Goal: Task Accomplishment & Management: Manage account settings

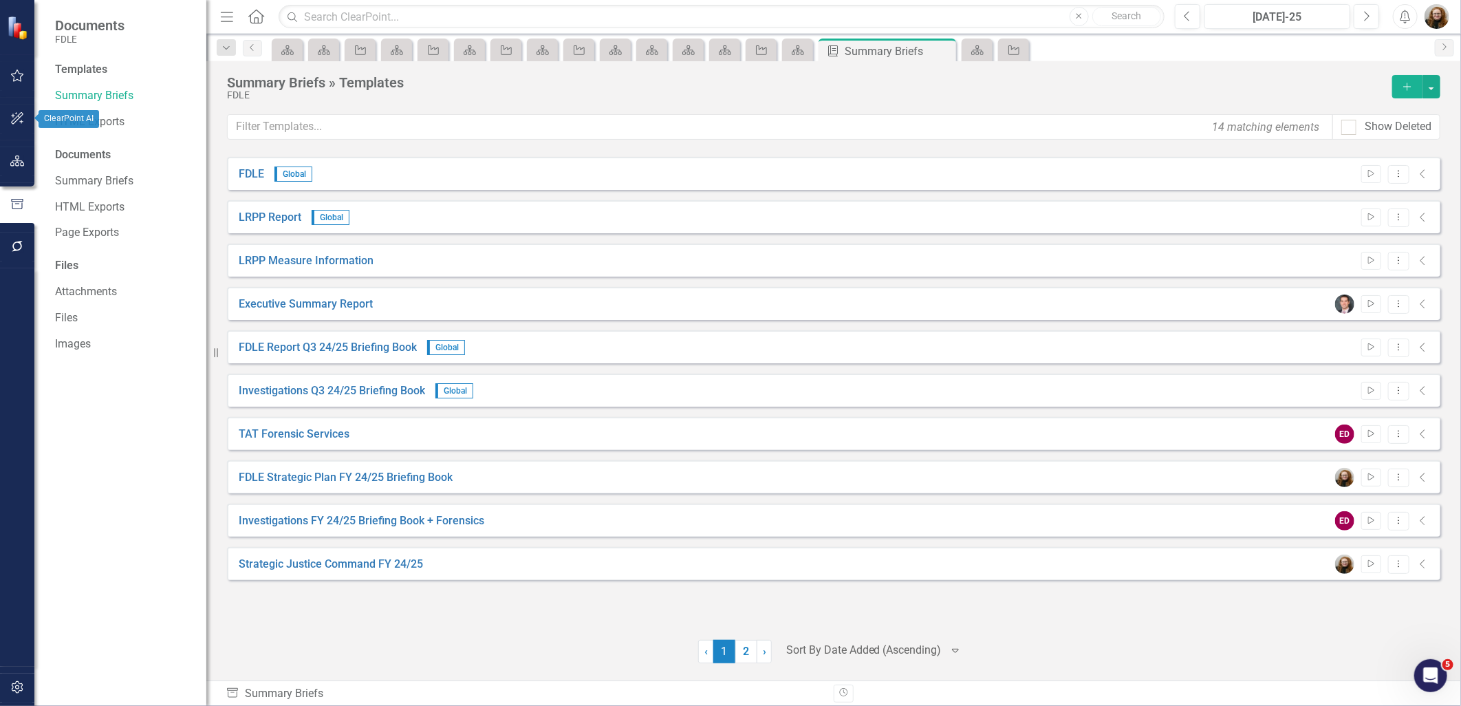
click at [21, 160] on icon "button" at bounding box center [17, 161] width 14 height 11
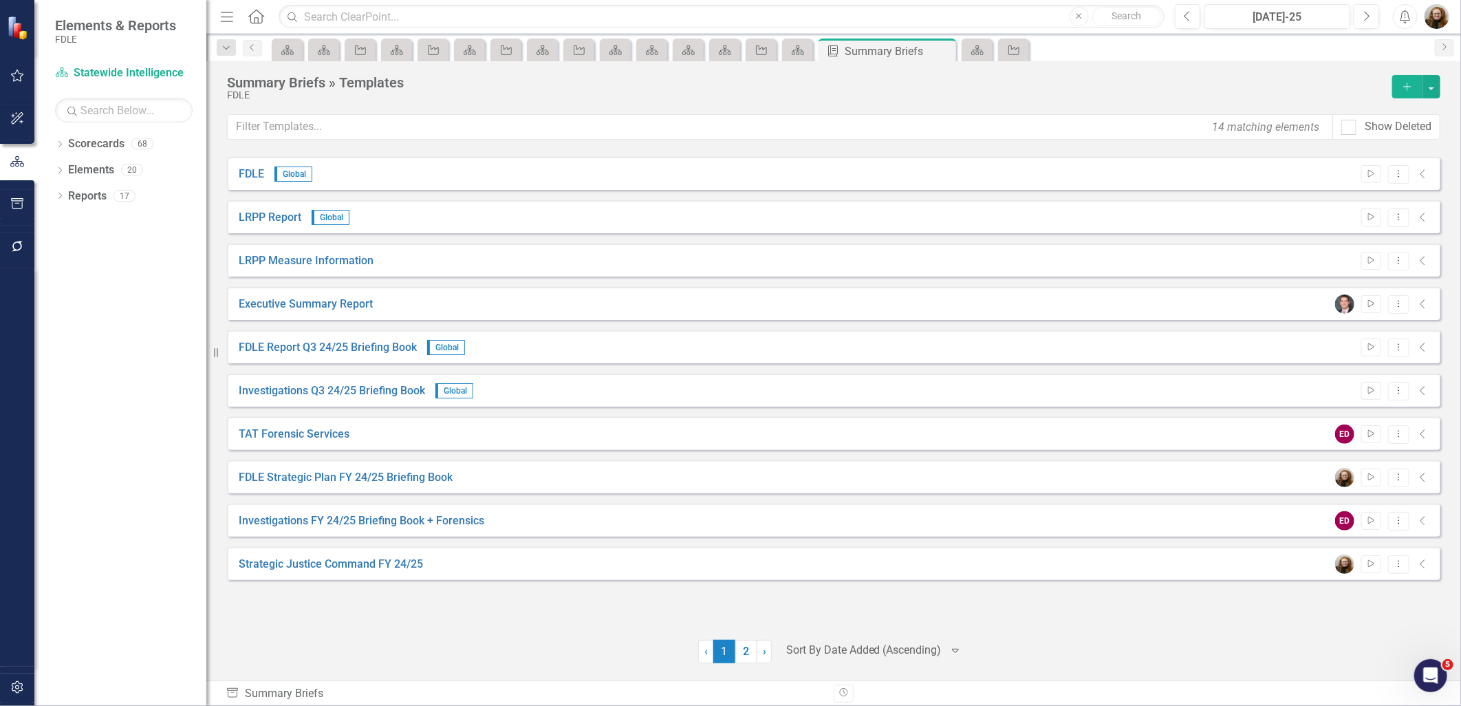
click at [590, 626] on div "FDLE Global Start Dropdown Menu Collapse LRPP Report Global Start Dropdown Menu…" at bounding box center [834, 410] width 1214 height 506
click at [88, 142] on link "Scorecards" at bounding box center [96, 144] width 56 height 16
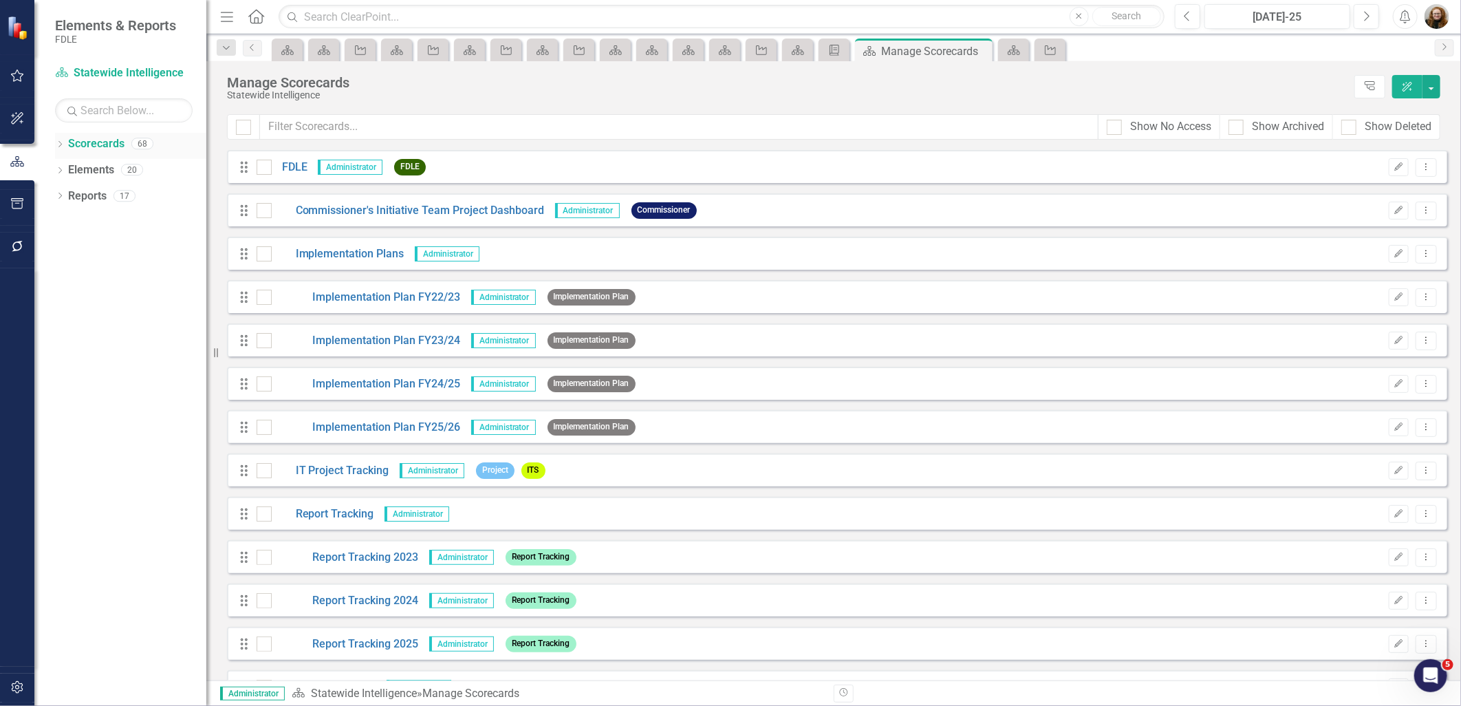
click at [61, 147] on icon "Dropdown" at bounding box center [60, 146] width 10 height 8
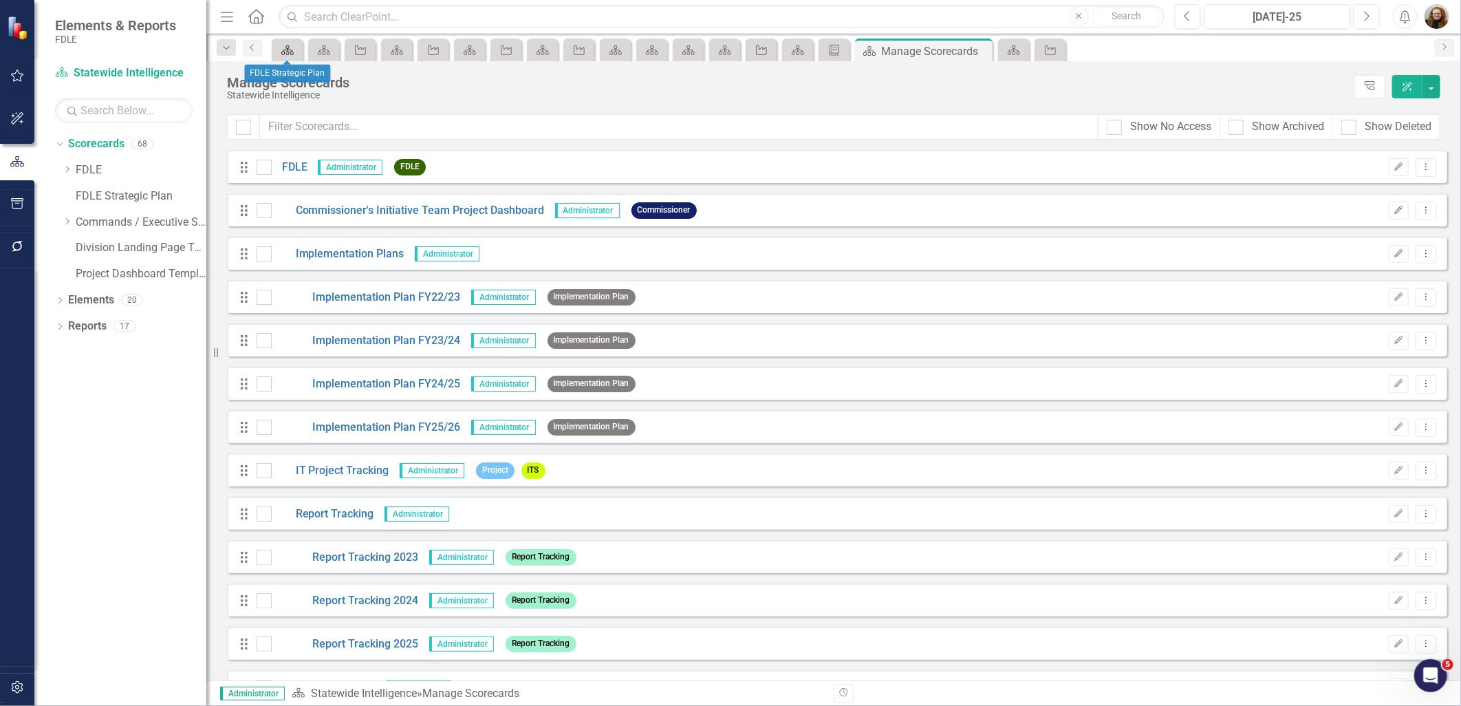
click at [294, 49] on icon "Scorecard" at bounding box center [288, 50] width 14 height 11
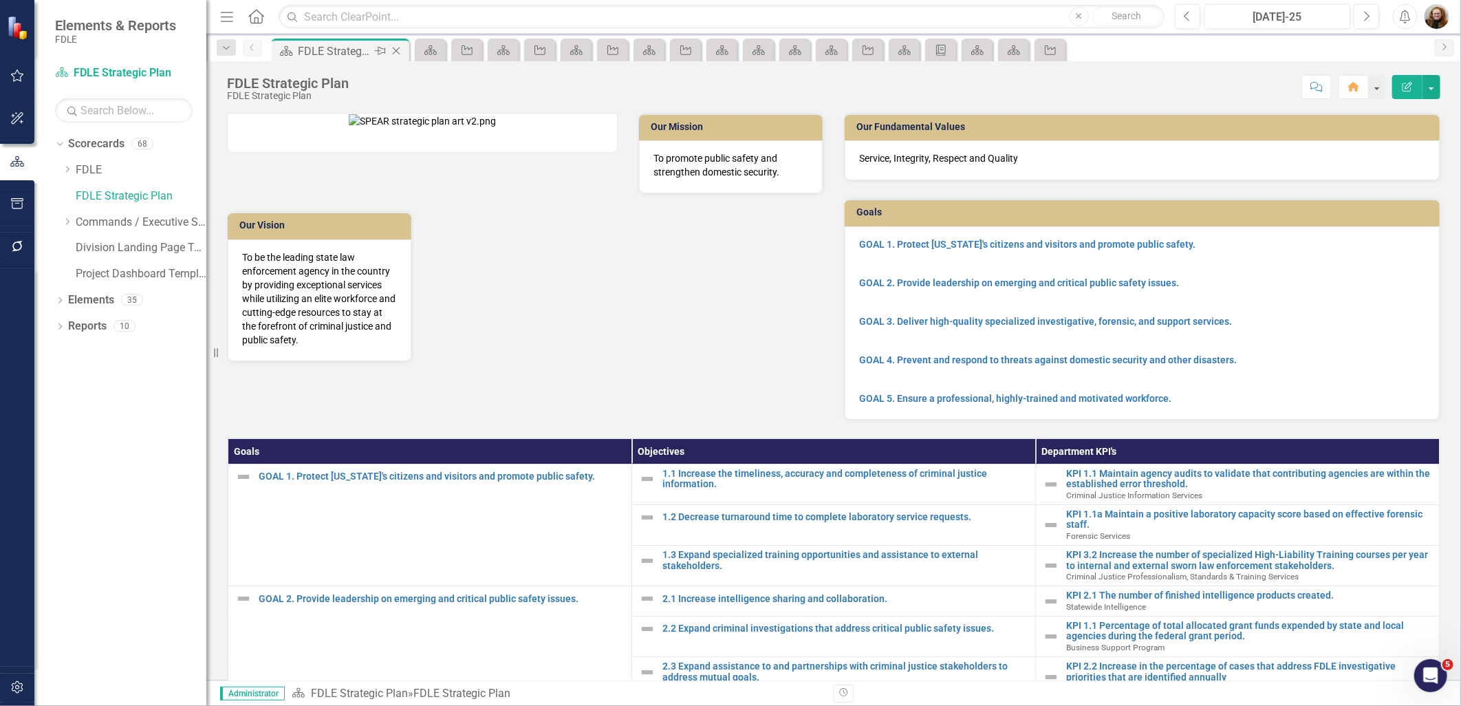
click at [396, 48] on icon "Close" at bounding box center [396, 50] width 14 height 11
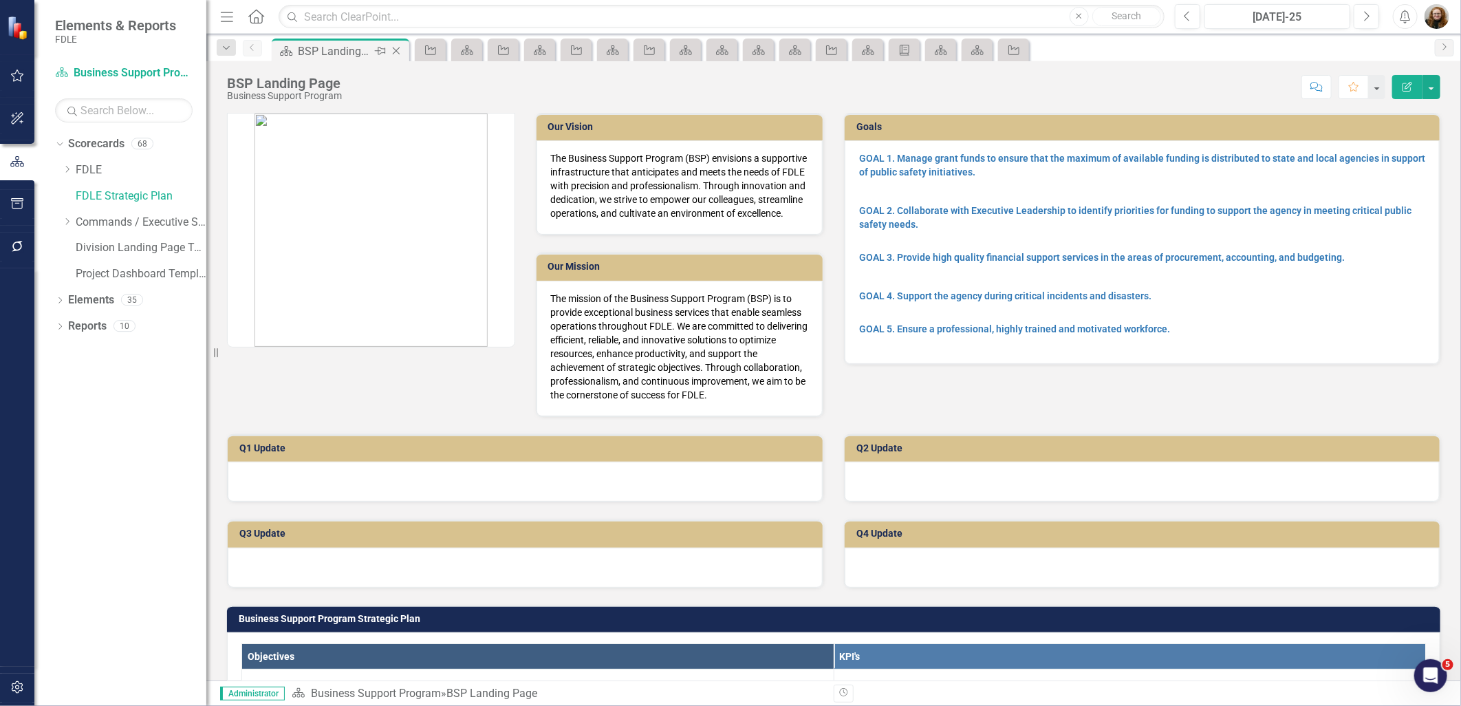
click at [396, 49] on icon "Close" at bounding box center [396, 50] width 14 height 11
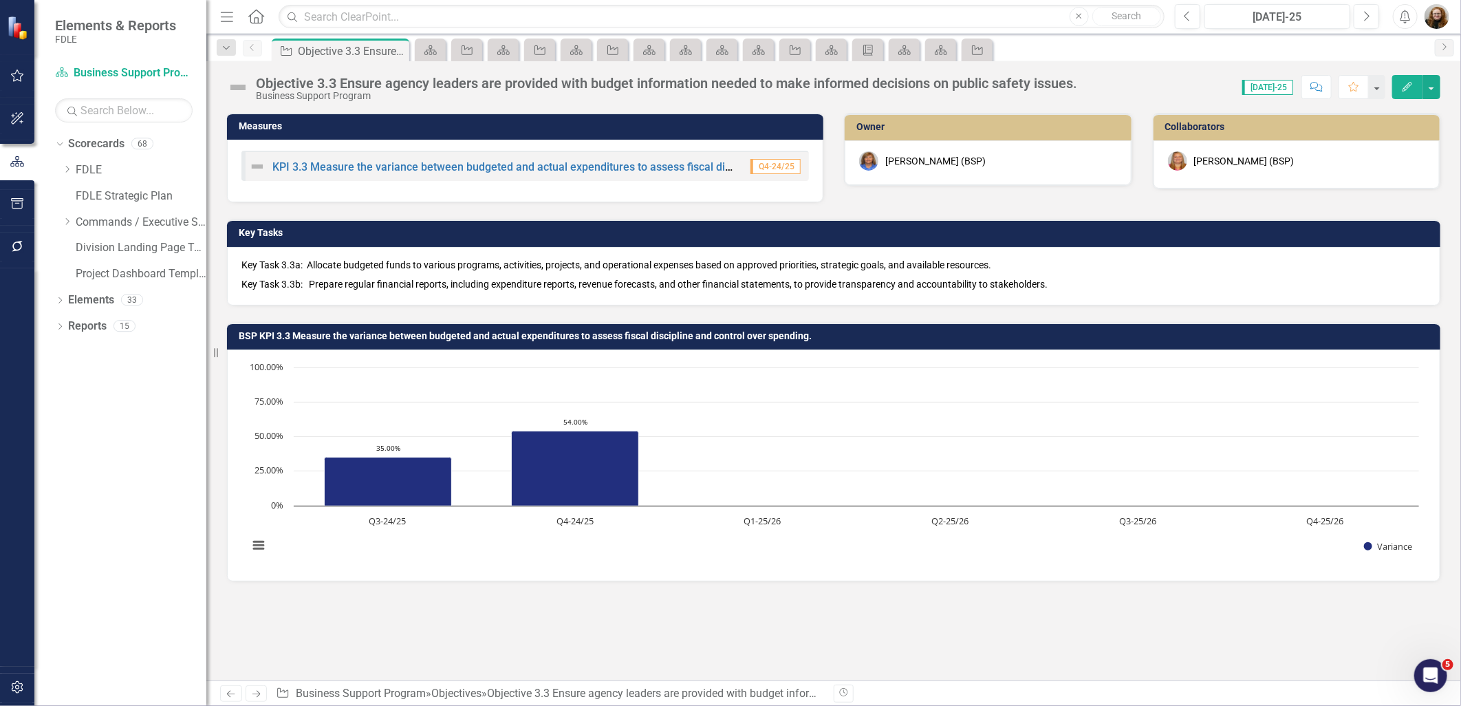
click at [0, 0] on icon "Close" at bounding box center [0, 0] width 0 height 0
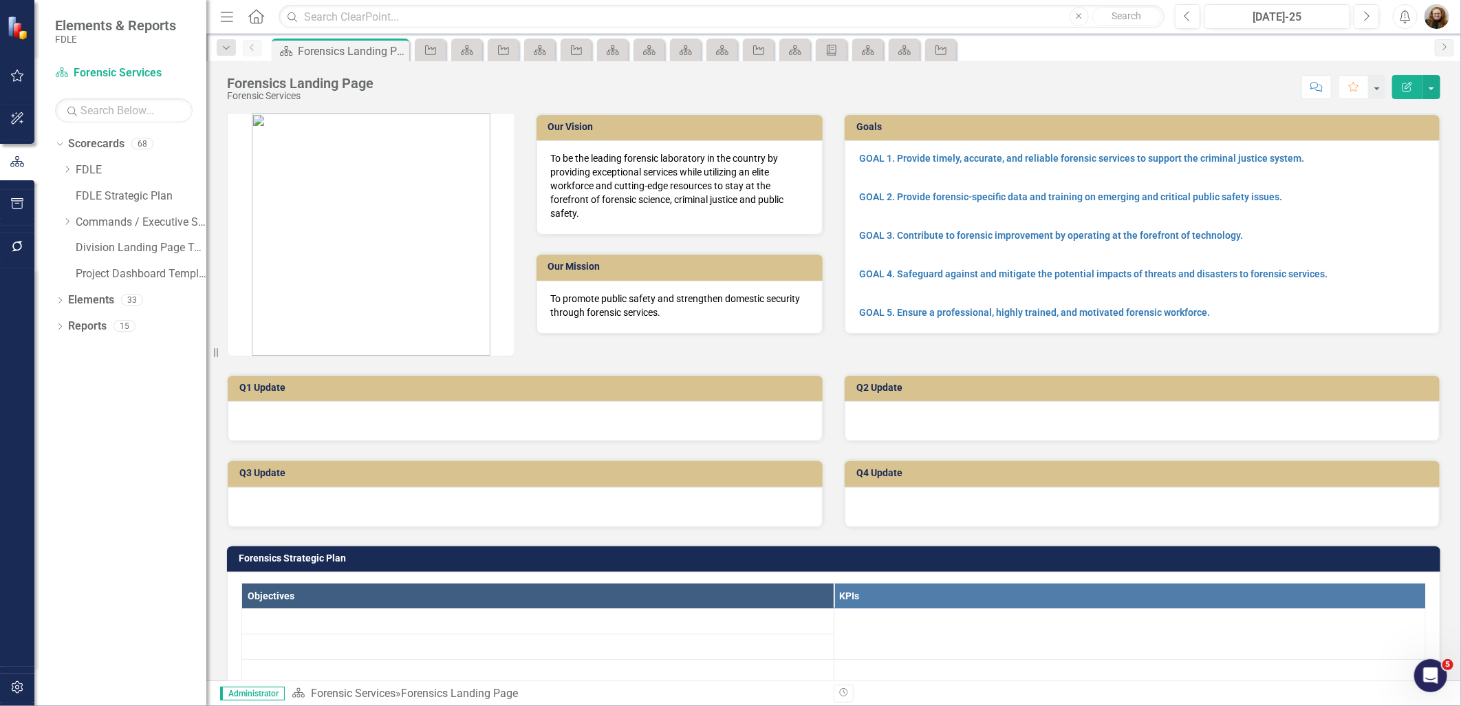
click at [0, 0] on icon "Close" at bounding box center [0, 0] width 0 height 0
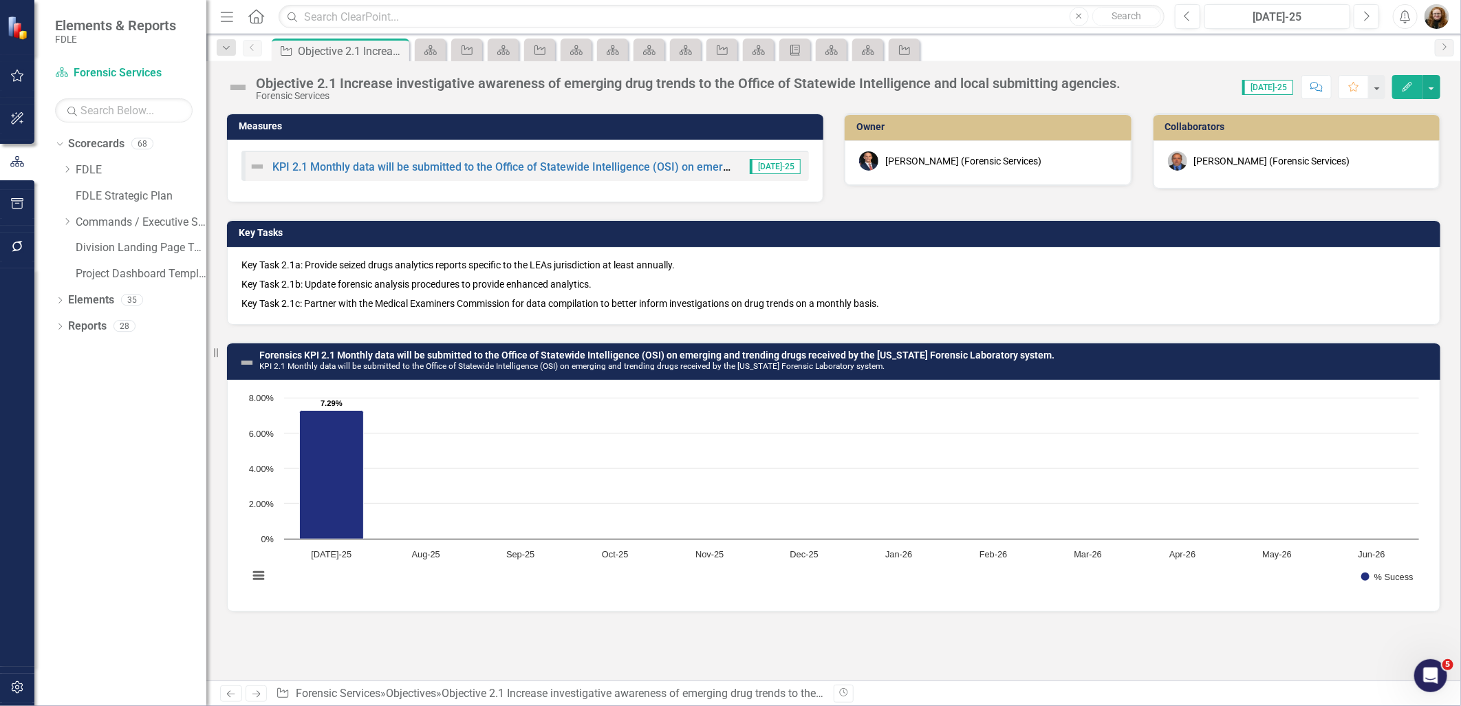
click at [0, 0] on icon "Close" at bounding box center [0, 0] width 0 height 0
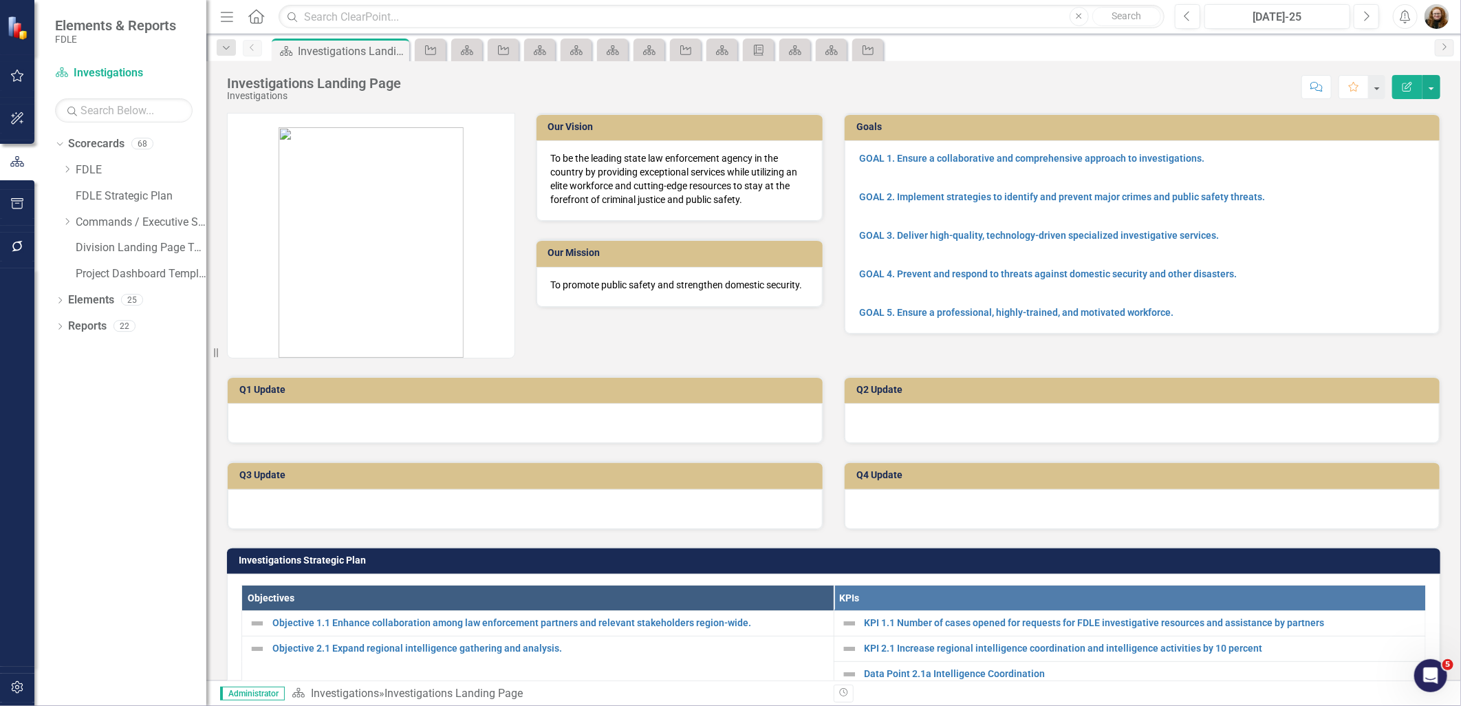
click at [0, 0] on icon "Close" at bounding box center [0, 0] width 0 height 0
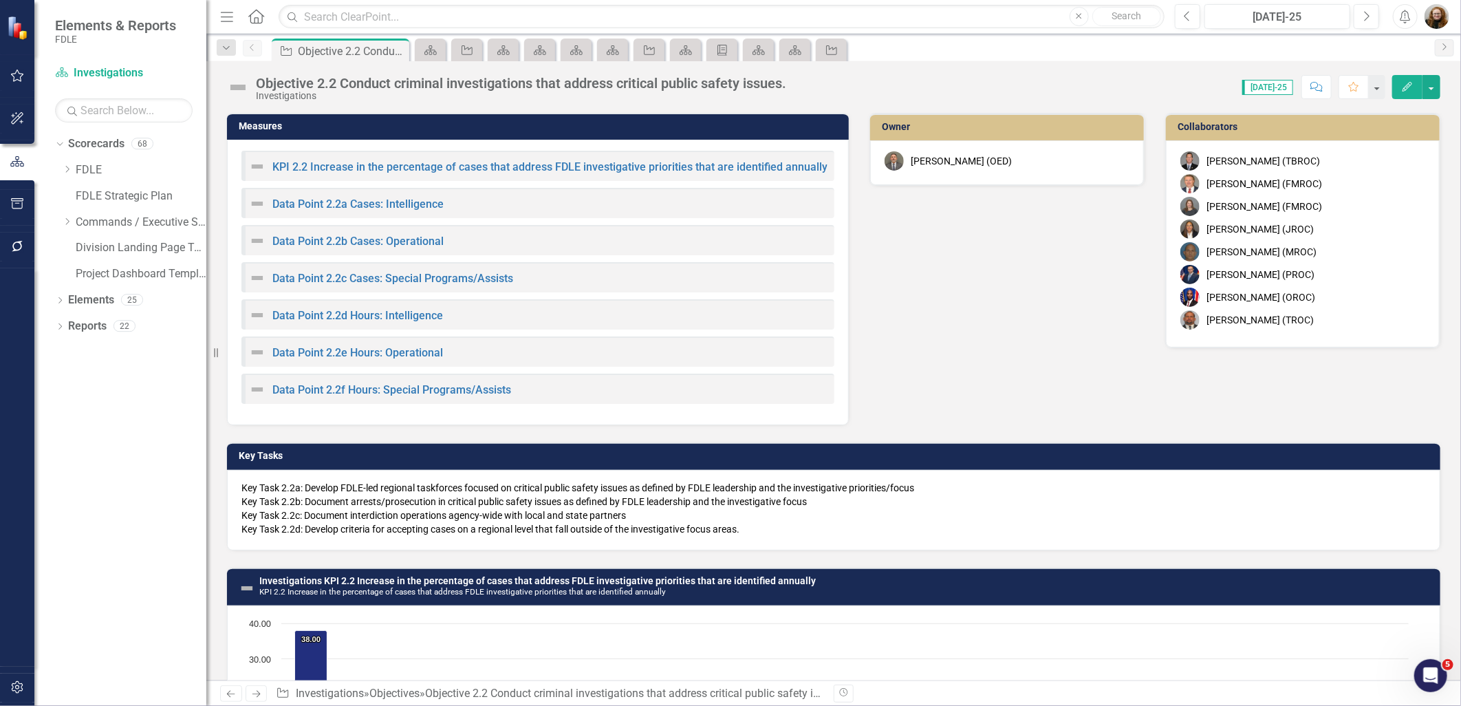
click at [0, 0] on icon "Close" at bounding box center [0, 0] width 0 height 0
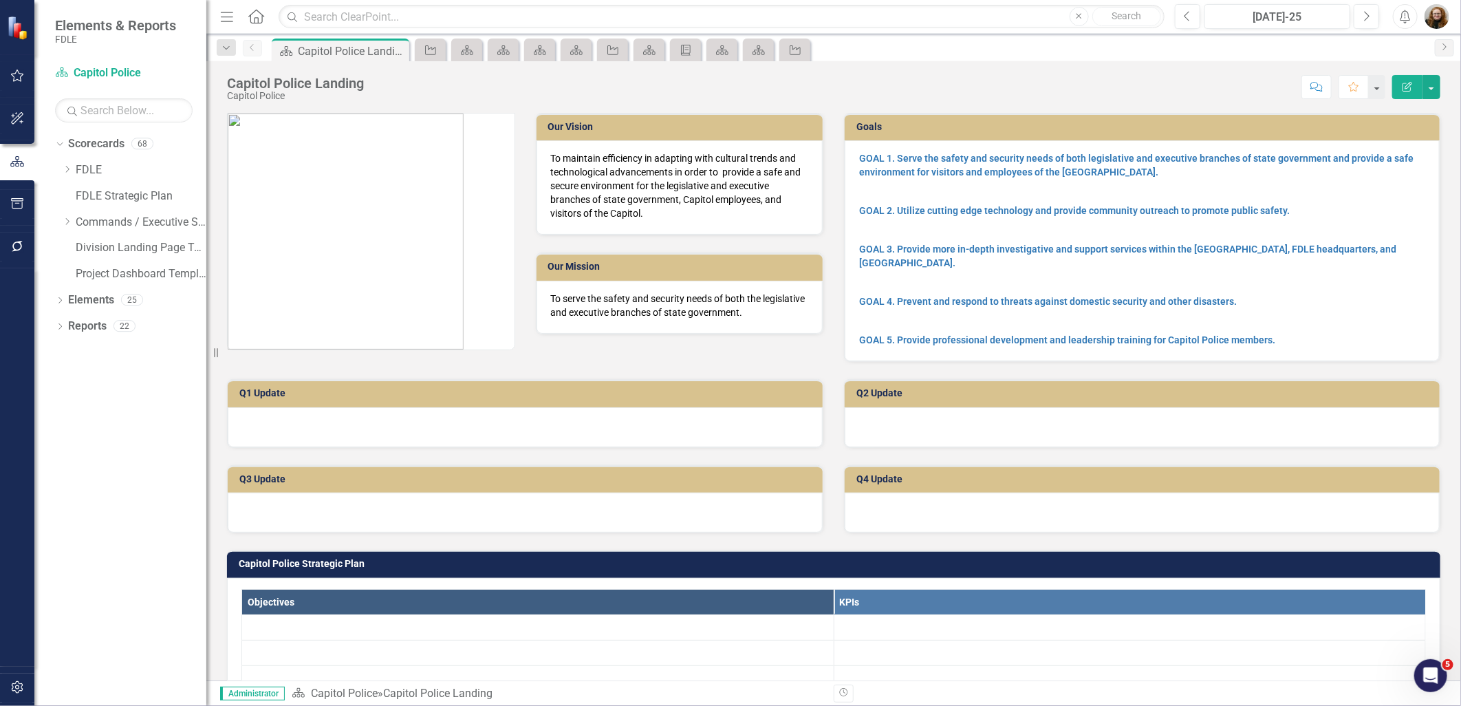
click at [0, 0] on icon "Close" at bounding box center [0, 0] width 0 height 0
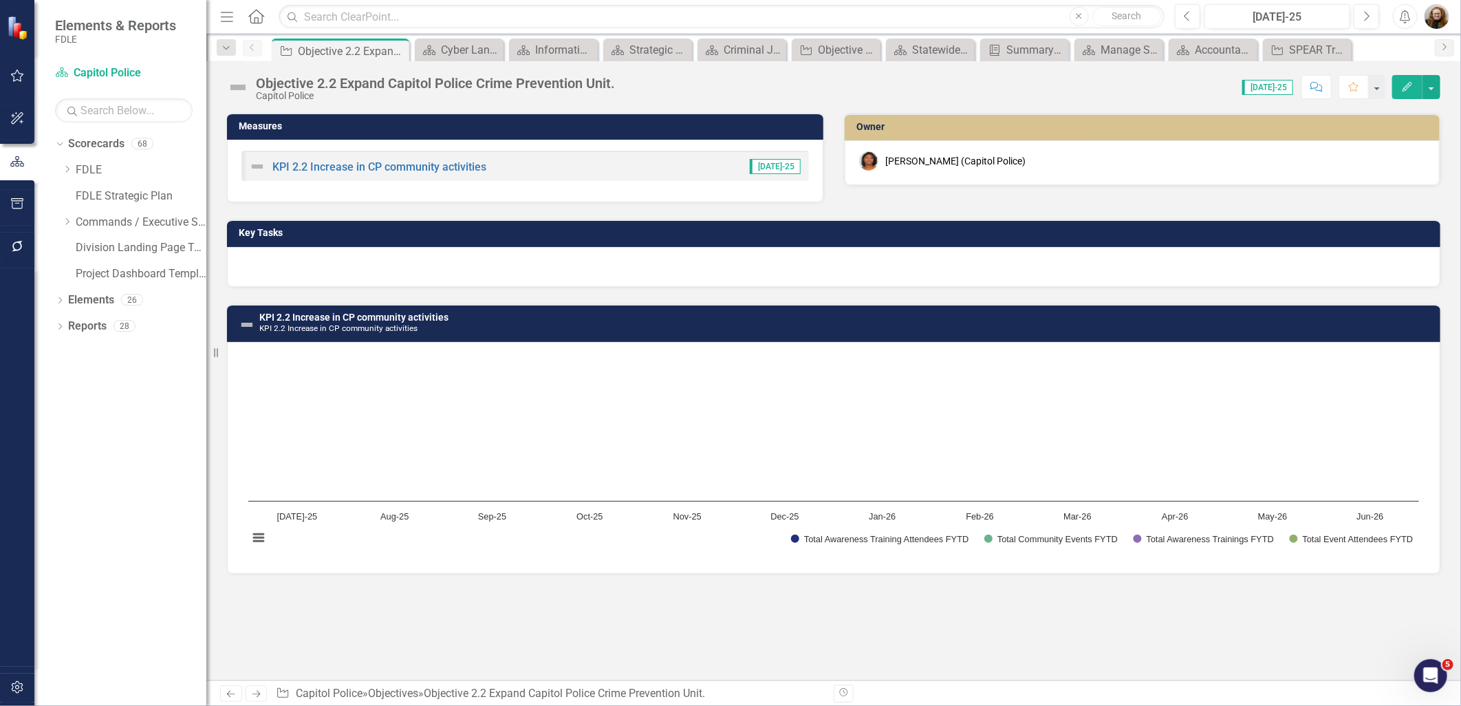
click at [0, 0] on icon "Close" at bounding box center [0, 0] width 0 height 0
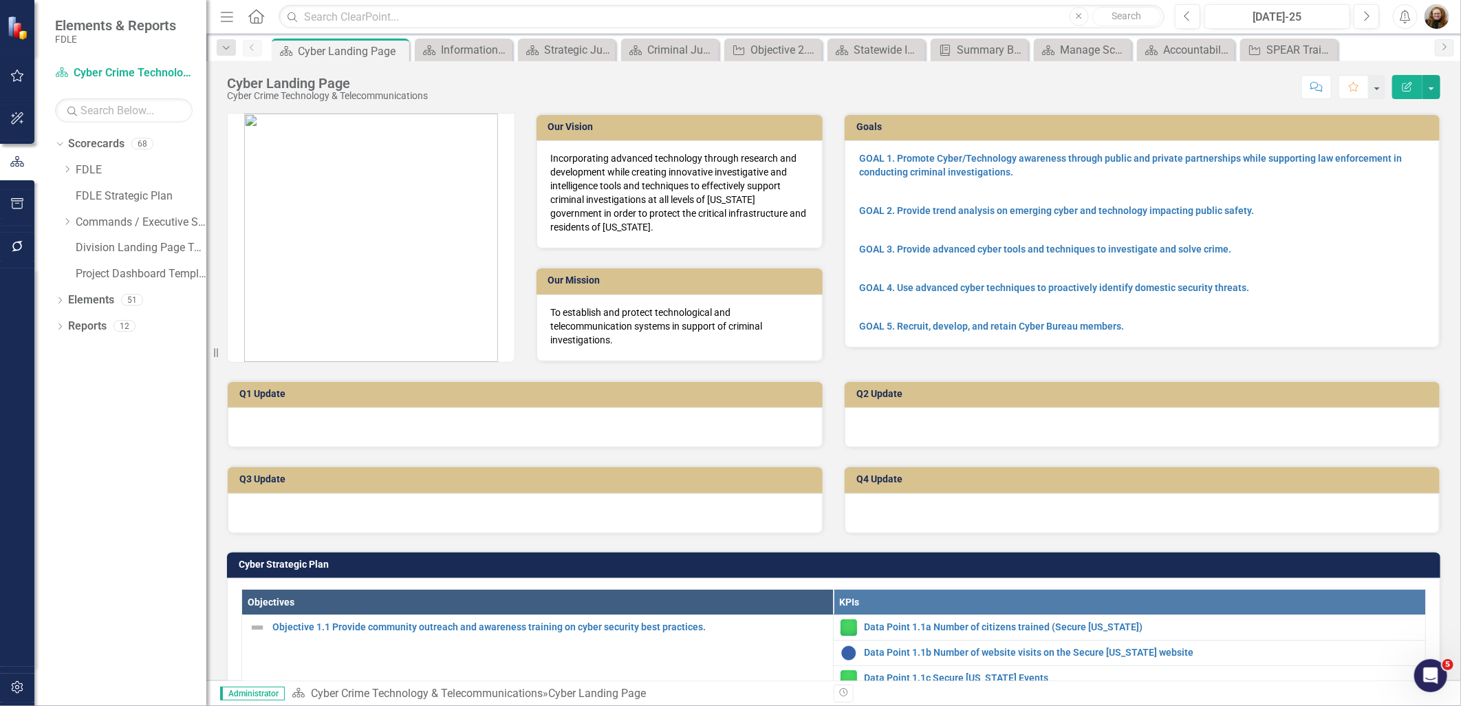
click at [0, 0] on icon "Close" at bounding box center [0, 0] width 0 height 0
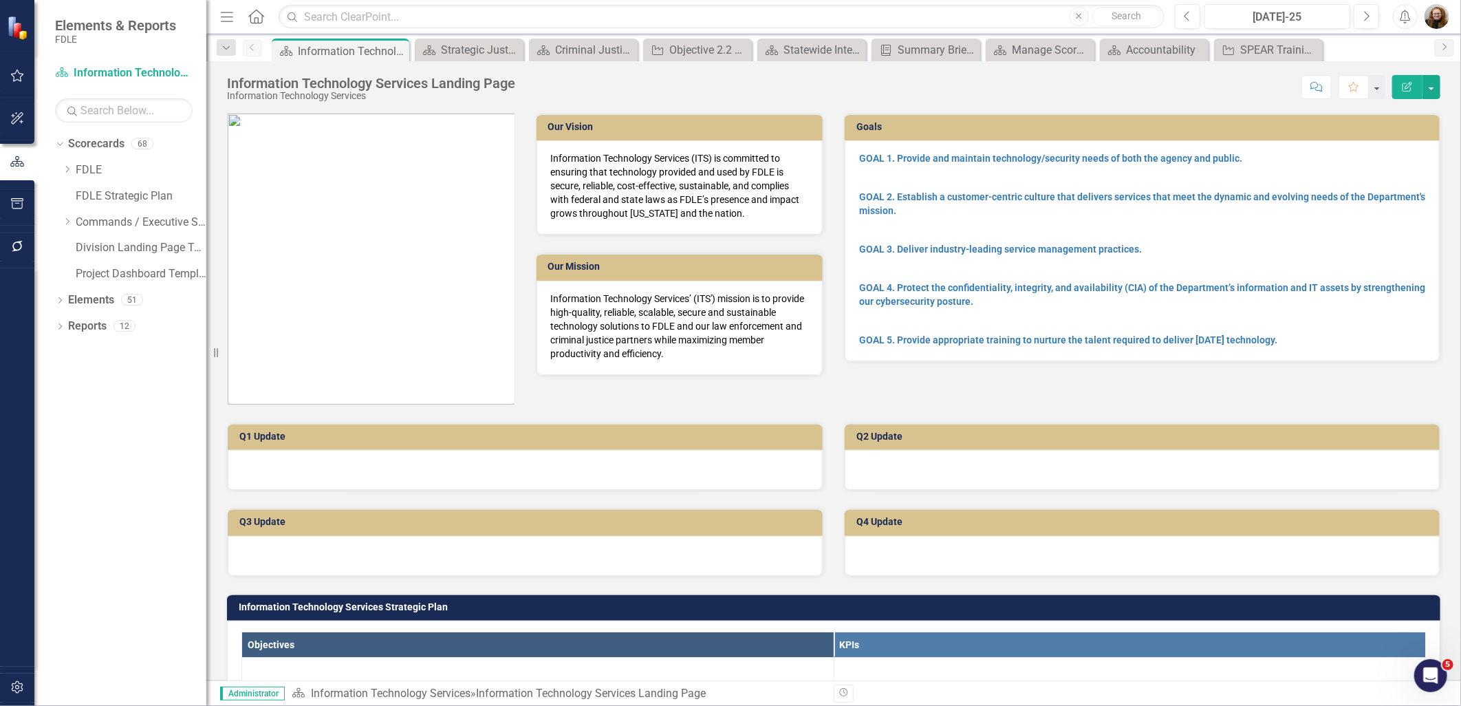
click at [0, 0] on icon "Close" at bounding box center [0, 0] width 0 height 0
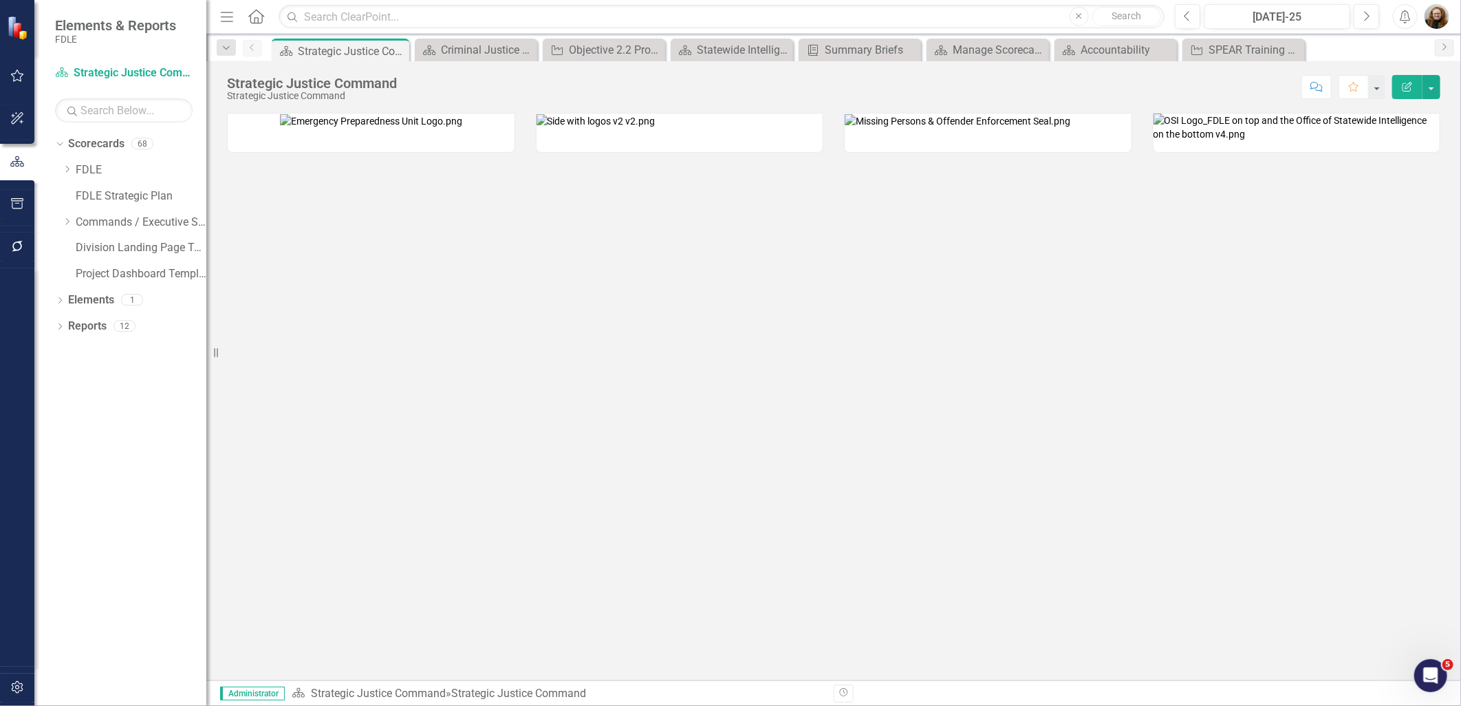
click at [0, 0] on icon "Close" at bounding box center [0, 0] width 0 height 0
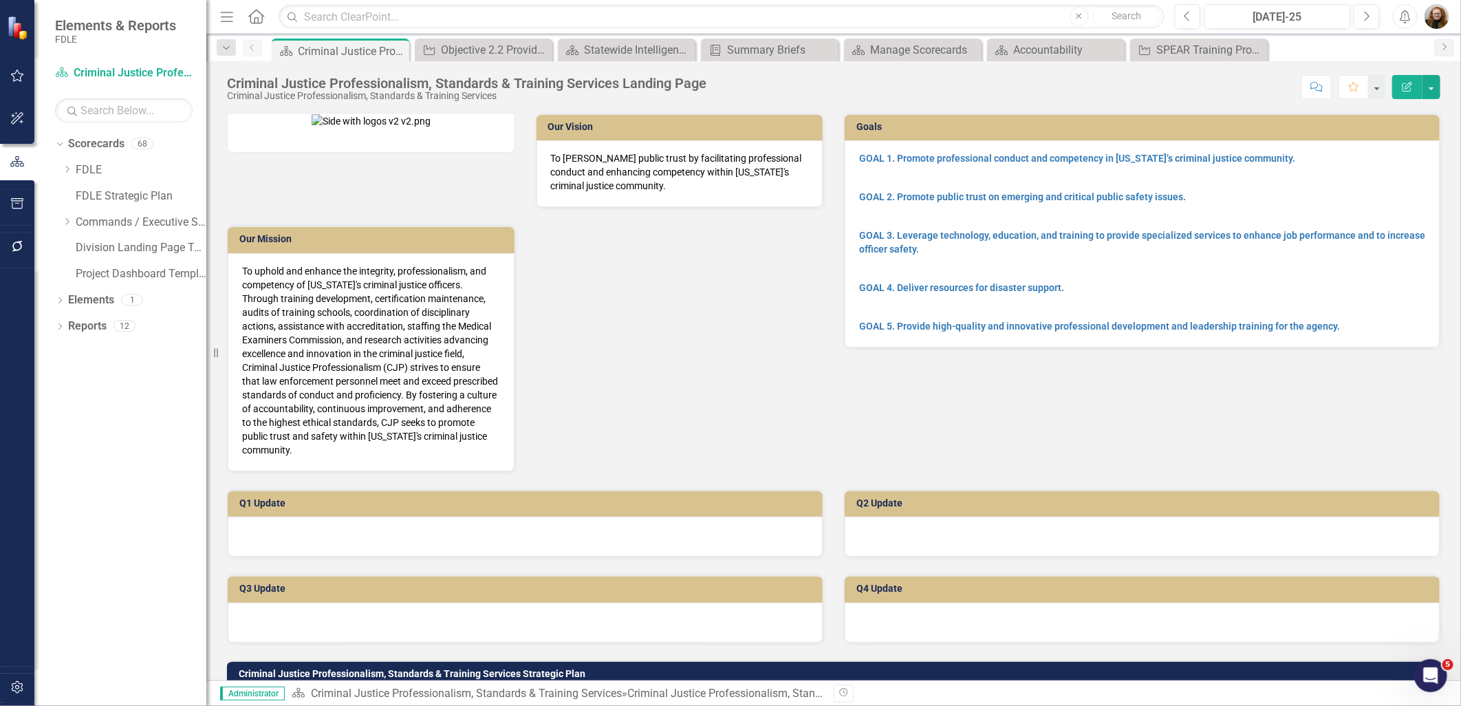
click at [0, 0] on icon "Close" at bounding box center [0, 0] width 0 height 0
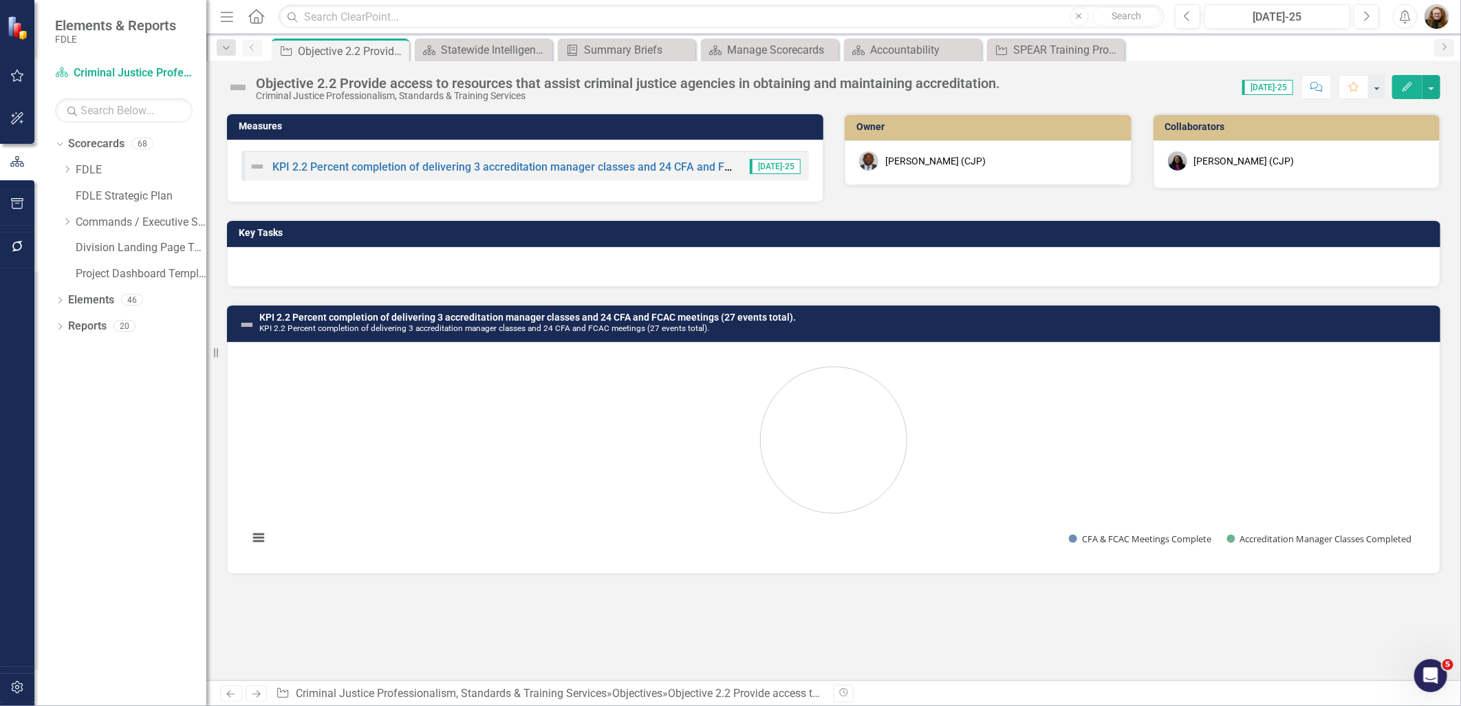
click at [0, 0] on icon "Close" at bounding box center [0, 0] width 0 height 0
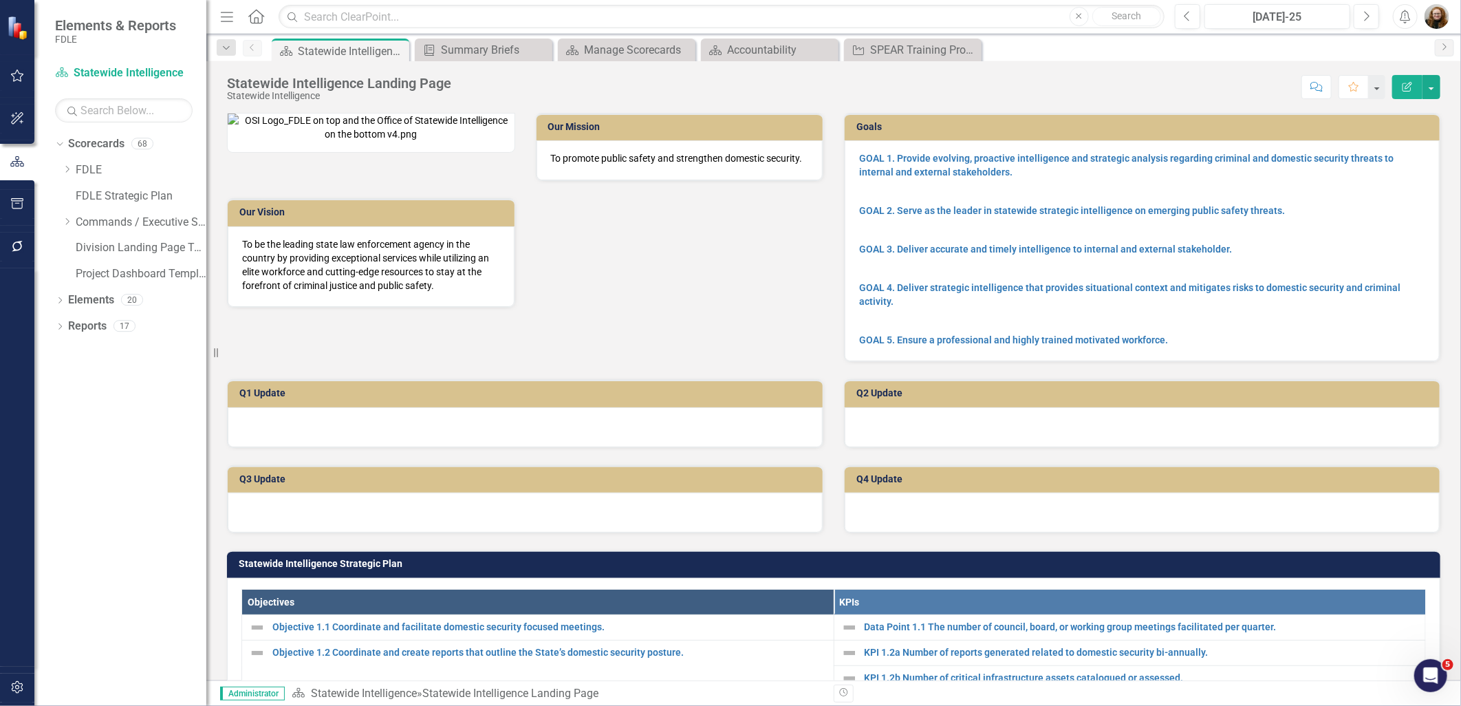
click at [0, 0] on icon "Close" at bounding box center [0, 0] width 0 height 0
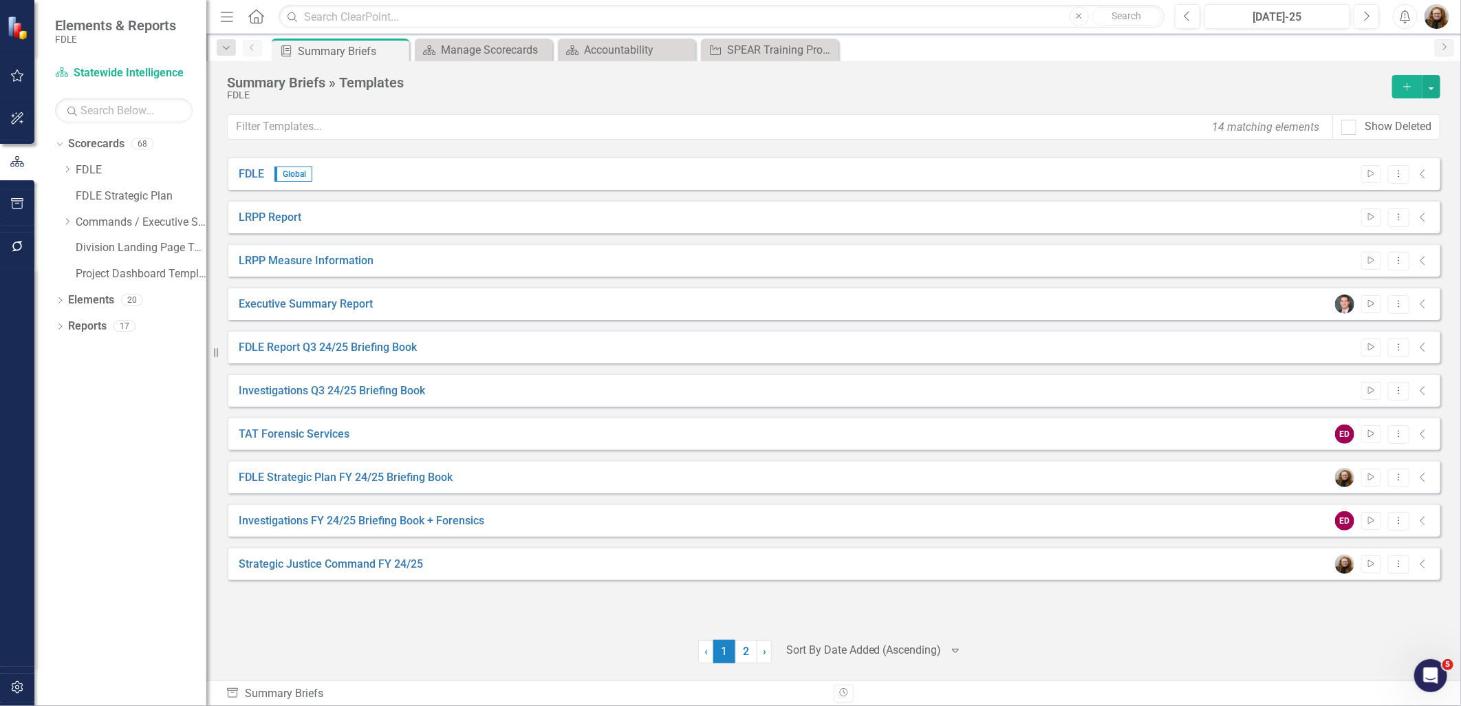
click at [0, 0] on icon "Close" at bounding box center [0, 0] width 0 height 0
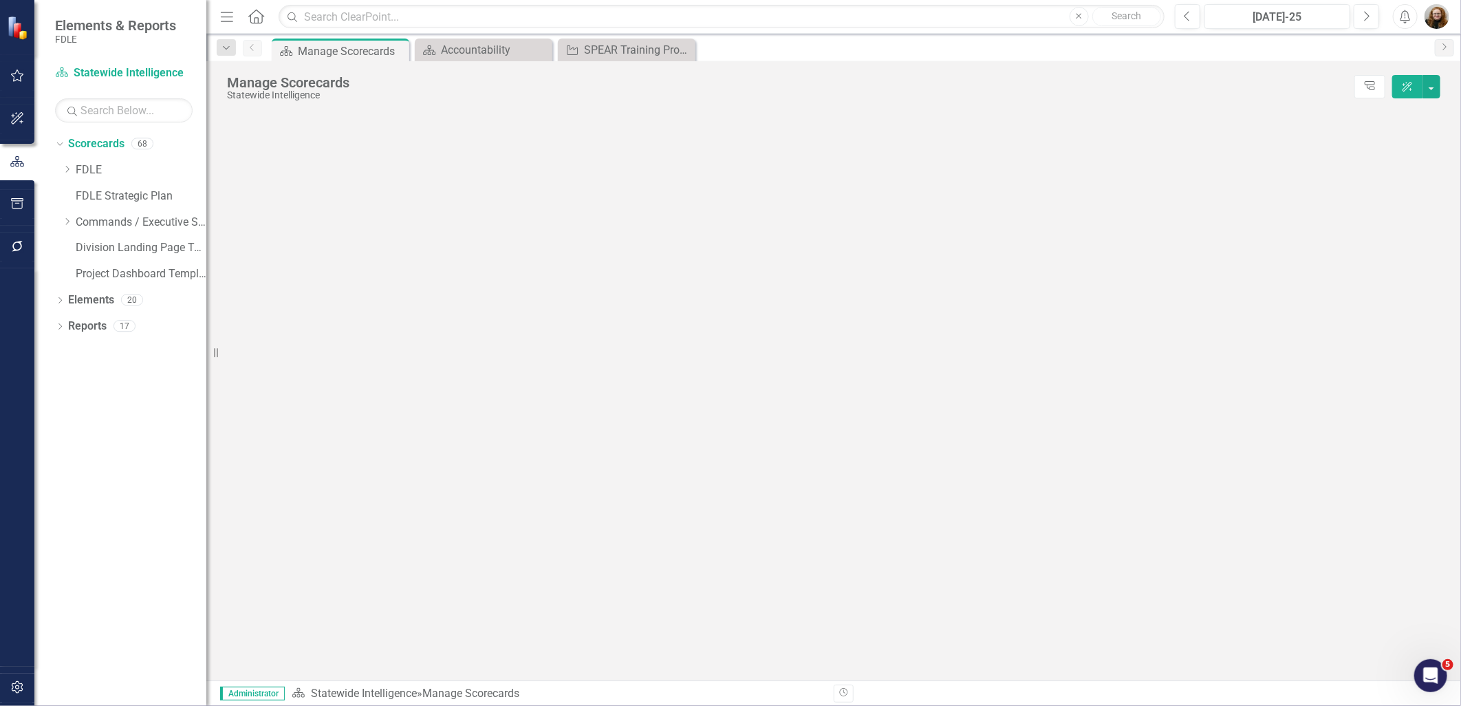
click at [0, 0] on icon "Close" at bounding box center [0, 0] width 0 height 0
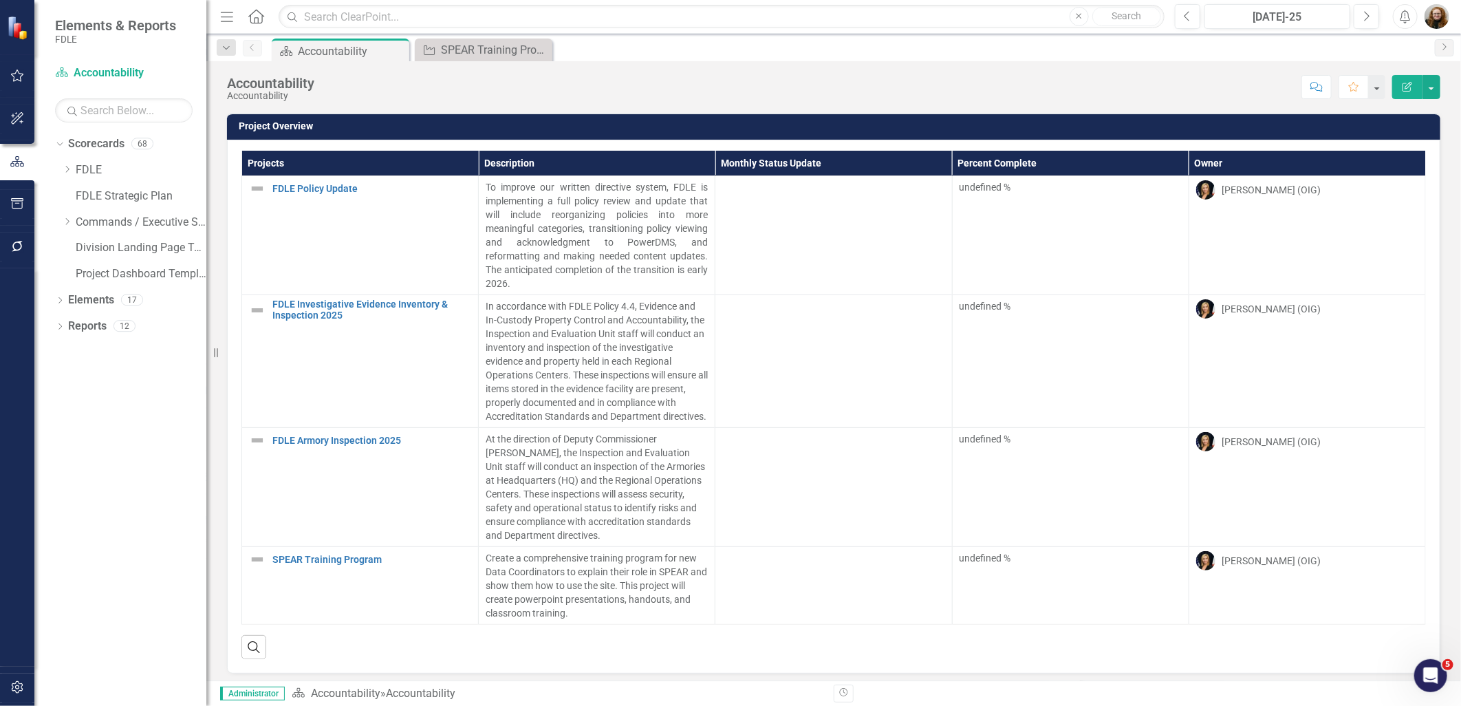
click at [0, 0] on icon "Close" at bounding box center [0, 0] width 0 height 0
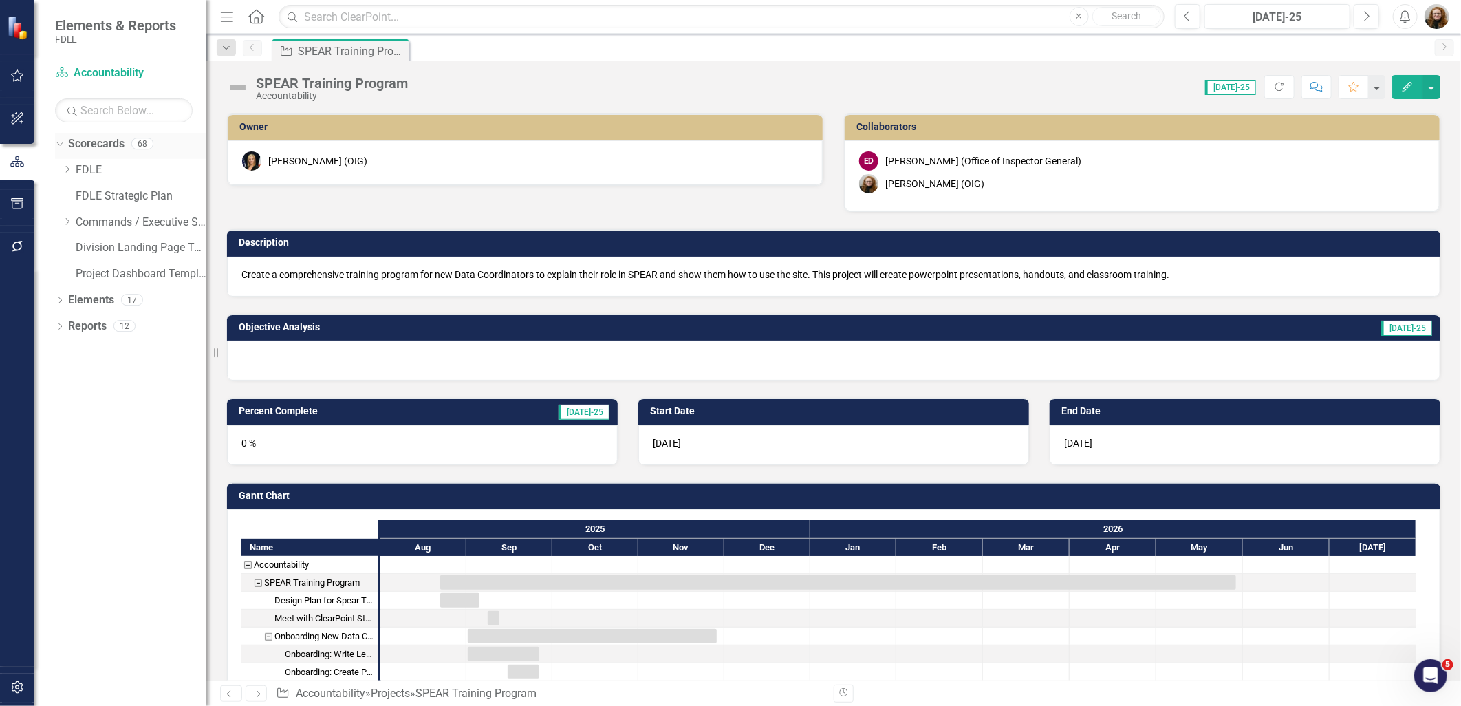
click at [92, 136] on div "Scorecards" at bounding box center [96, 144] width 56 height 23
click at [92, 170] on link "FDLE" at bounding box center [141, 170] width 131 height 16
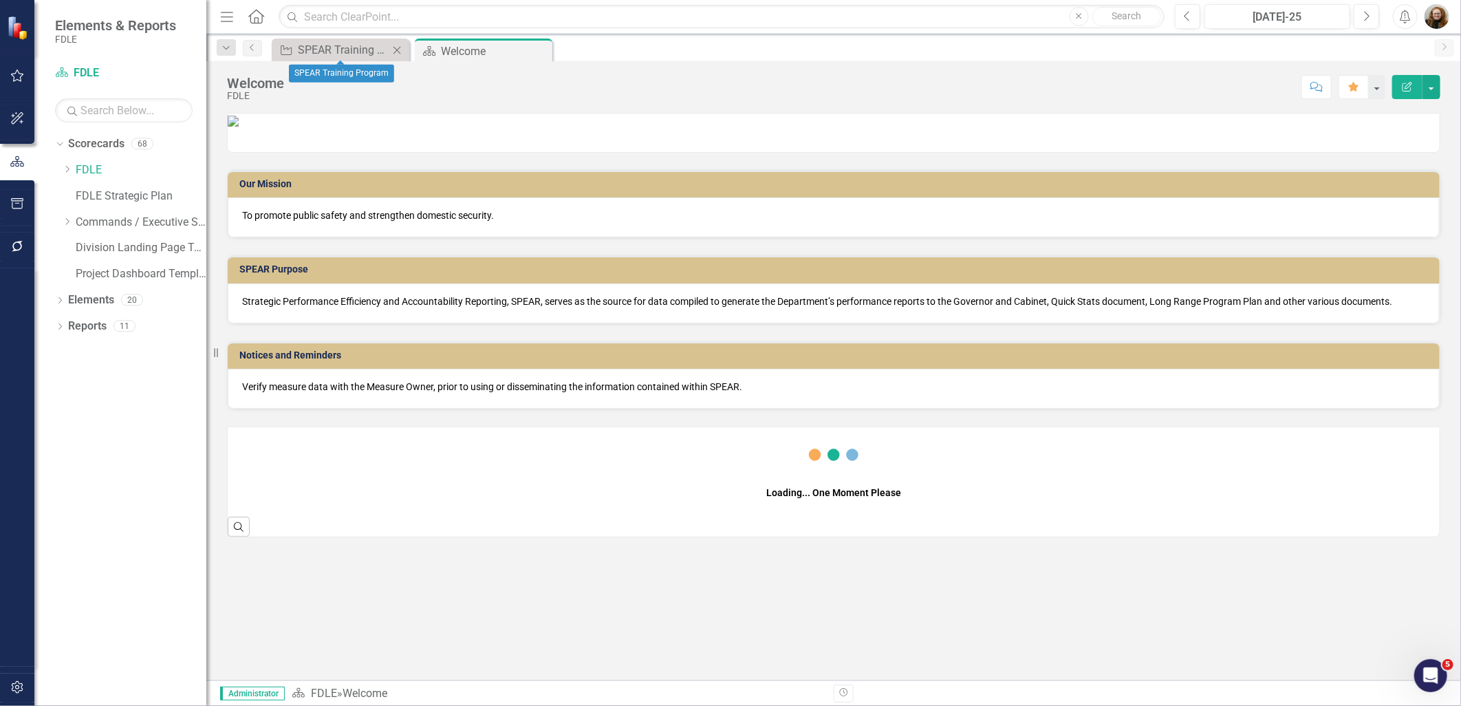
click at [400, 50] on icon "Close" at bounding box center [397, 50] width 14 height 11
click at [72, 142] on link "Scorecards" at bounding box center [96, 144] width 56 height 16
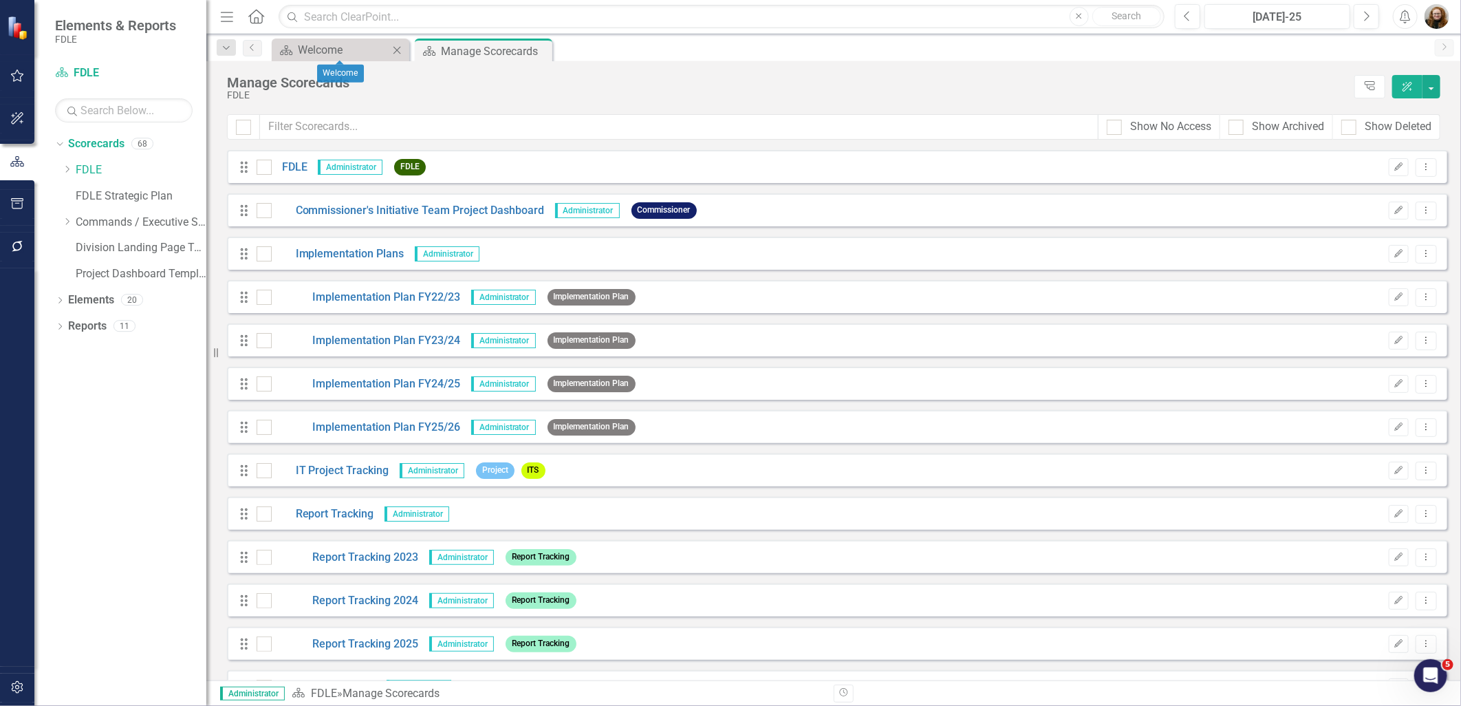
click at [396, 49] on icon at bounding box center [398, 50] width 8 height 8
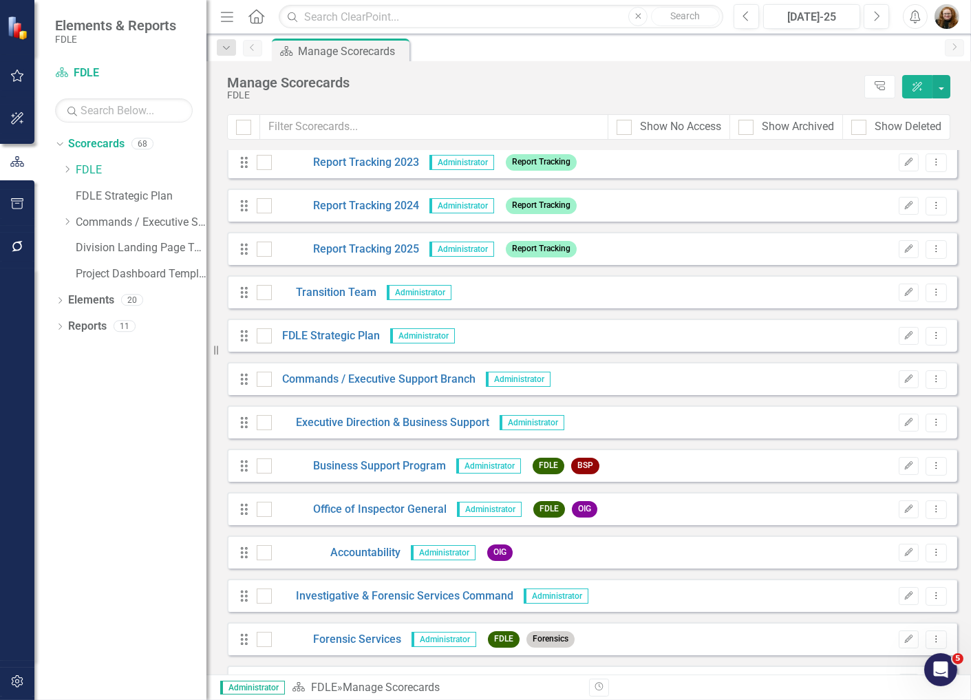
scroll to position [153, 0]
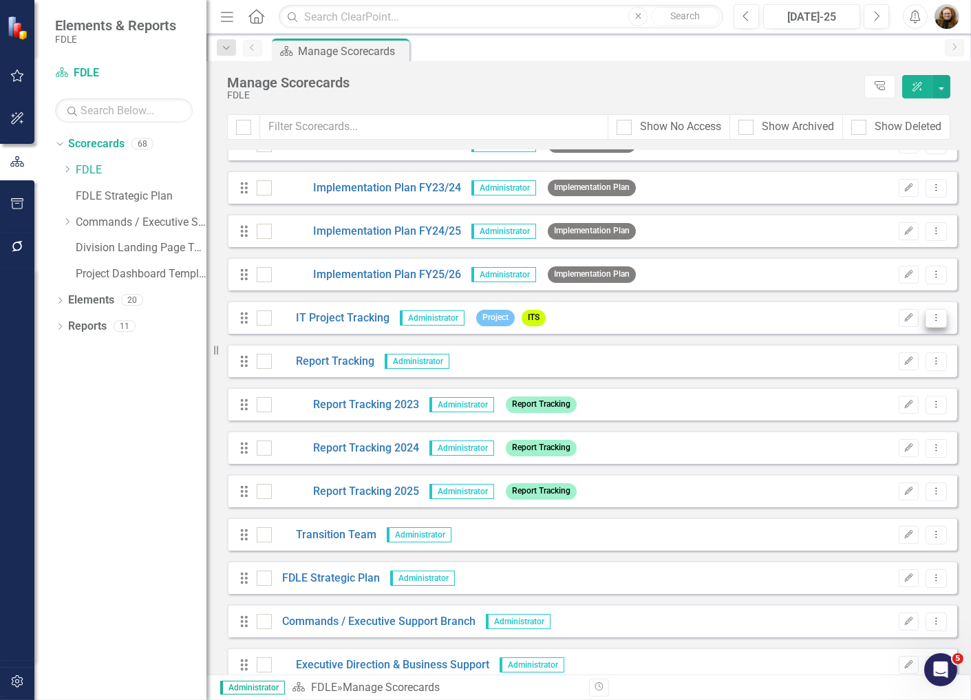
click at [925, 321] on button "Dropdown Menu" at bounding box center [935, 318] width 21 height 19
click at [892, 369] on link "Copy Duplicate Scorecard" at bounding box center [860, 366] width 152 height 25
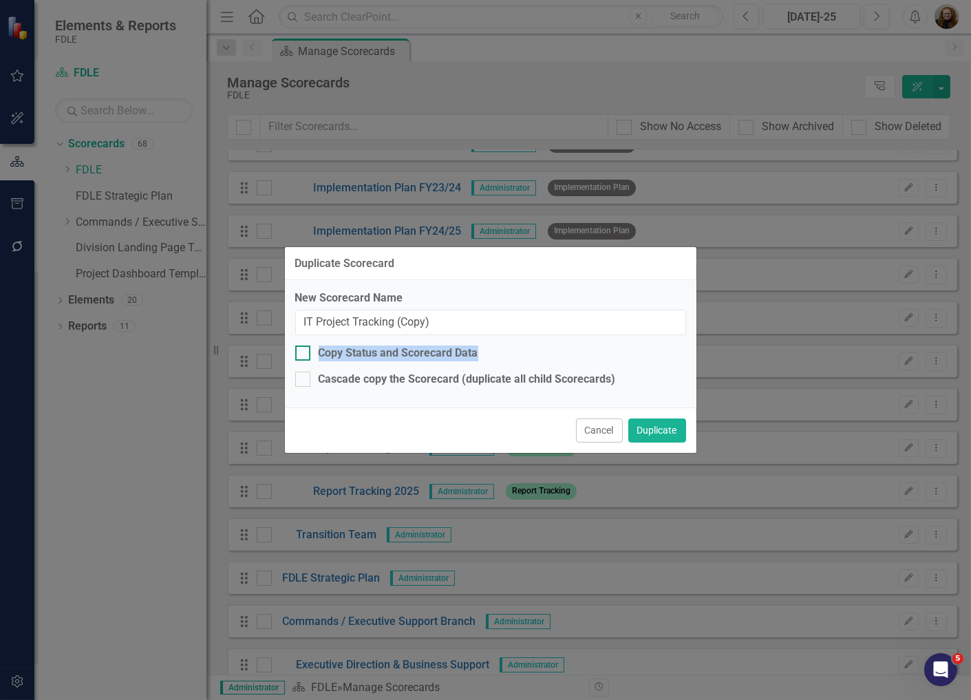
click at [303, 361] on div "New Scorecard Name IT Project Tracking (Copy) Copy Status and Scorecard Data Ca…" at bounding box center [490, 343] width 411 height 127
click at [304, 352] on div at bounding box center [302, 352] width 15 height 15
click at [304, 352] on input "Copy Status and Scorecard Data" at bounding box center [299, 349] width 9 height 9
click at [301, 356] on div at bounding box center [302, 352] width 15 height 15
click at [301, 354] on input "Copy Status and Scorecard Data" at bounding box center [299, 349] width 9 height 9
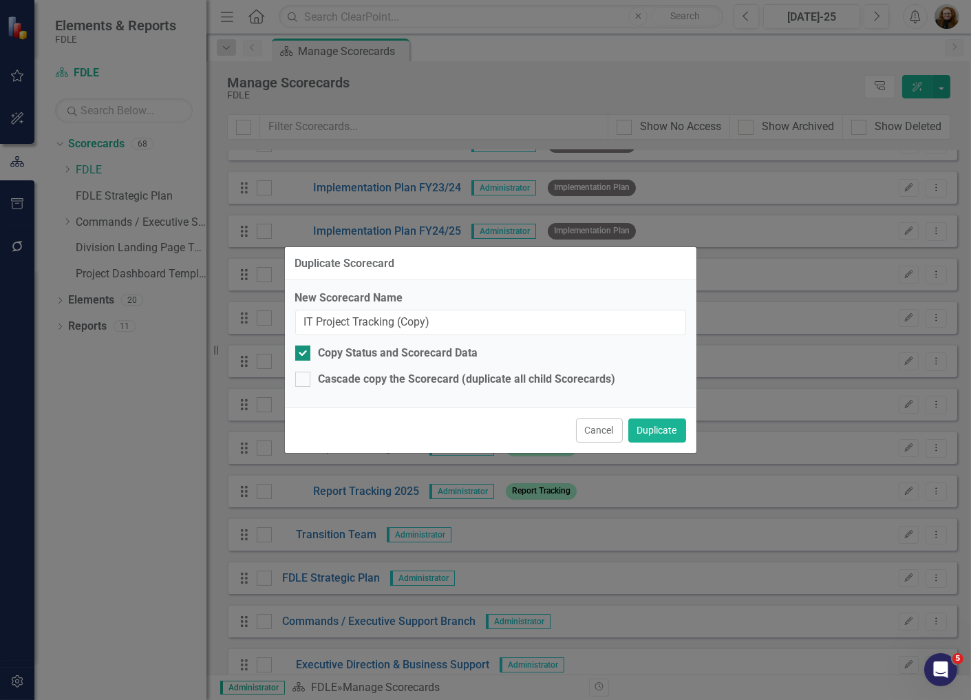
checkbox input "false"
click at [658, 435] on button "Duplicate" at bounding box center [657, 430] width 58 height 24
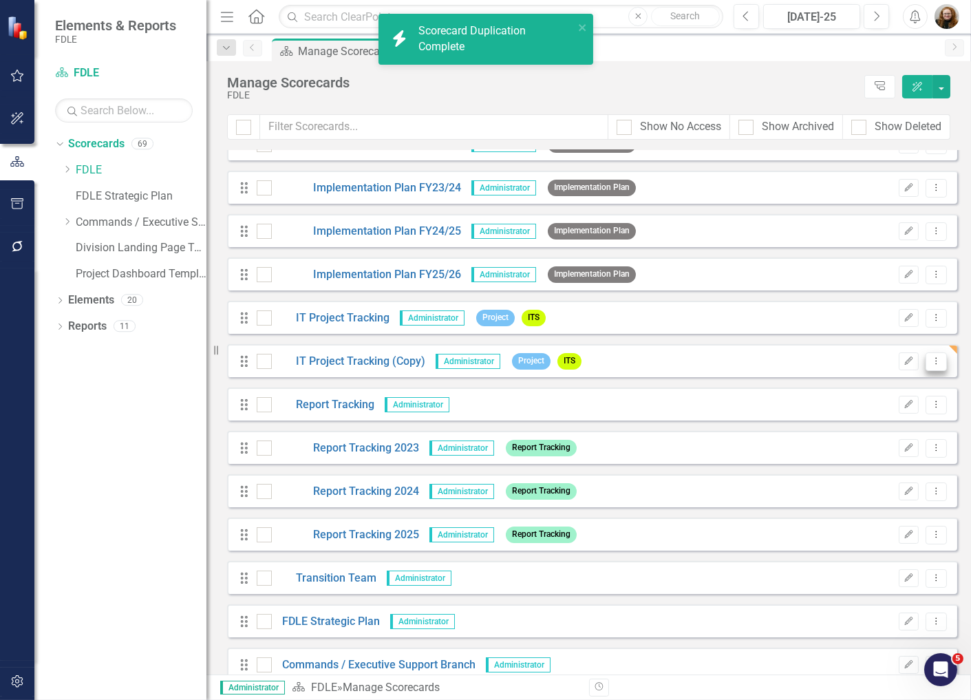
click at [930, 363] on icon "Dropdown Menu" at bounding box center [936, 360] width 12 height 9
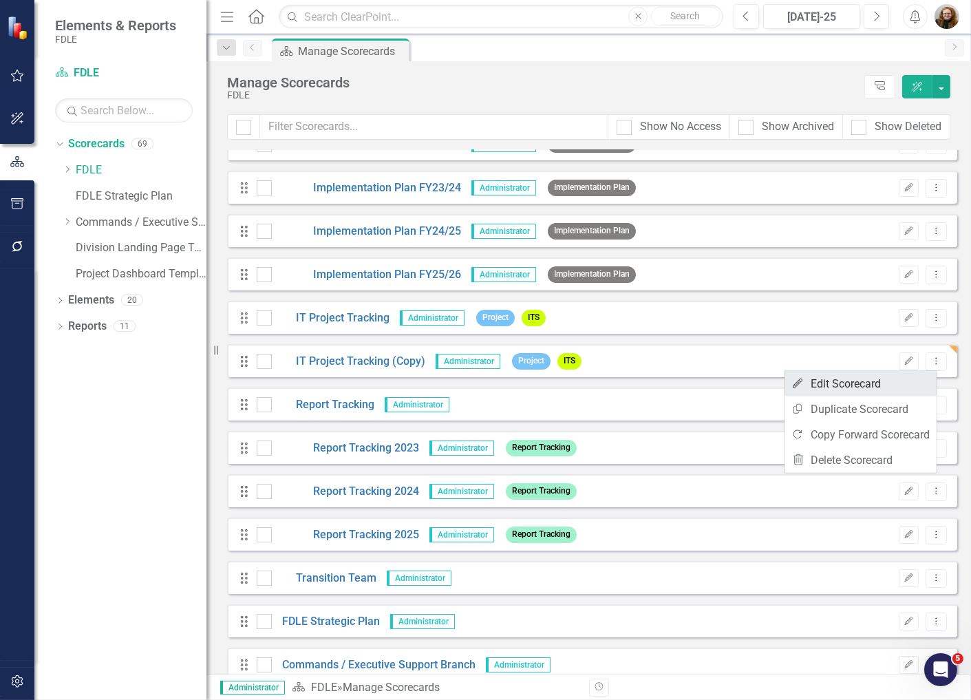
click at [854, 380] on link "Edit Edit Scorecard" at bounding box center [860, 383] width 152 height 25
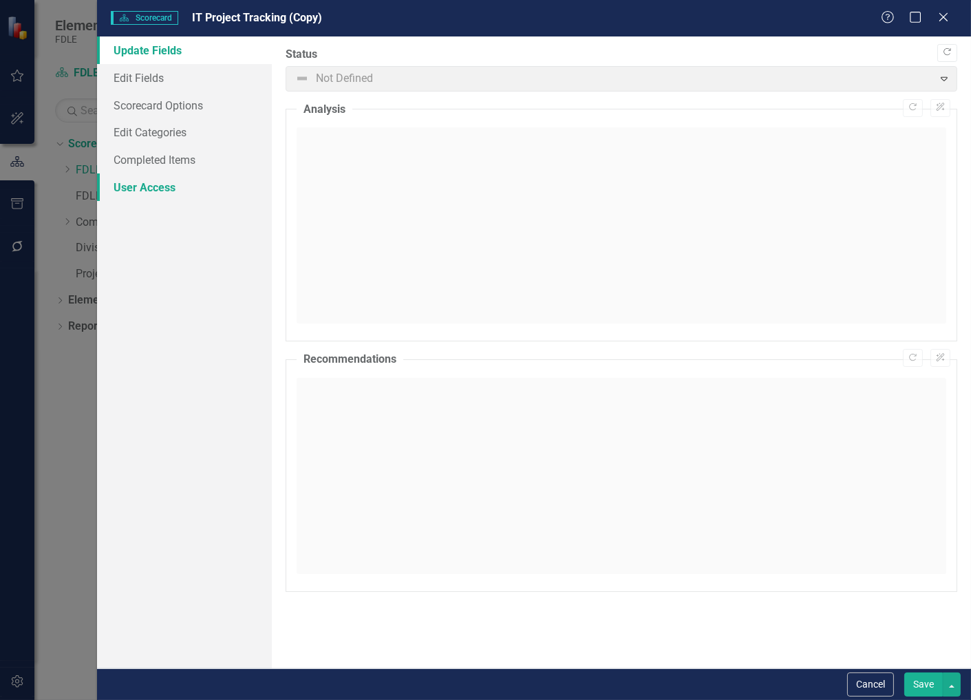
click at [174, 191] on link "User Access" at bounding box center [184, 187] width 175 height 28
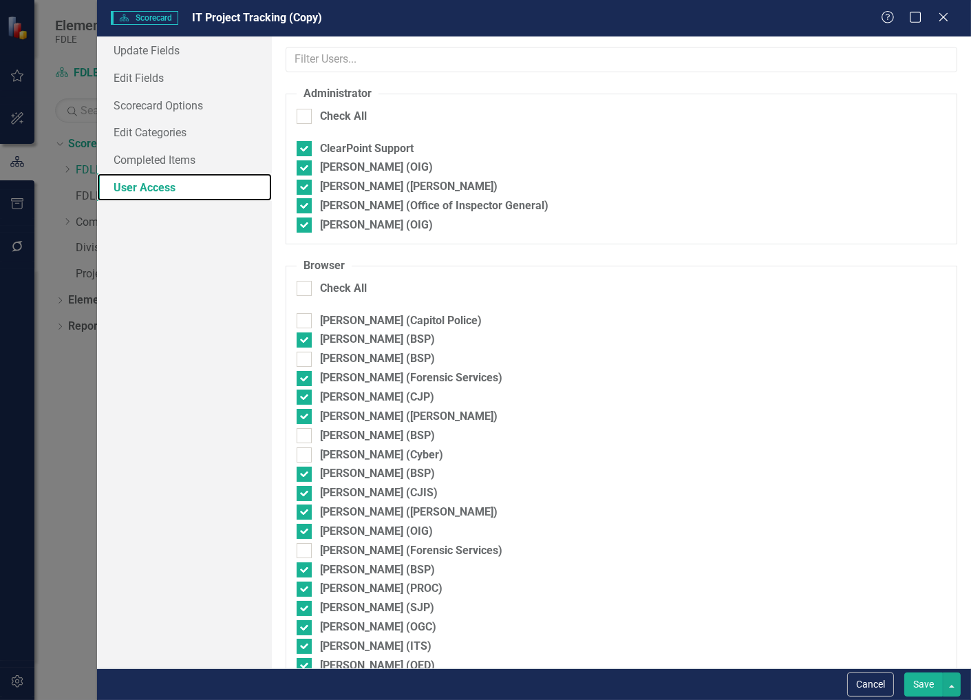
checkbox input "true"
checkbox input "false"
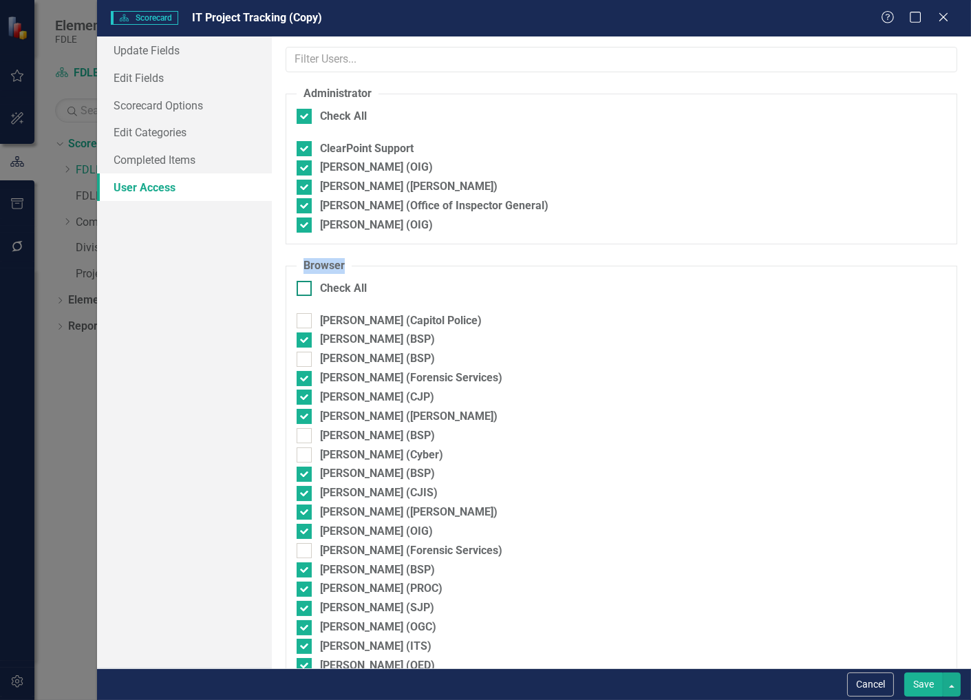
click at [314, 290] on div "Administrator Check All ClearPoint Support [PERSON_NAME] (OIG) [PERSON_NAME] ([…" at bounding box center [621, 352] width 699 height 632
click at [310, 288] on div at bounding box center [304, 288] width 15 height 15
click at [306, 288] on input "Check All" at bounding box center [301, 285] width 9 height 9
checkbox input "true"
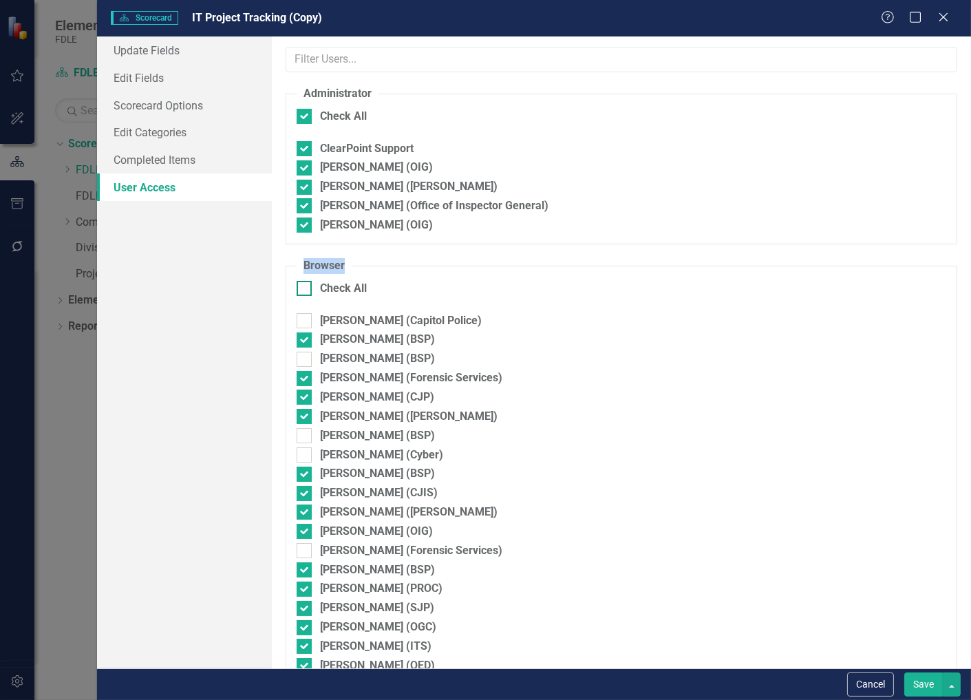
checkbox input "true"
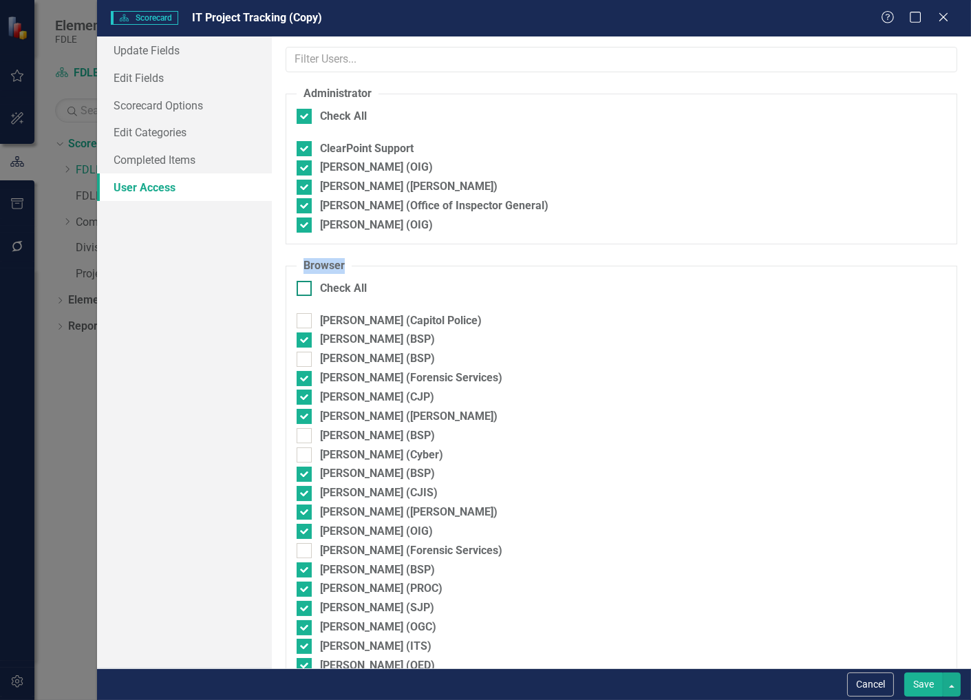
checkbox input "true"
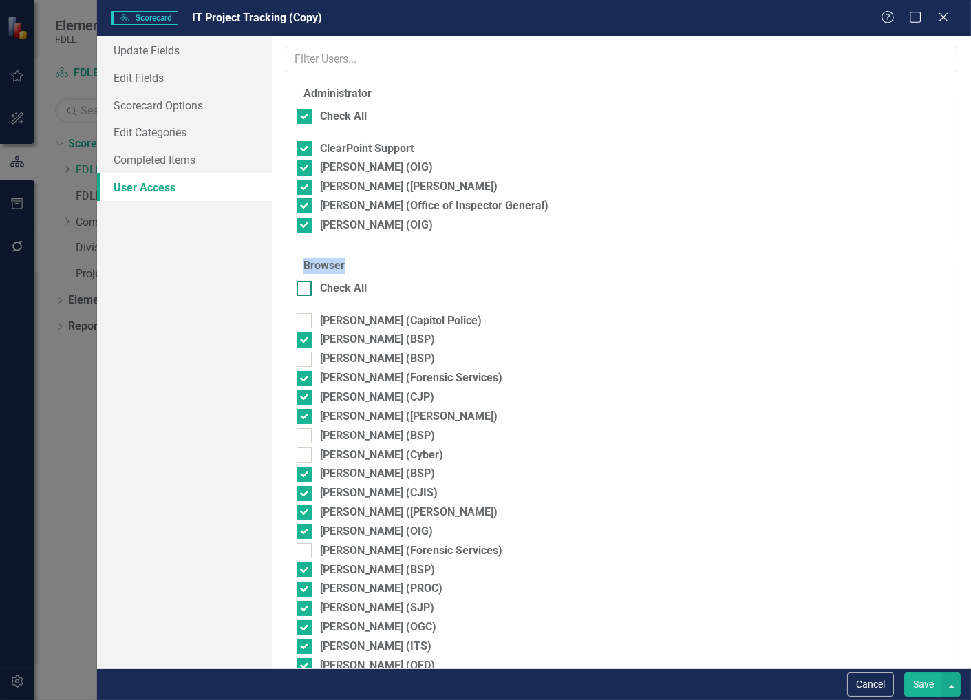
checkbox input "true"
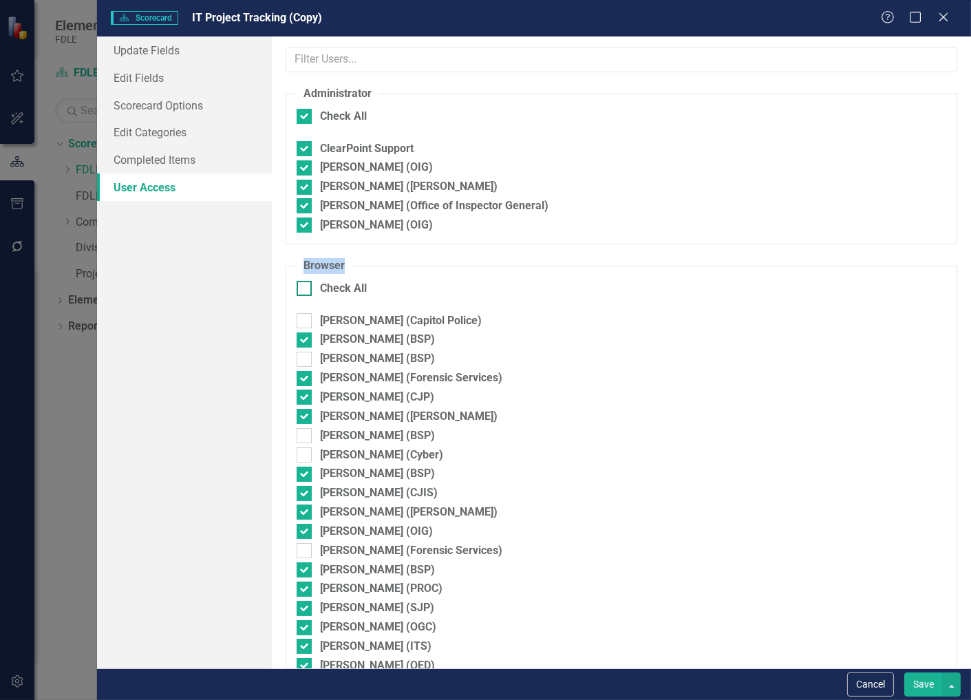
checkbox input "true"
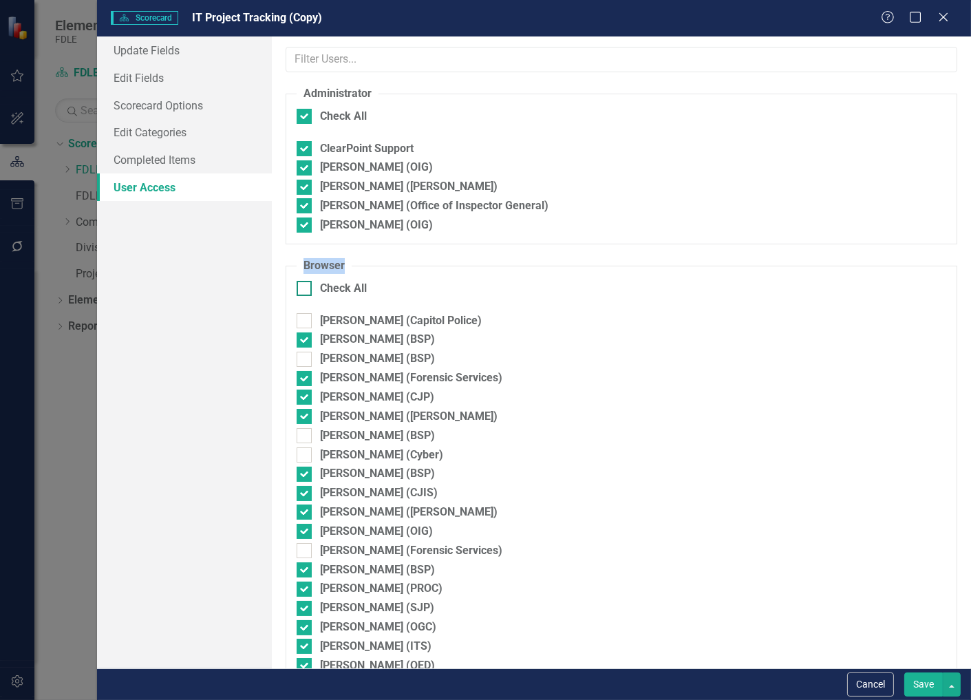
checkbox input "true"
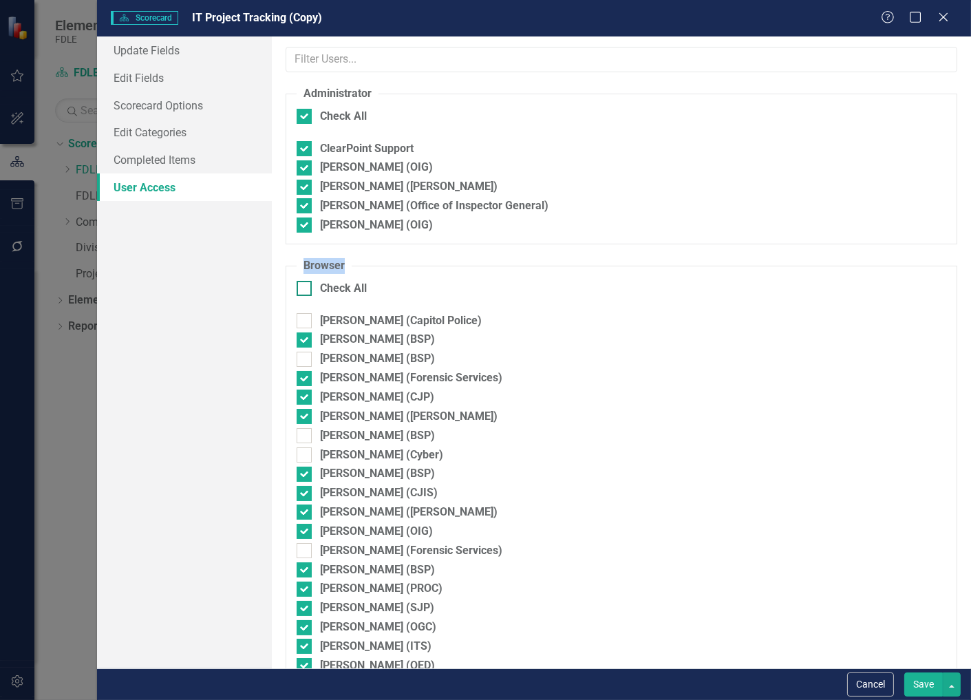
checkbox input "true"
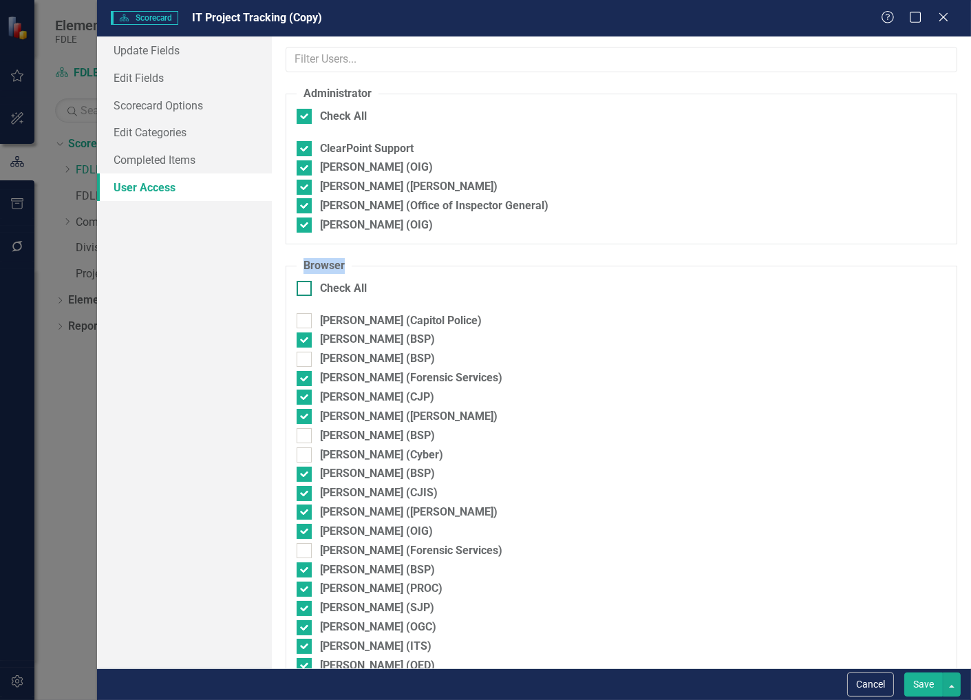
checkbox input "true"
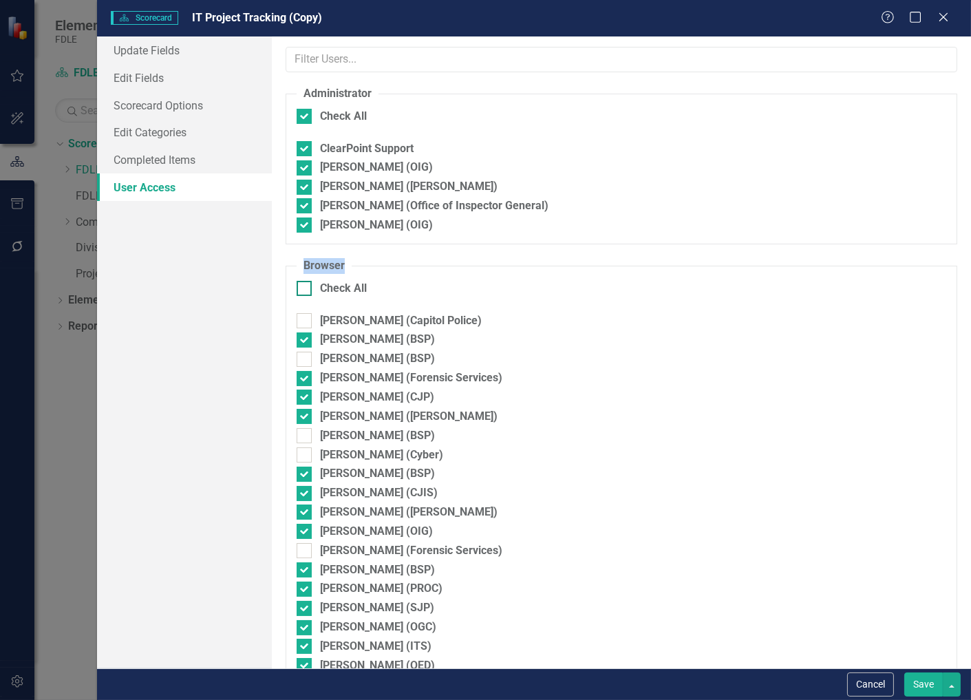
checkbox input "true"
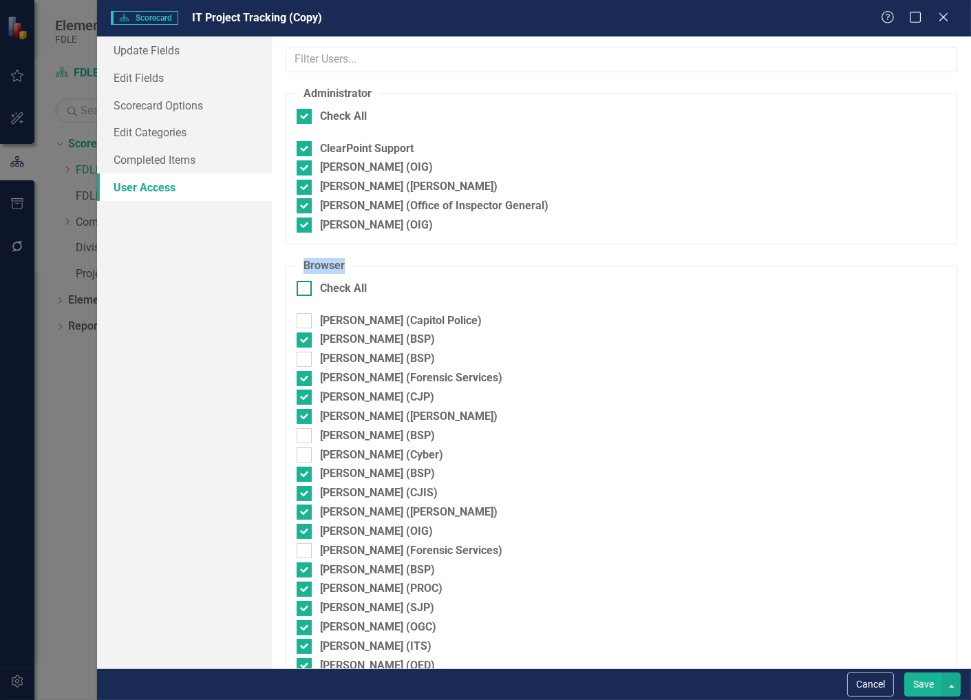
checkbox input "true"
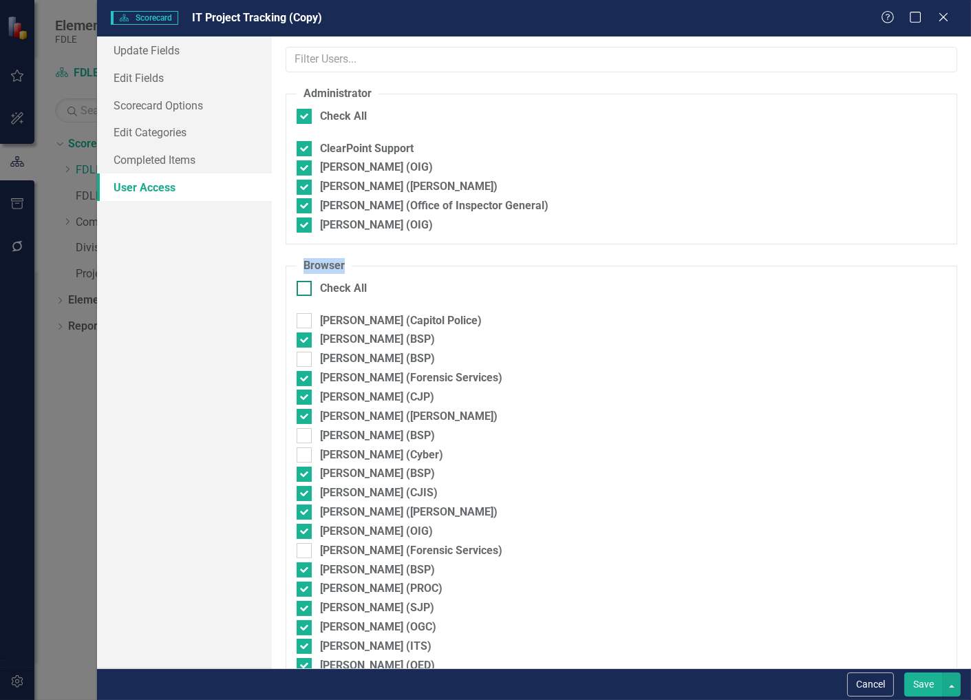
checkbox input "true"
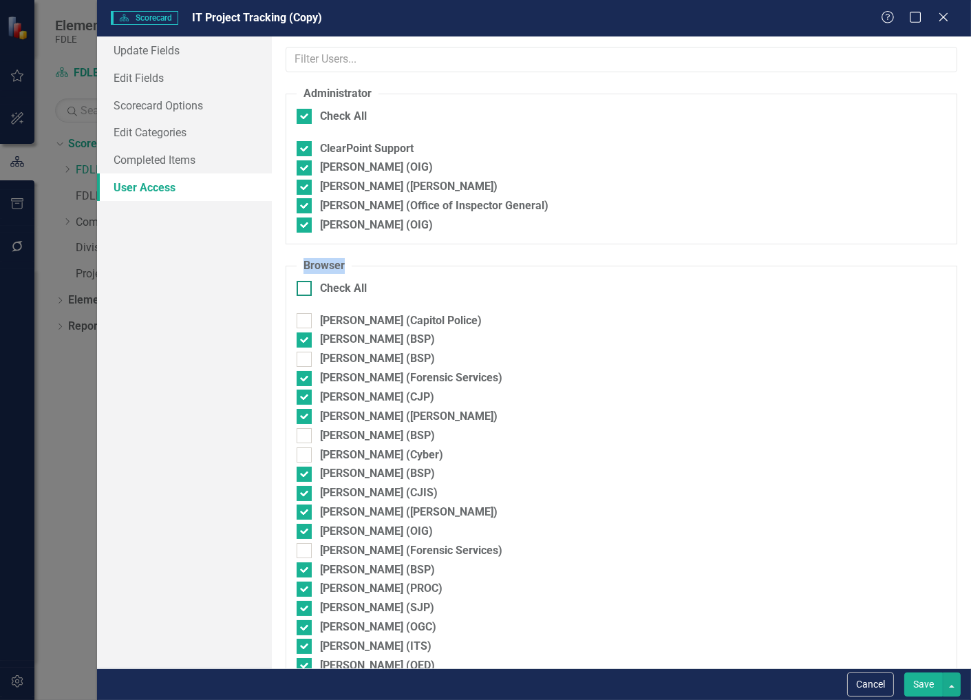
checkbox input "true"
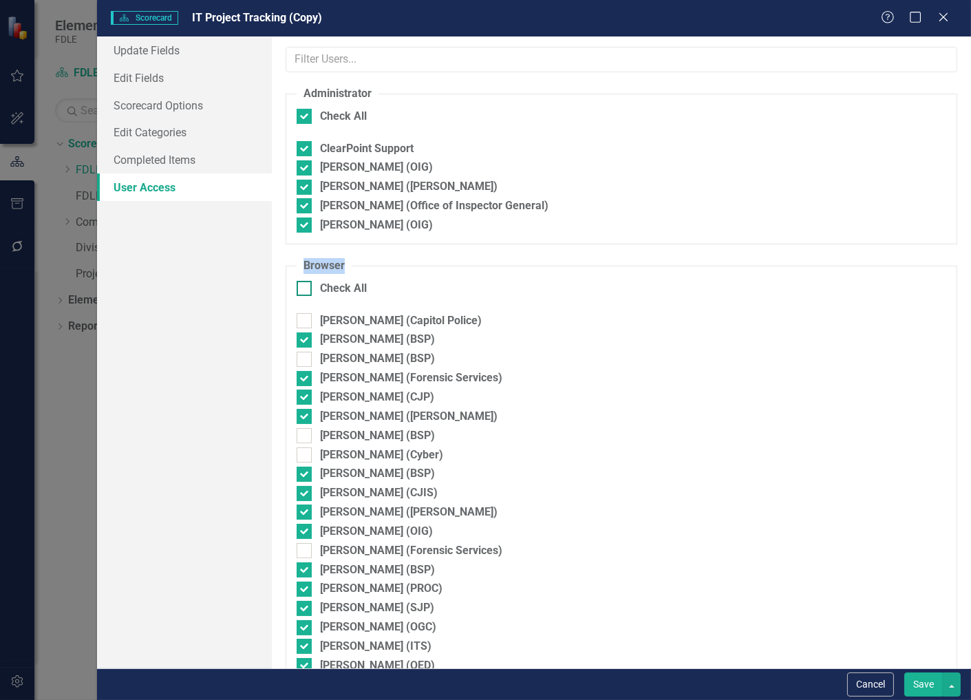
checkbox input "true"
click at [304, 289] on input "Check All" at bounding box center [301, 285] width 9 height 9
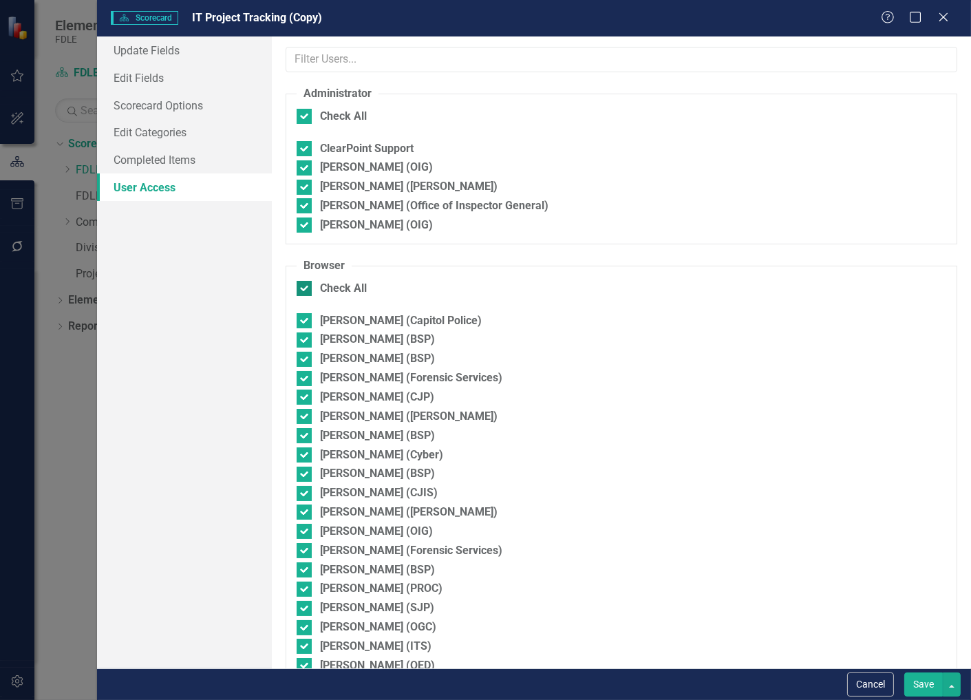
checkbox input "false"
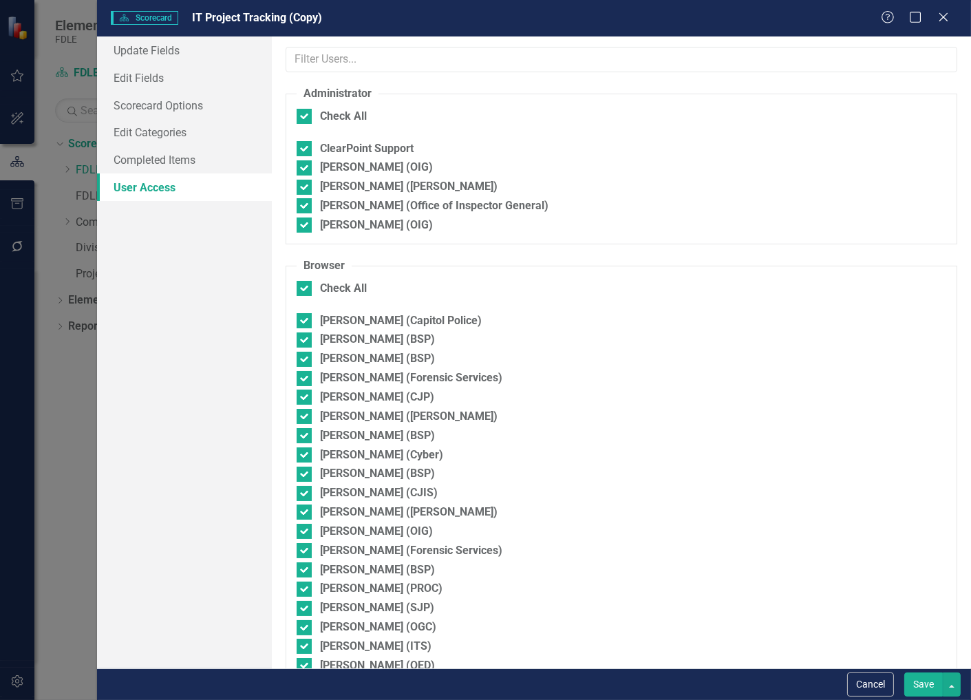
checkbox input "false"
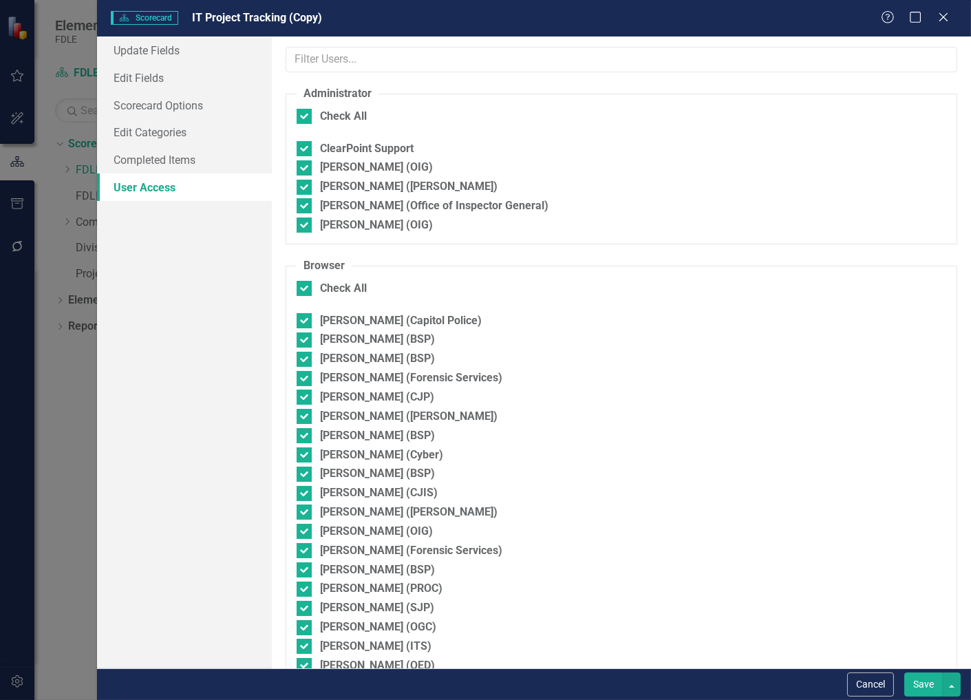
checkbox input "false"
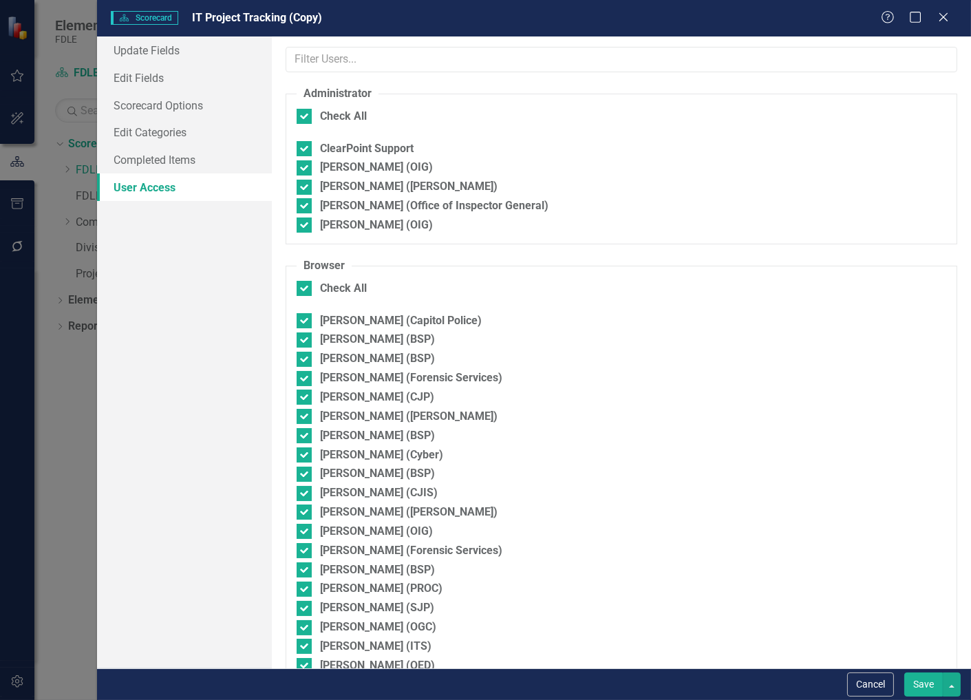
checkbox input "false"
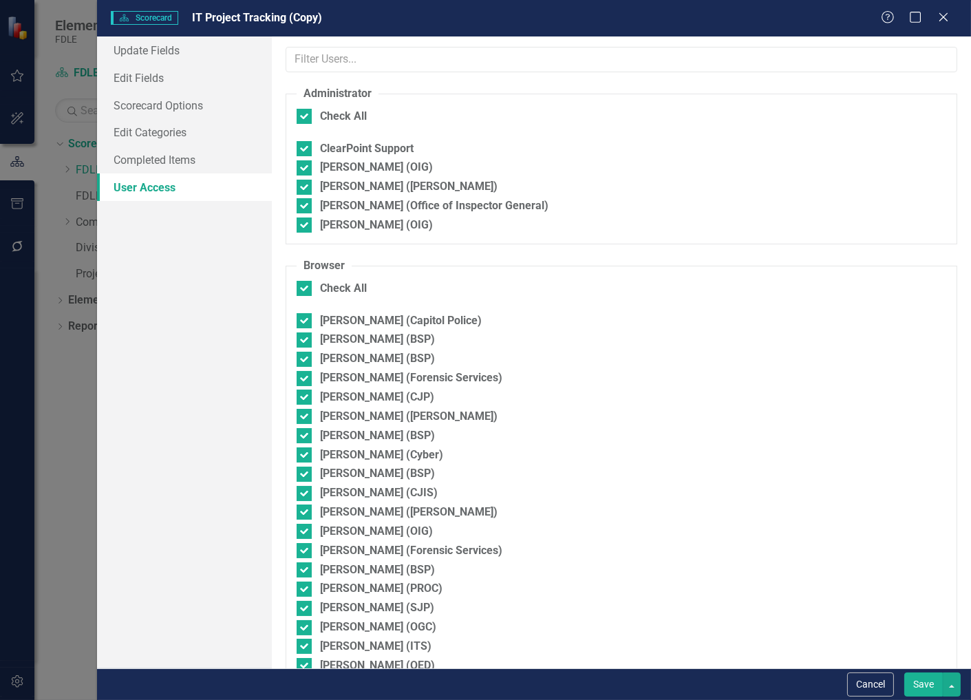
checkbox input "false"
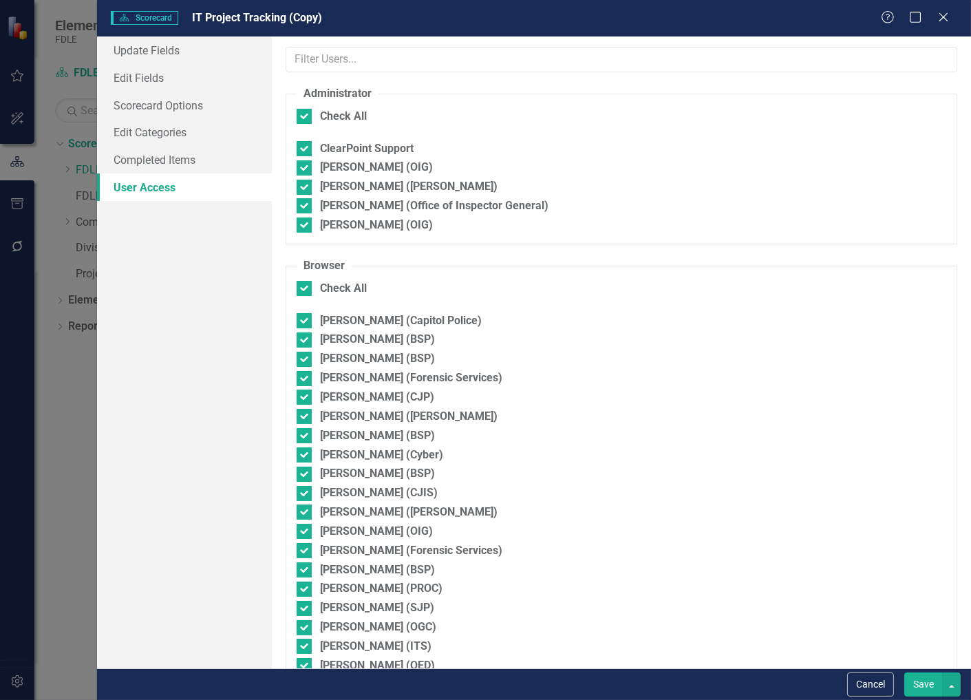
checkbox input "false"
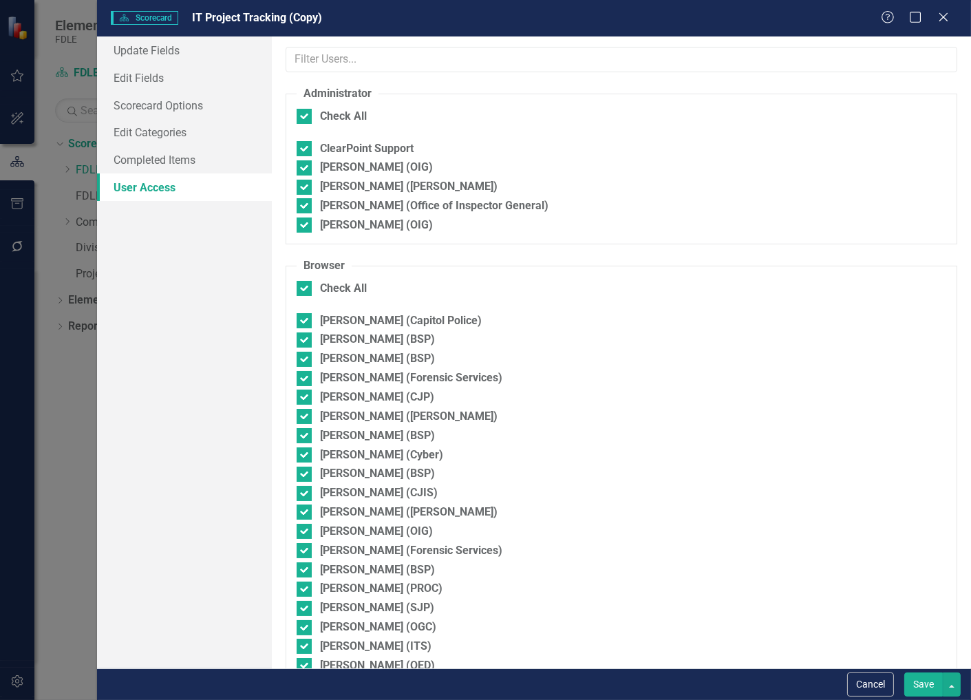
checkbox input "false"
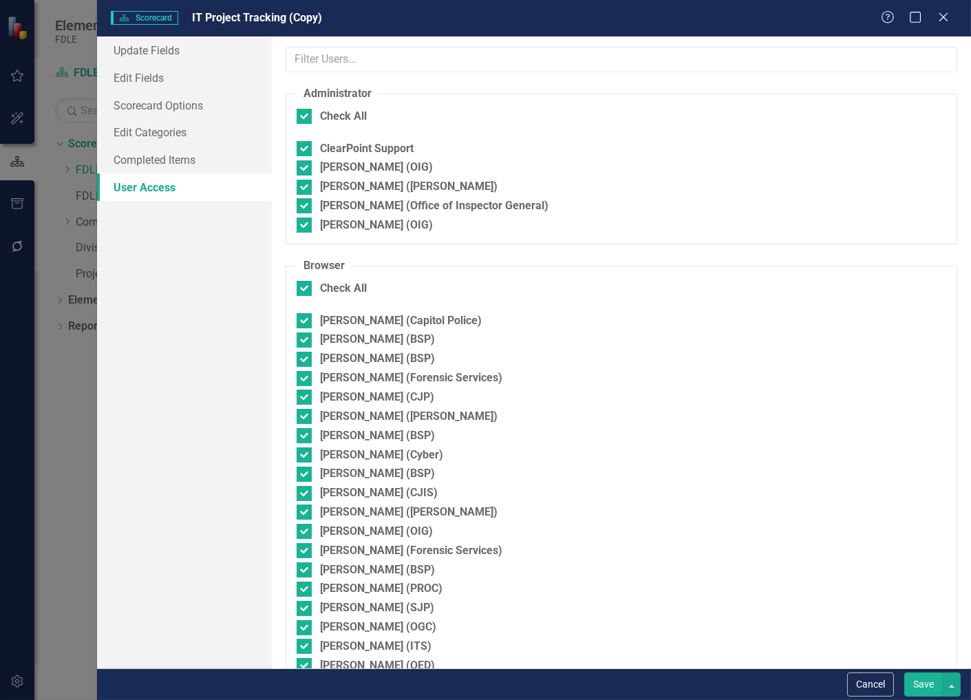
checkbox input "false"
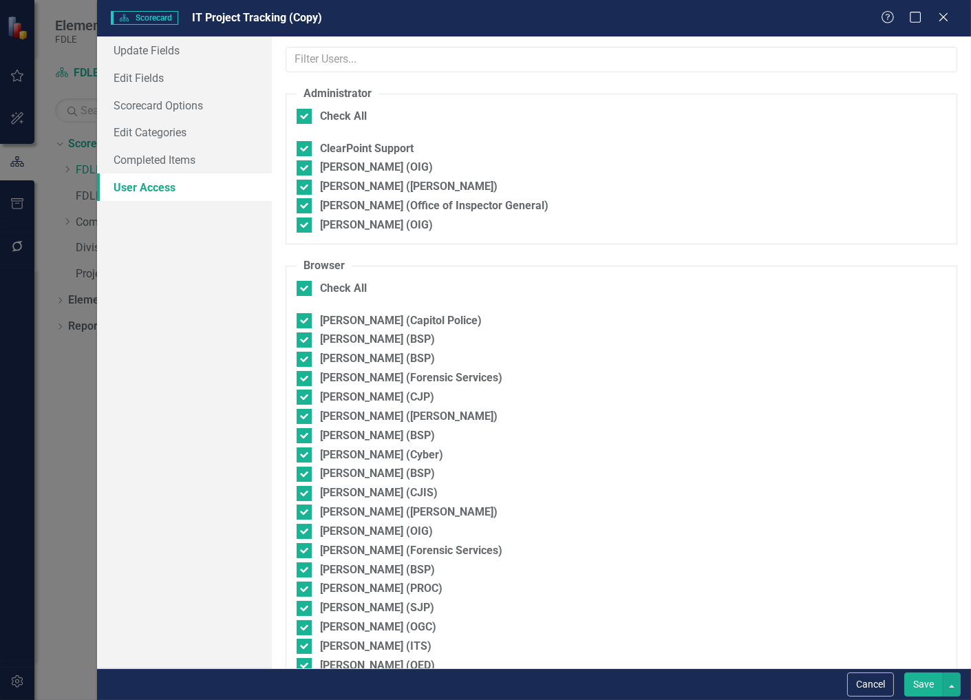
checkbox input "false"
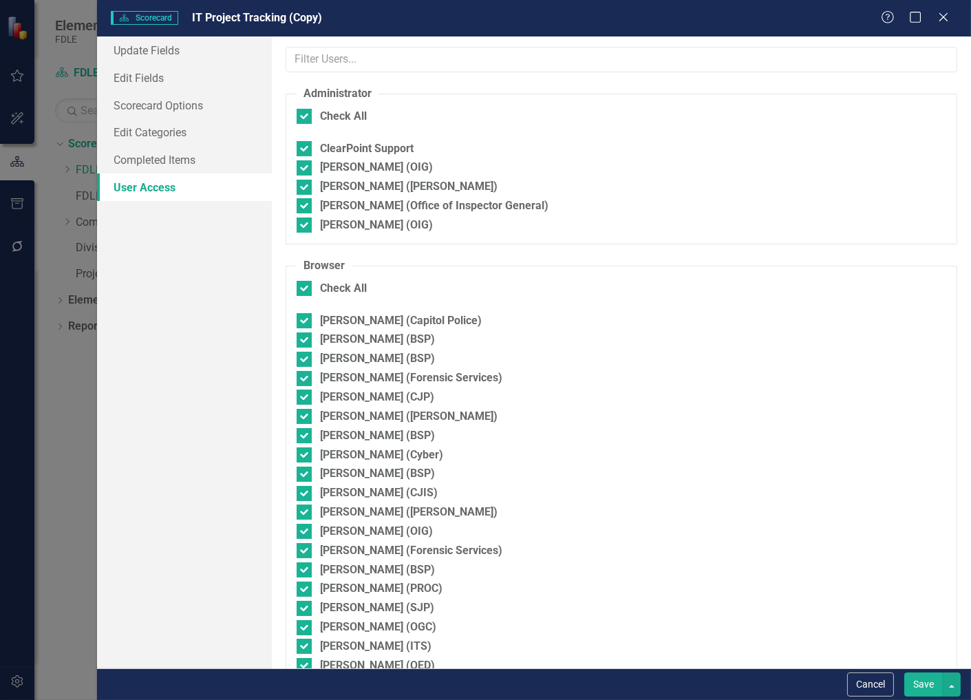
checkbox input "false"
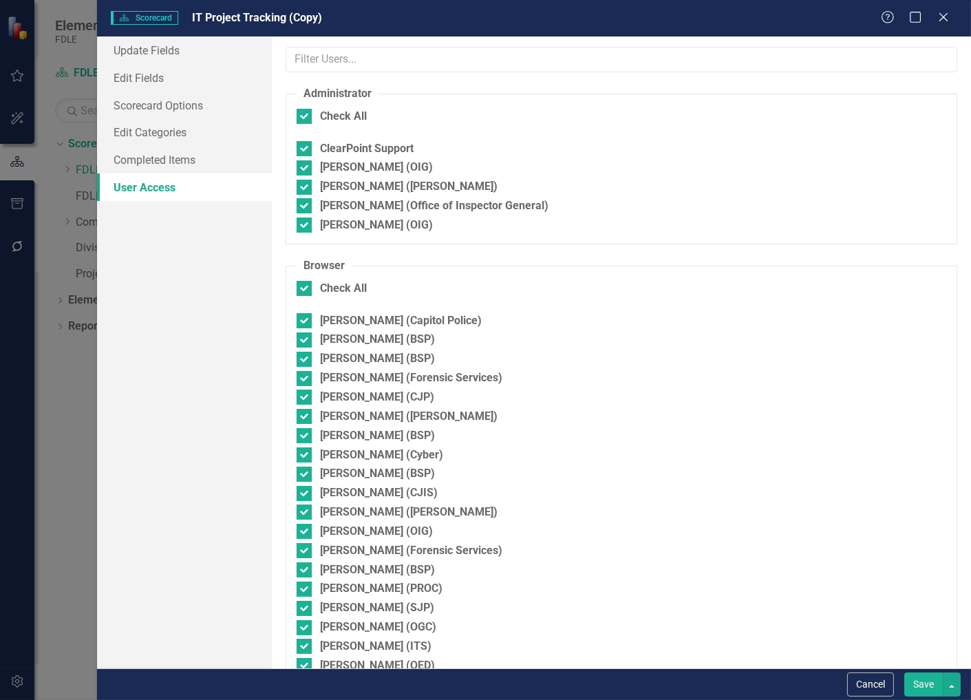
checkbox input "false"
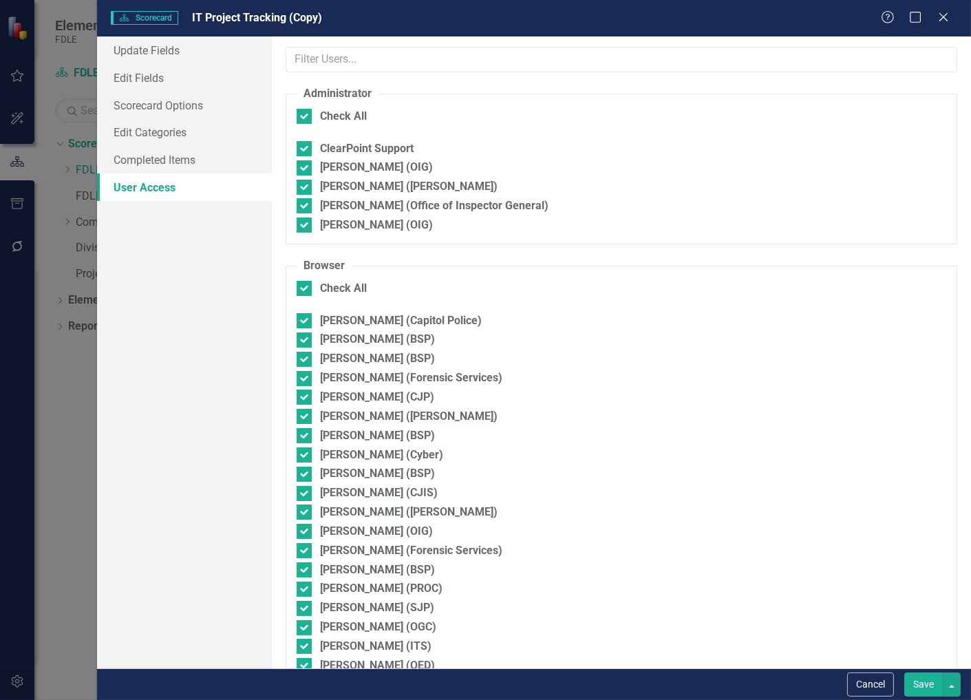
checkbox input "false"
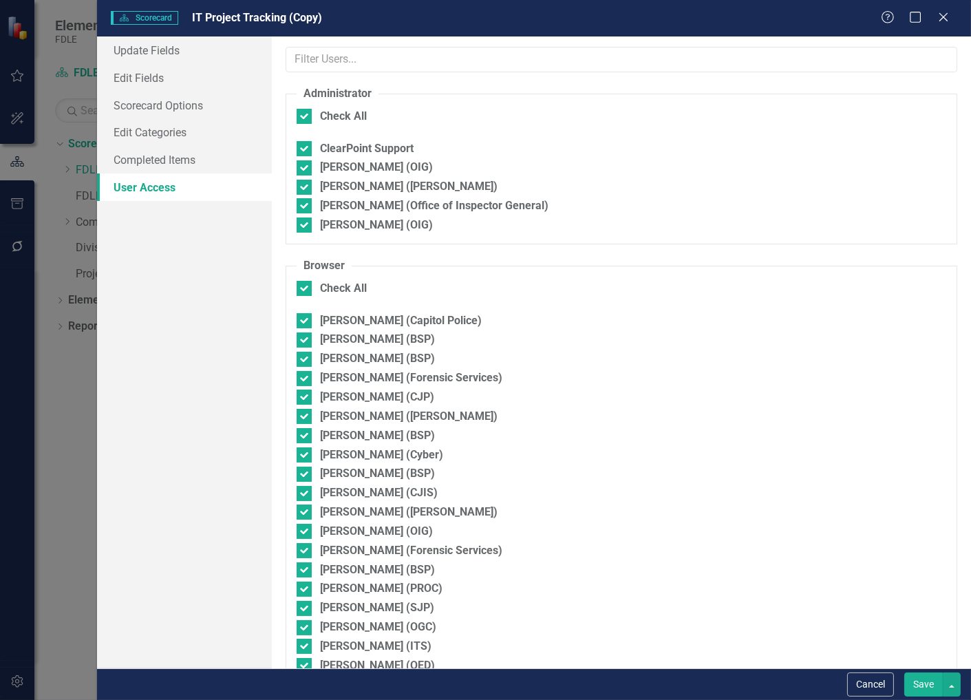
checkbox input "false"
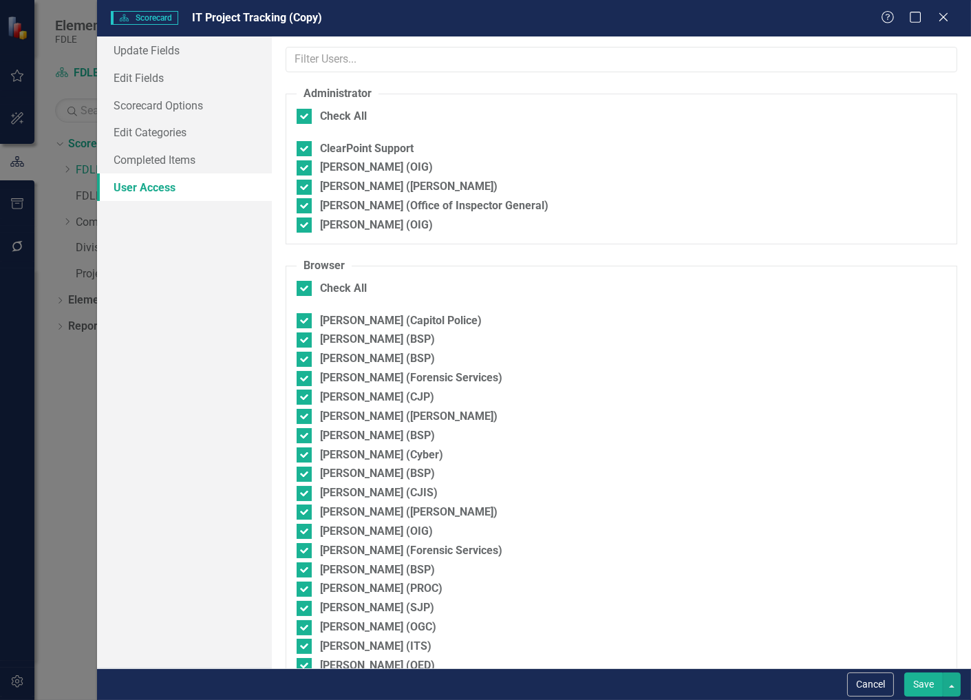
checkbox input "false"
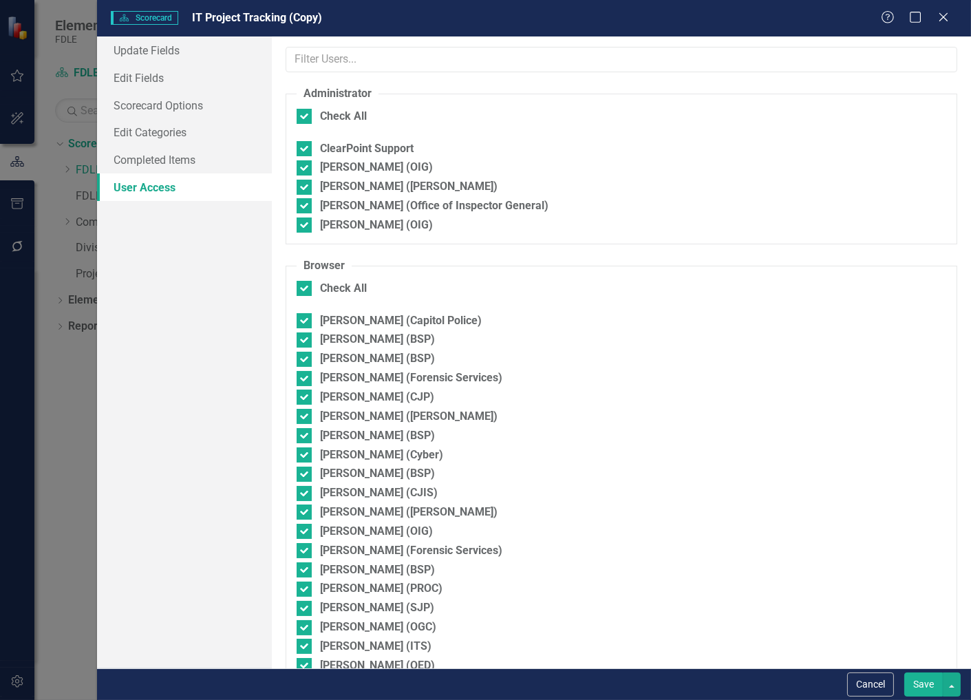
checkbox input "false"
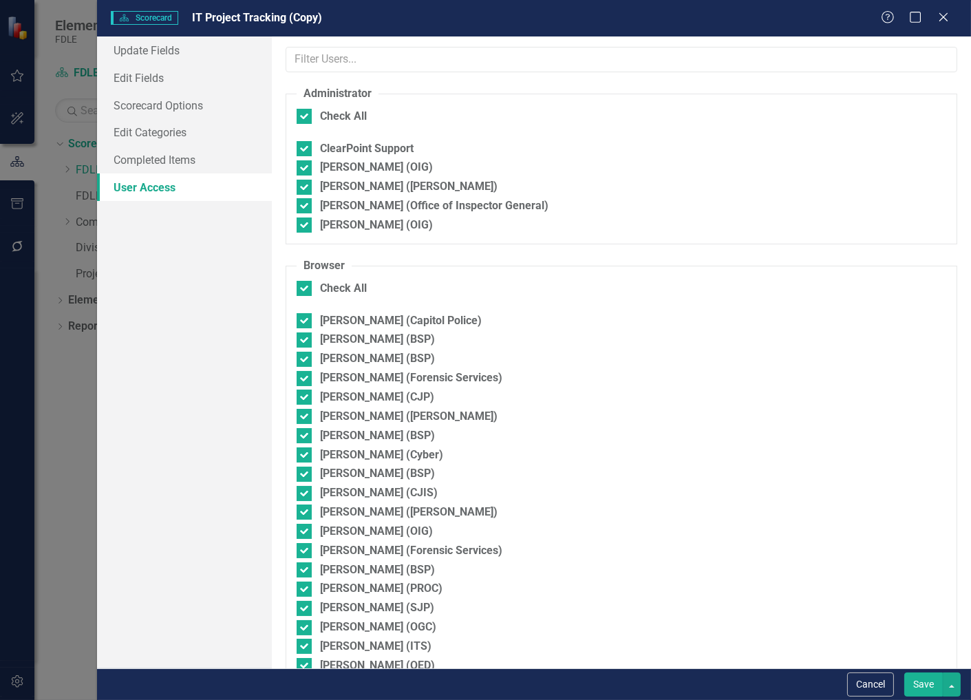
checkbox input "false"
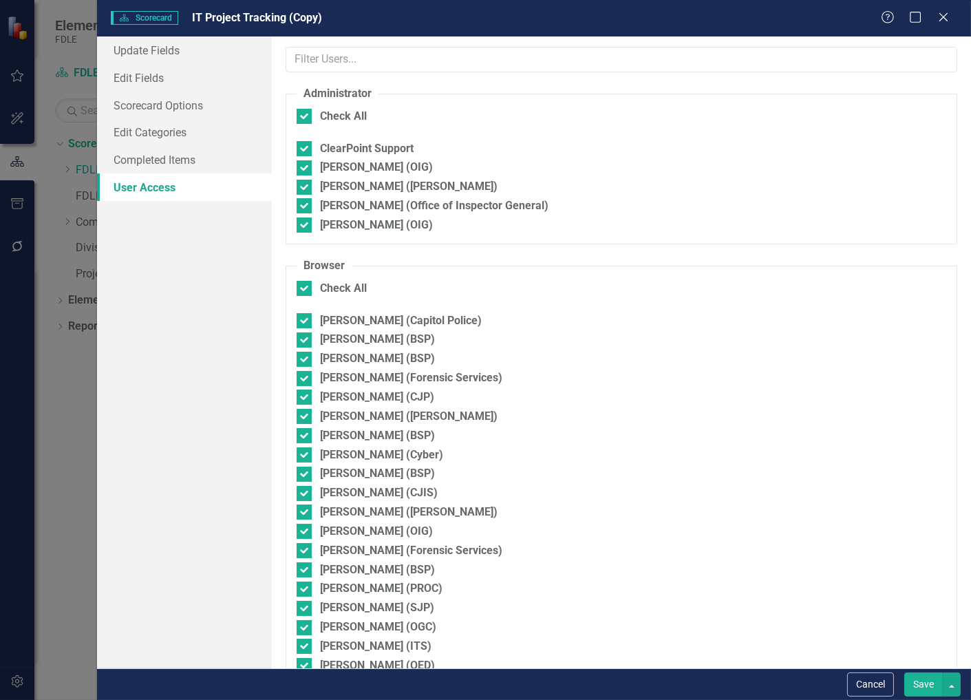
checkbox input "false"
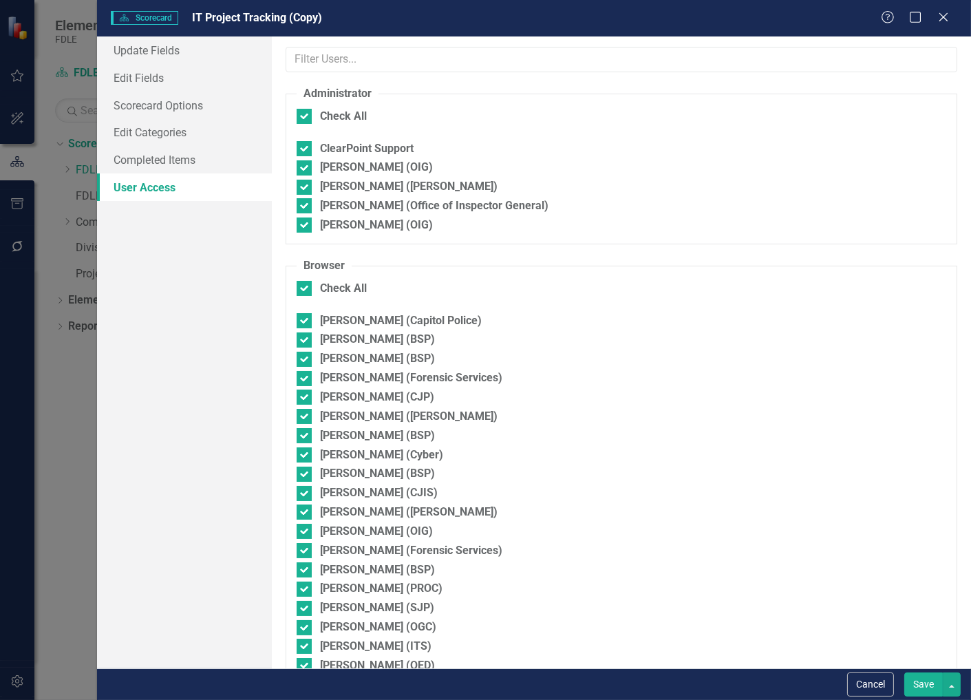
checkbox input "false"
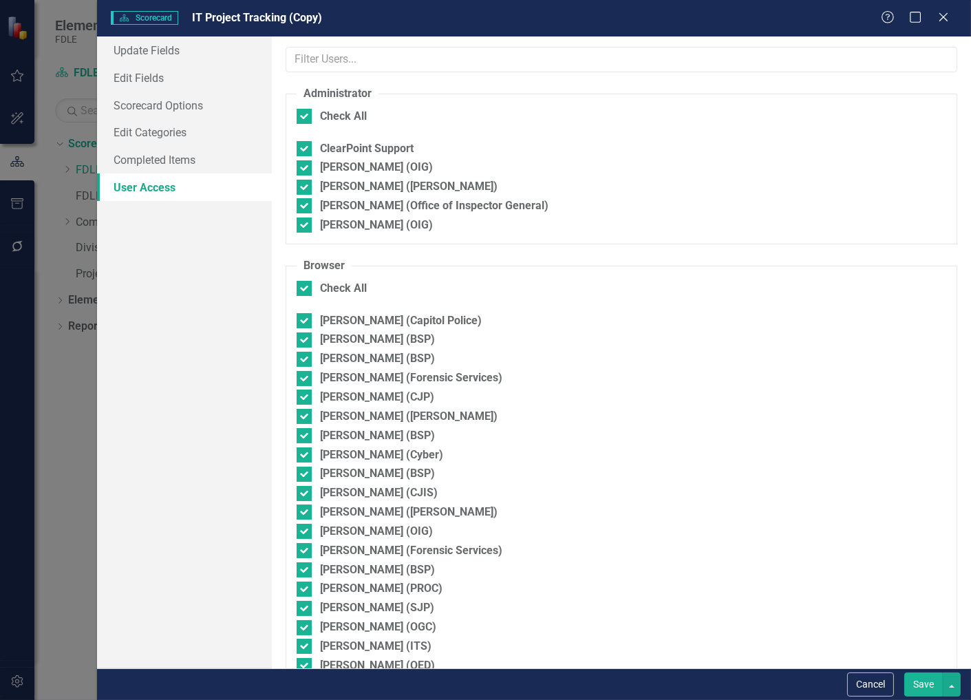
checkbox input "false"
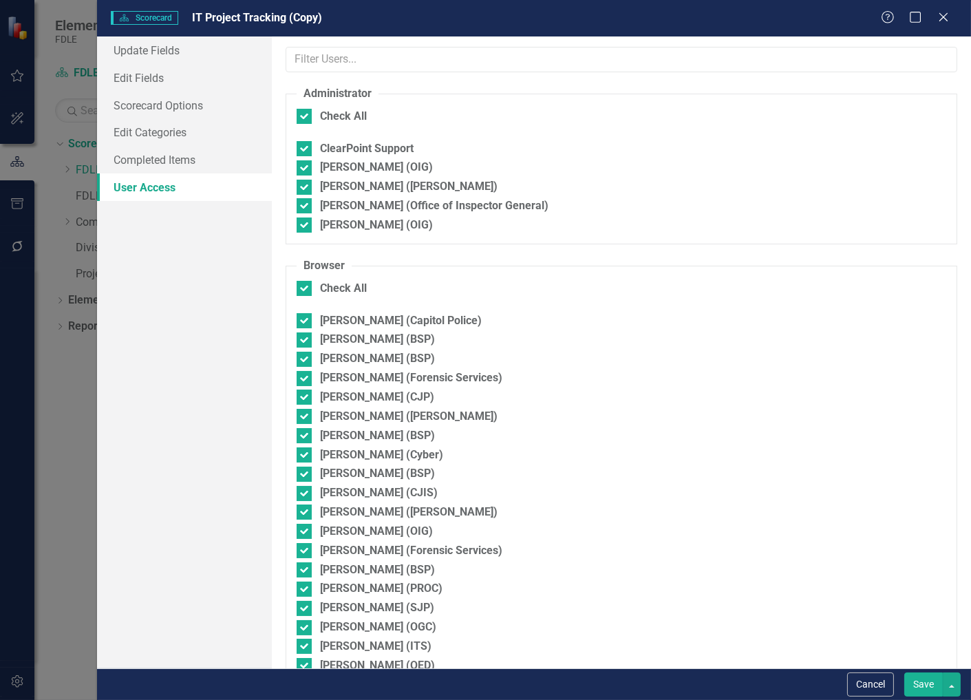
checkbox input "false"
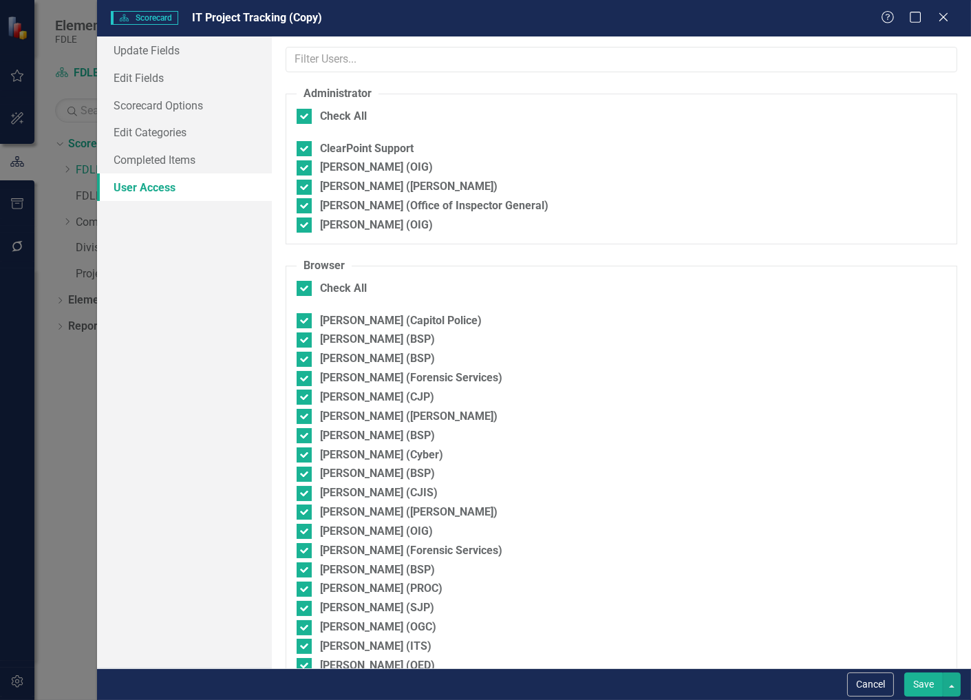
checkbox input "false"
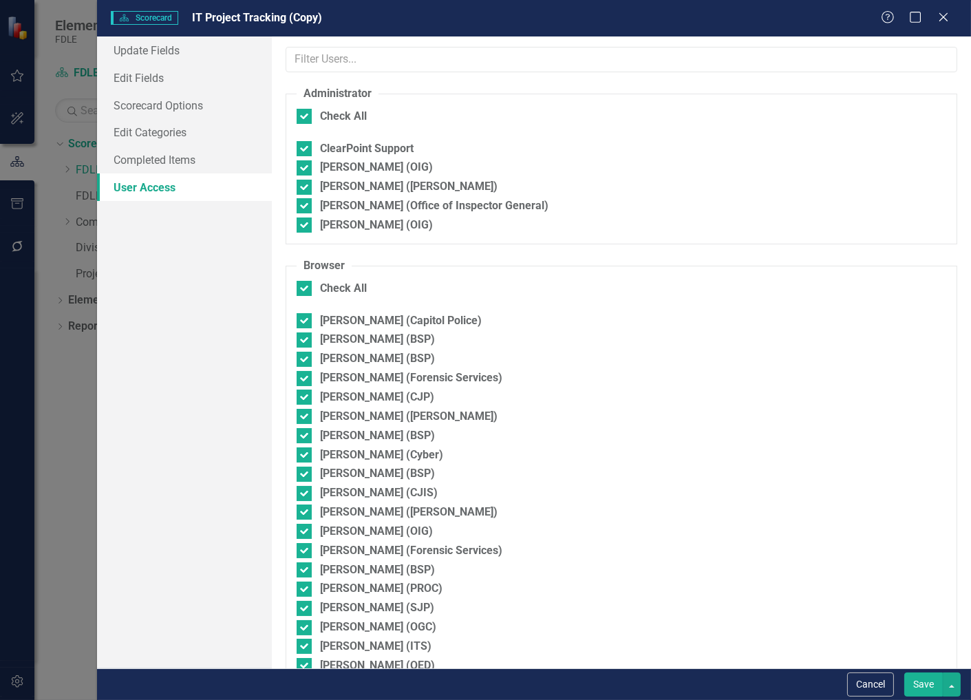
checkbox input "false"
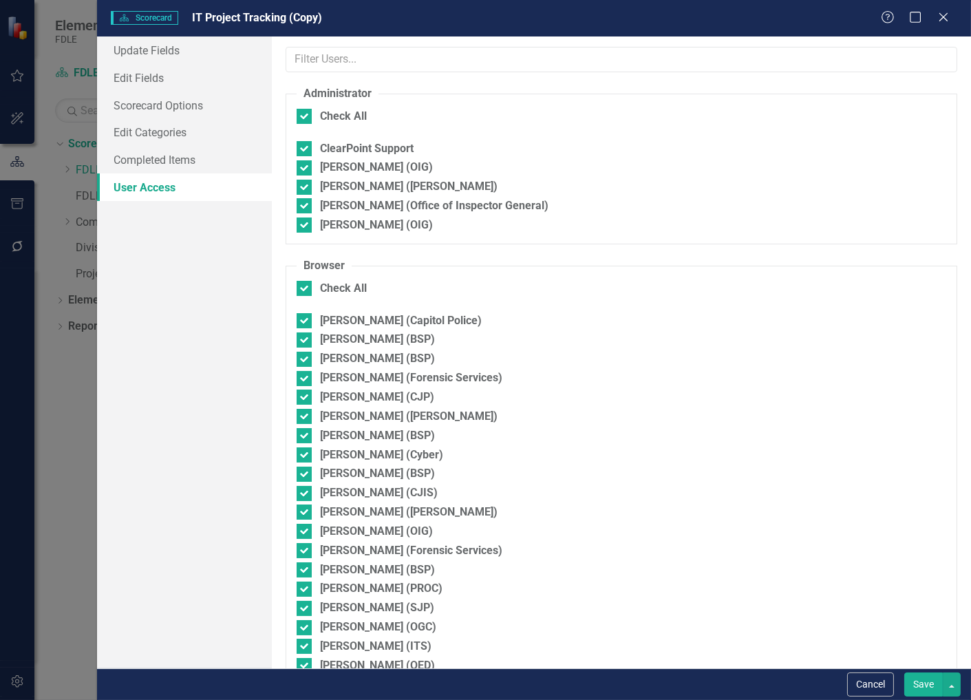
checkbox input "false"
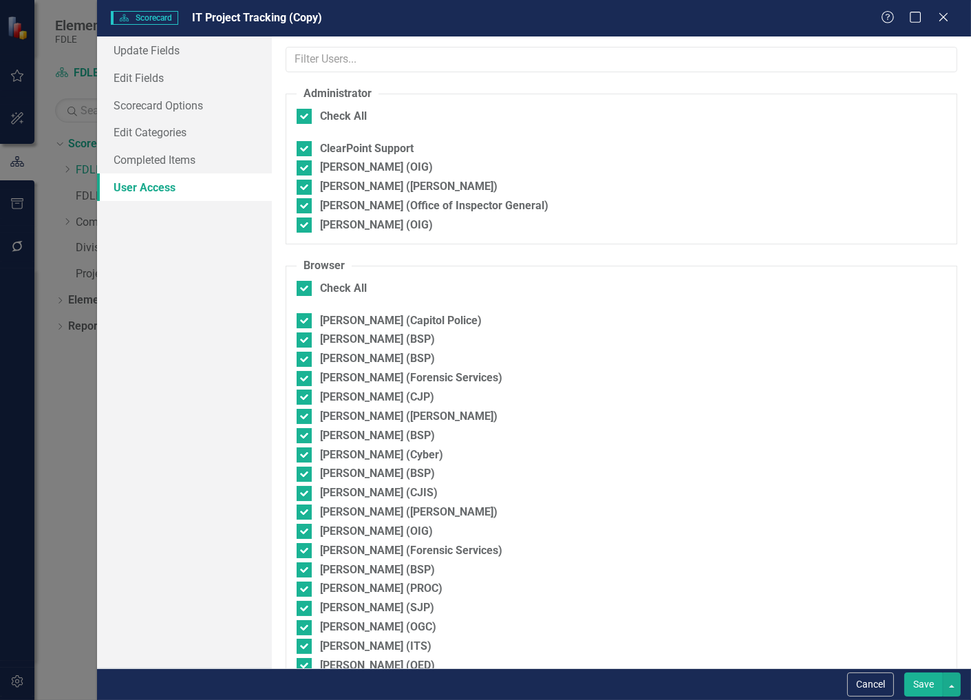
checkbox input "false"
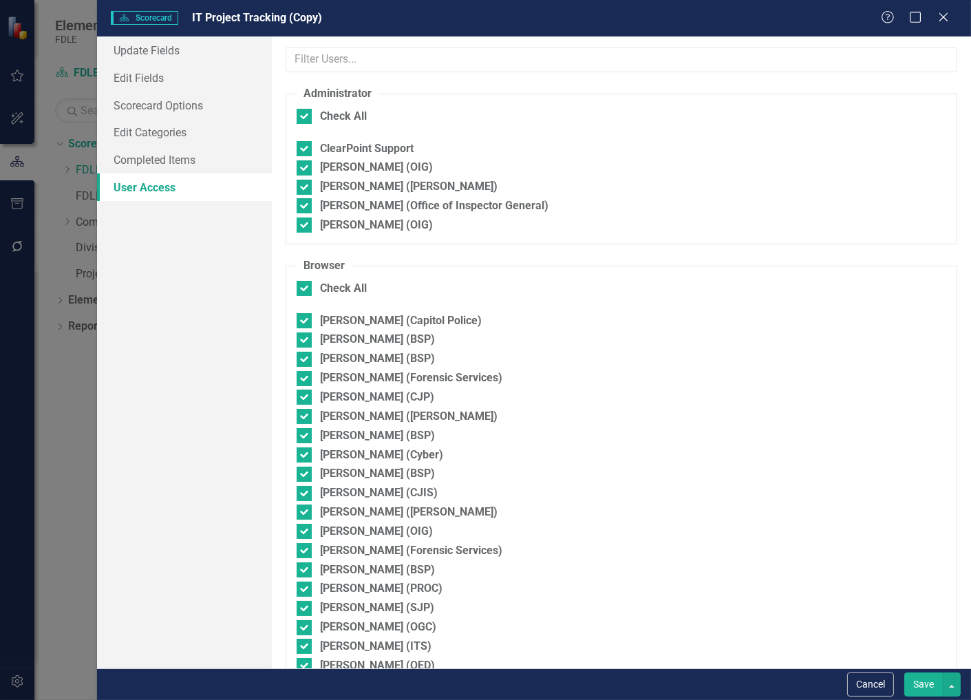
checkbox input "false"
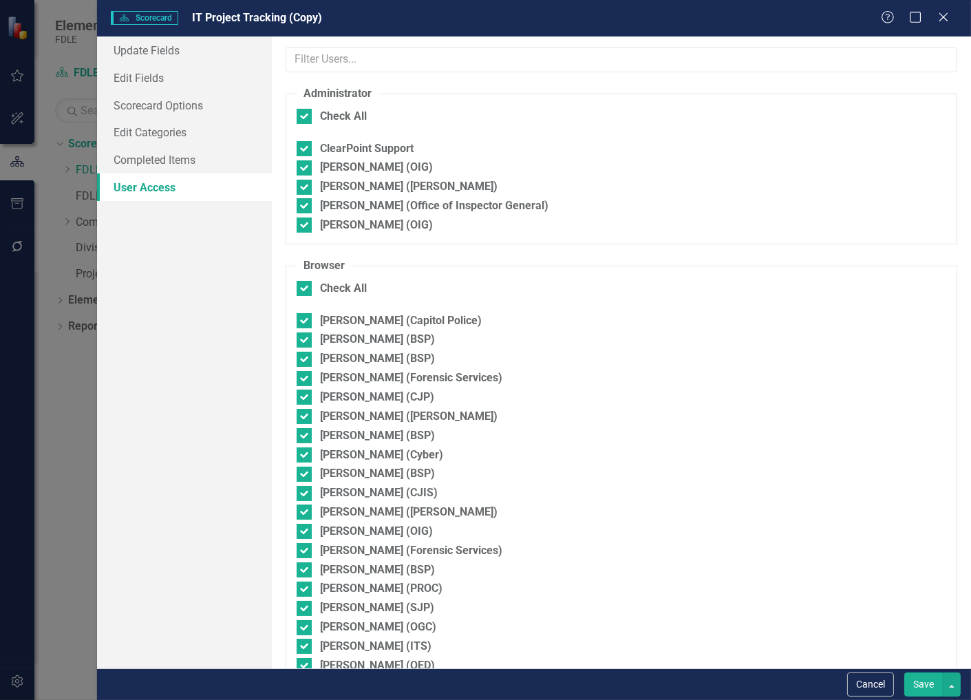
checkbox input "false"
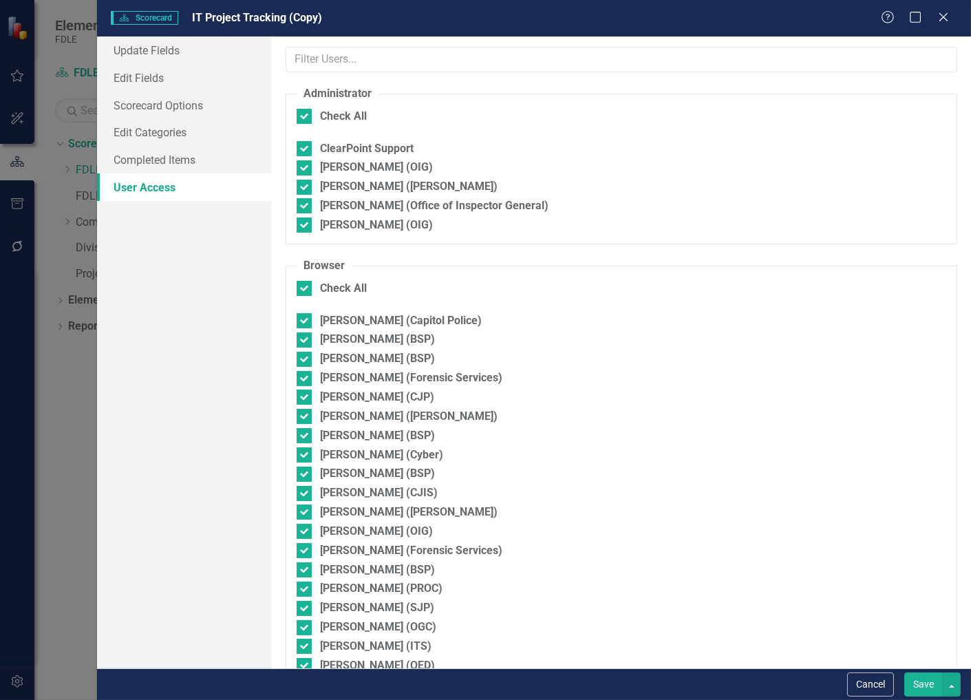
checkbox input "false"
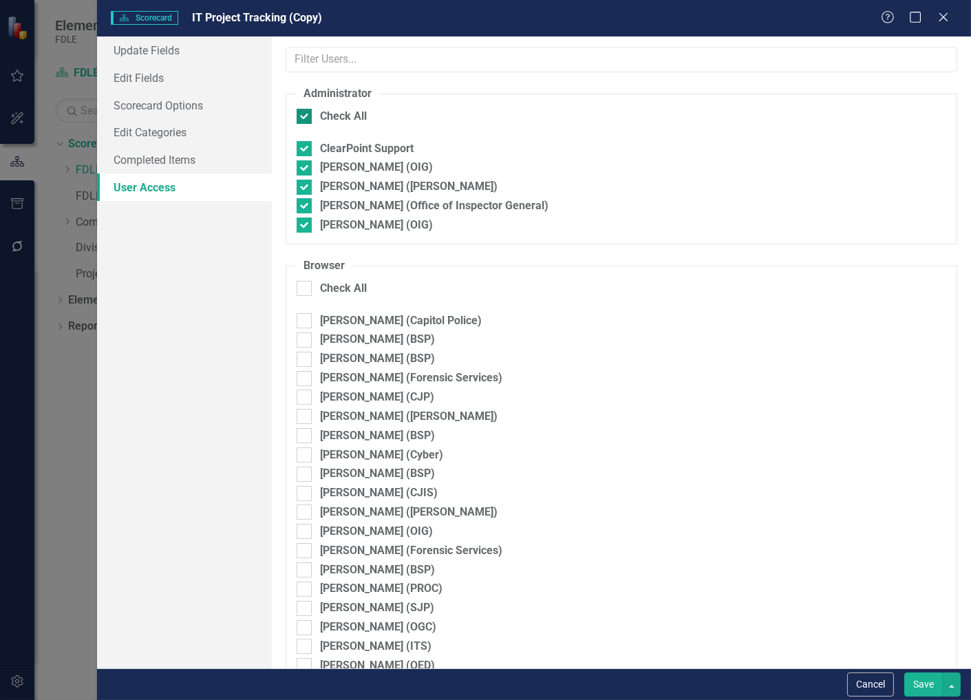
click at [304, 109] on div "Check All" at bounding box center [622, 117] width 650 height 16
click at [304, 109] on input "Check All" at bounding box center [301, 113] width 9 height 9
click at [303, 118] on div at bounding box center [304, 116] width 15 height 15
click at [303, 118] on input "Check All" at bounding box center [301, 113] width 9 height 9
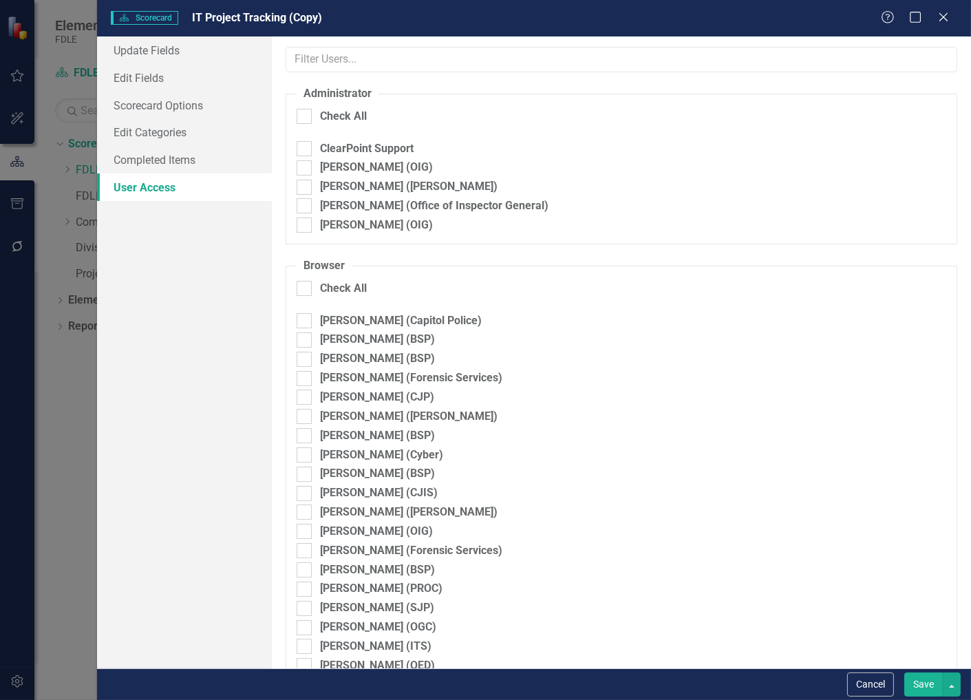
drag, startPoint x: 305, startPoint y: 225, endPoint x: 339, endPoint y: 253, distance: 44.5
click at [306, 225] on div at bounding box center [304, 224] width 15 height 15
click at [306, 225] on input "[PERSON_NAME] (OIG)" at bounding box center [301, 221] width 9 height 9
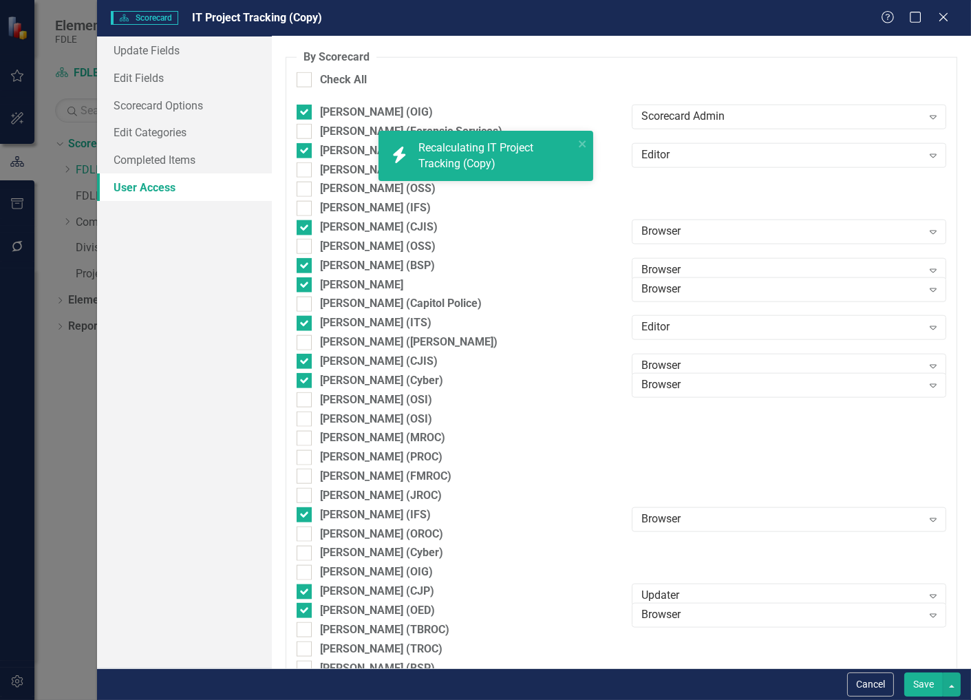
scroll to position [2711, 0]
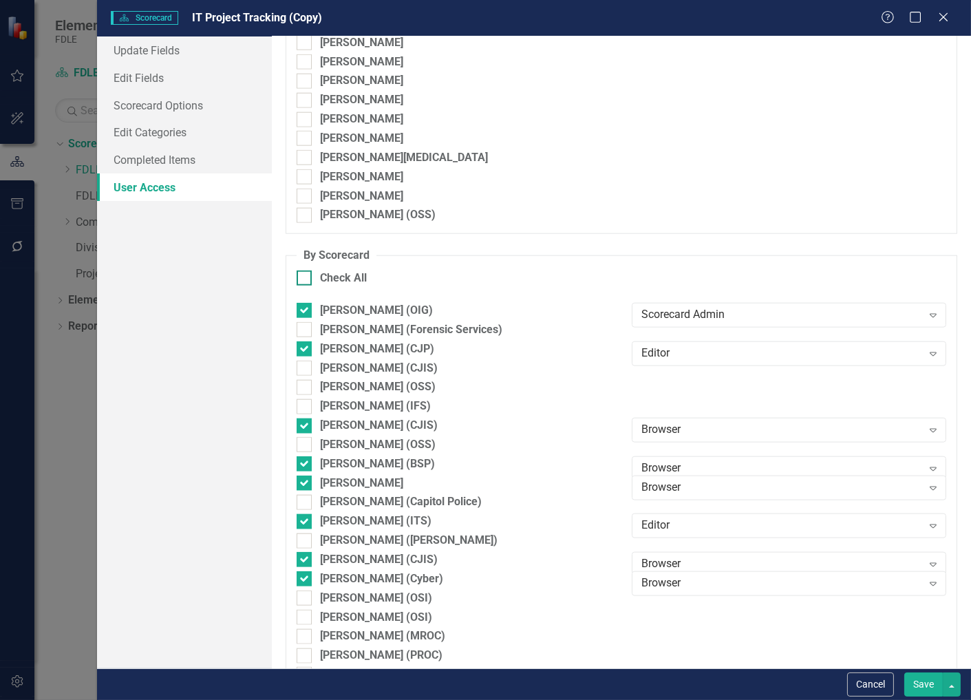
click at [304, 279] on input "Check All" at bounding box center [301, 274] width 9 height 9
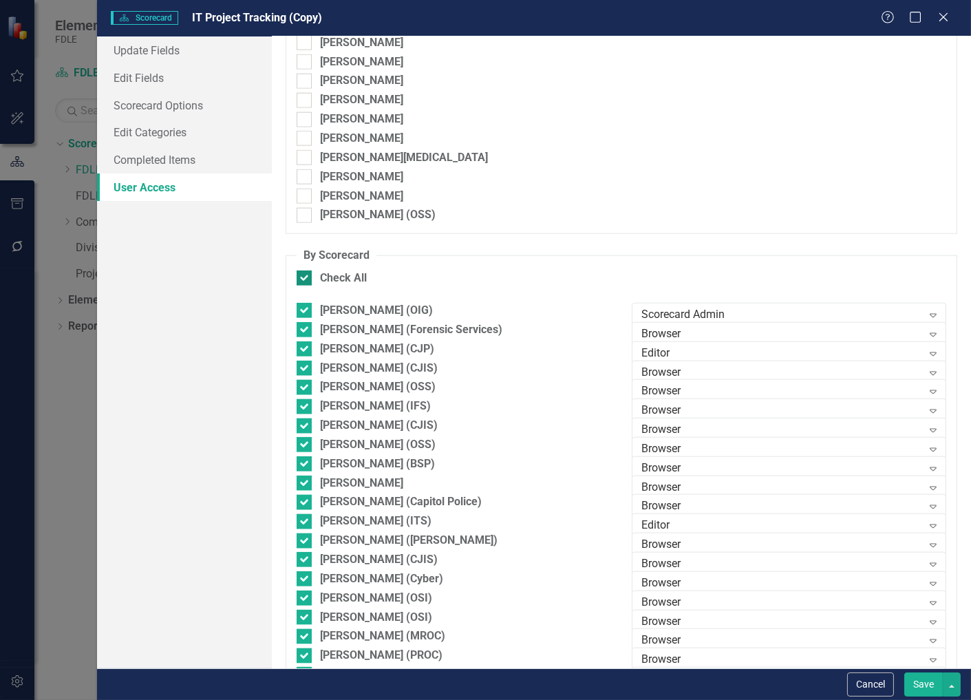
click at [303, 283] on div at bounding box center [304, 277] width 15 height 15
click at [303, 279] on input "Check All" at bounding box center [301, 274] width 9 height 9
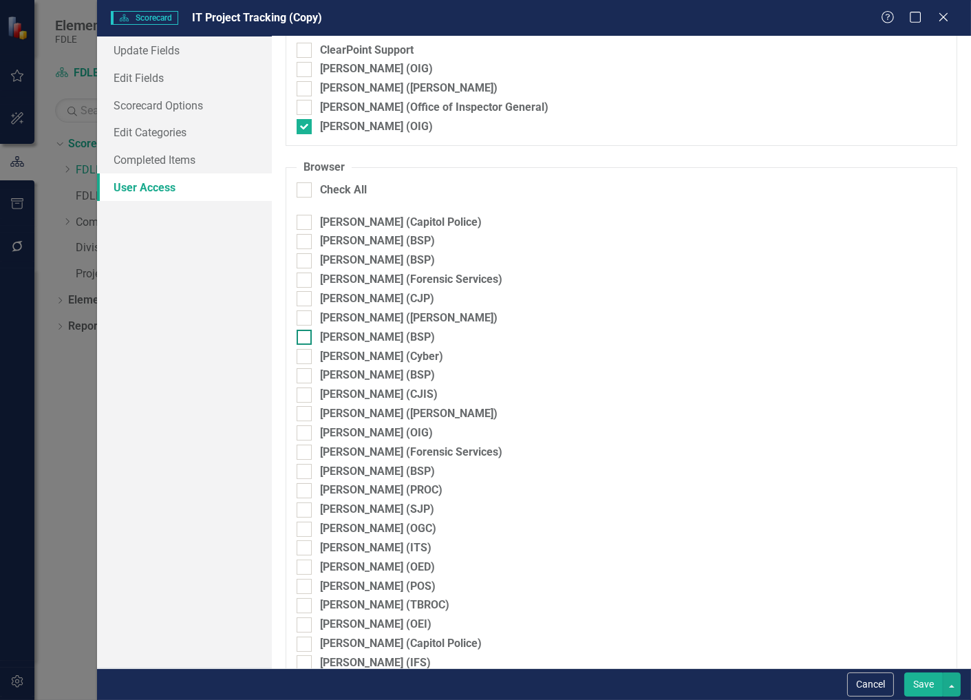
scroll to position [0, 0]
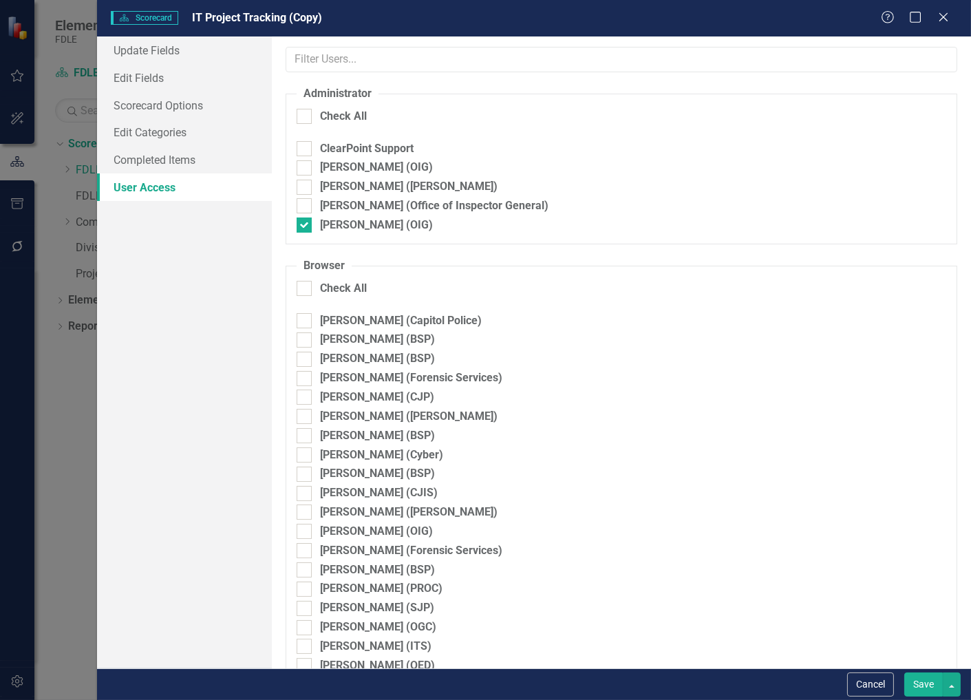
click at [917, 687] on button "Save" at bounding box center [923, 684] width 39 height 24
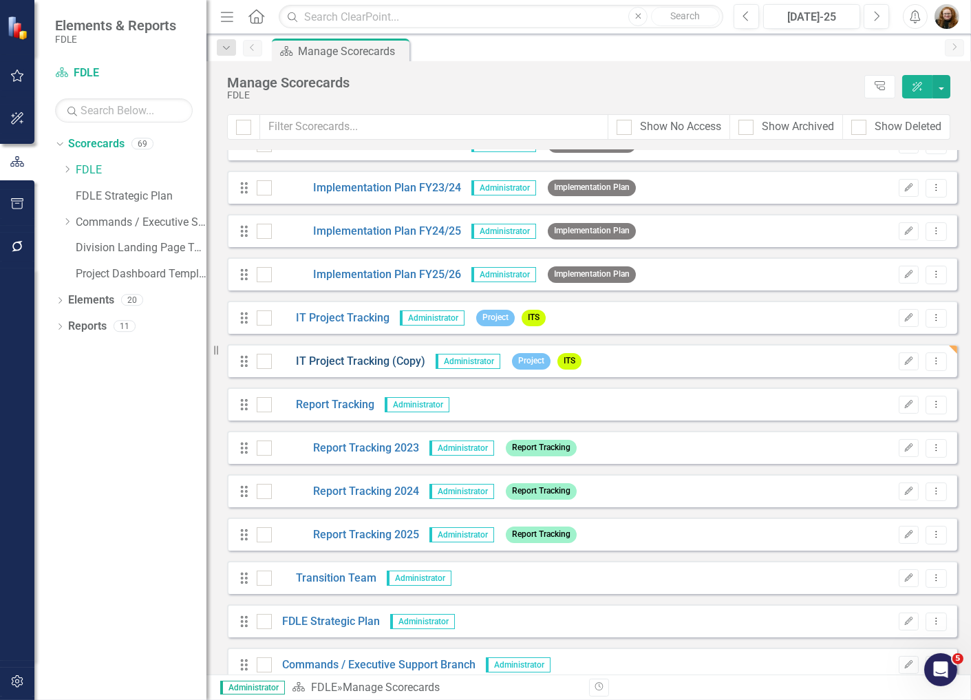
click at [329, 361] on link "IT Project Tracking (Copy)" at bounding box center [348, 362] width 153 height 16
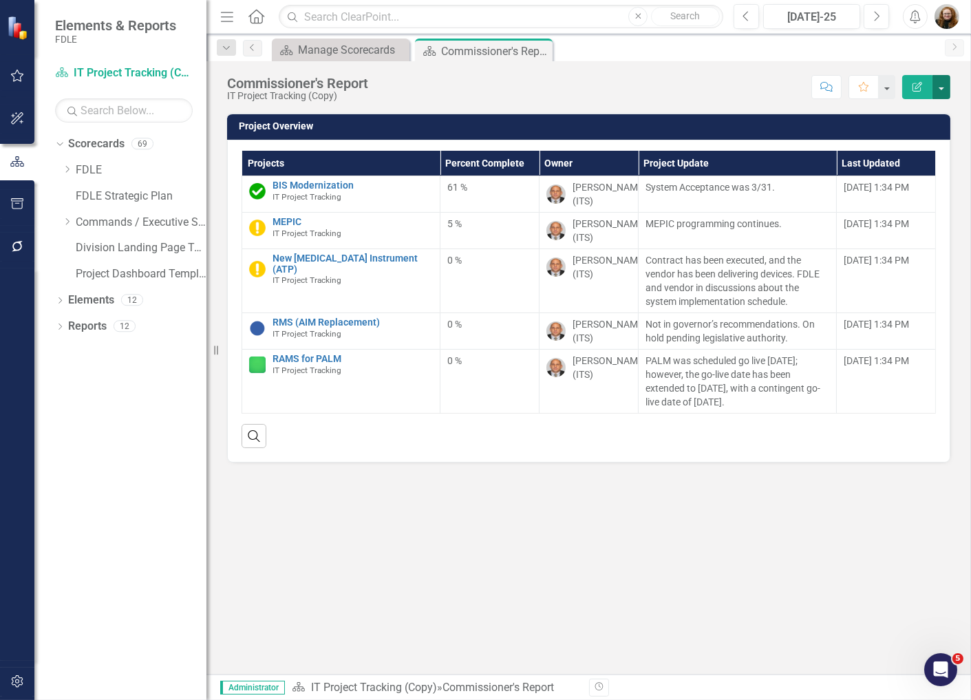
click at [934, 85] on button "button" at bounding box center [941, 87] width 18 height 24
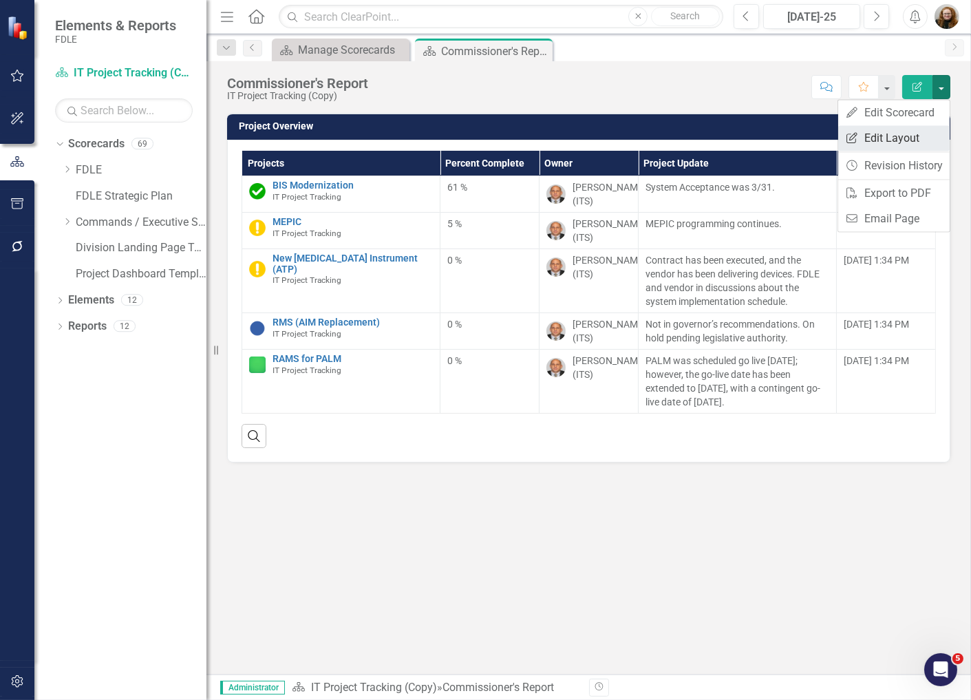
click at [907, 131] on link "Edit Report Edit Layout" at bounding box center [893, 137] width 111 height 25
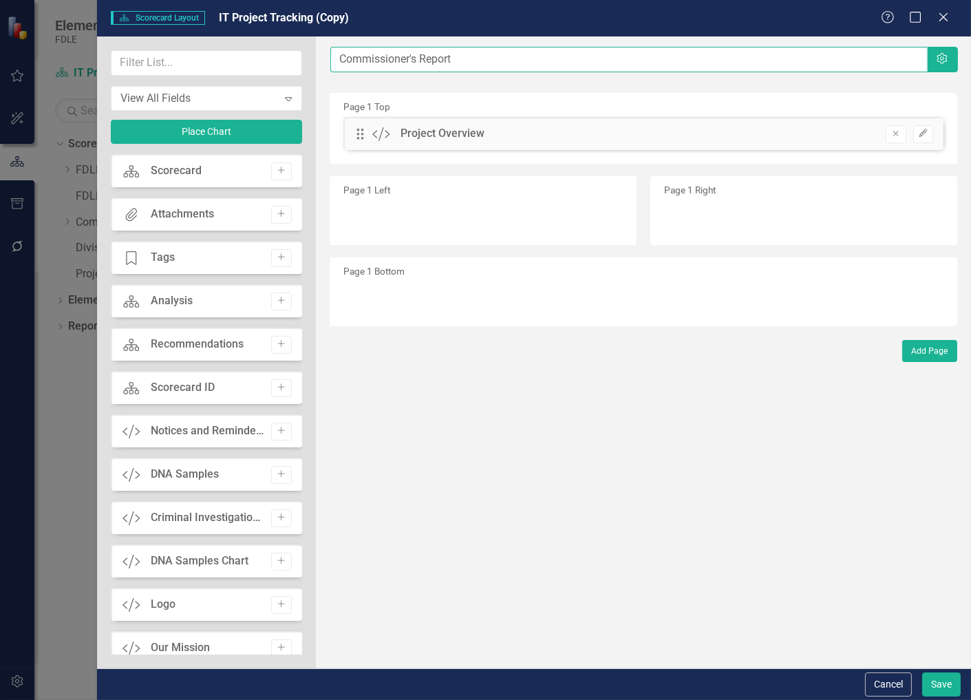
drag, startPoint x: 489, startPoint y: 52, endPoint x: 322, endPoint y: 65, distance: 167.0
click at [322, 65] on div "The fields (or pods) that are available for you to include on the detail page a…" at bounding box center [643, 352] width 655 height 632
click at [934, 686] on button "Save" at bounding box center [941, 684] width 39 height 24
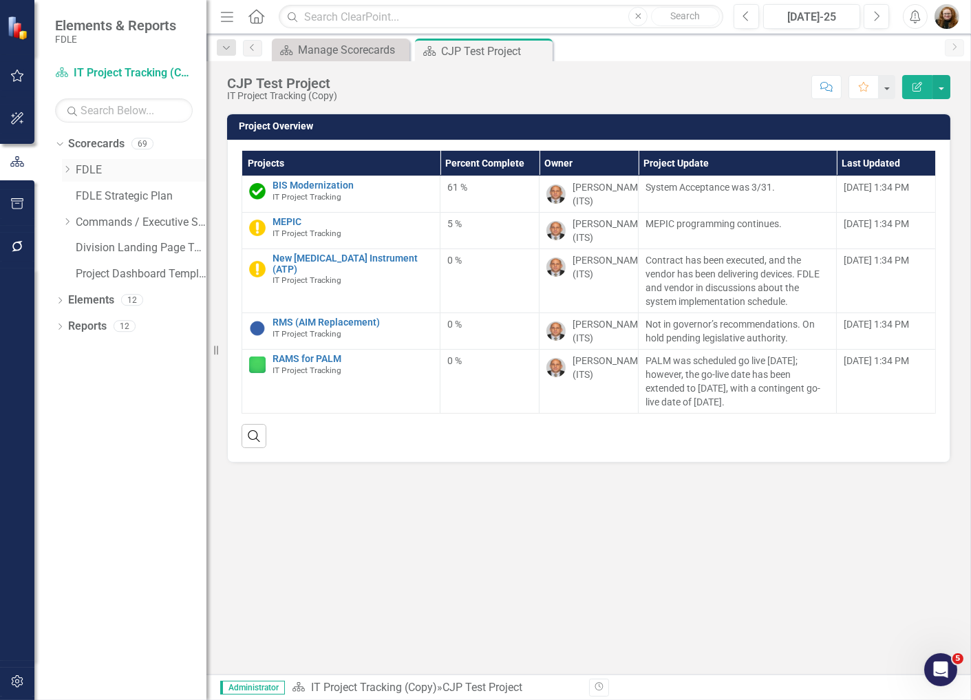
click at [76, 168] on link "FDLE" at bounding box center [141, 170] width 131 height 16
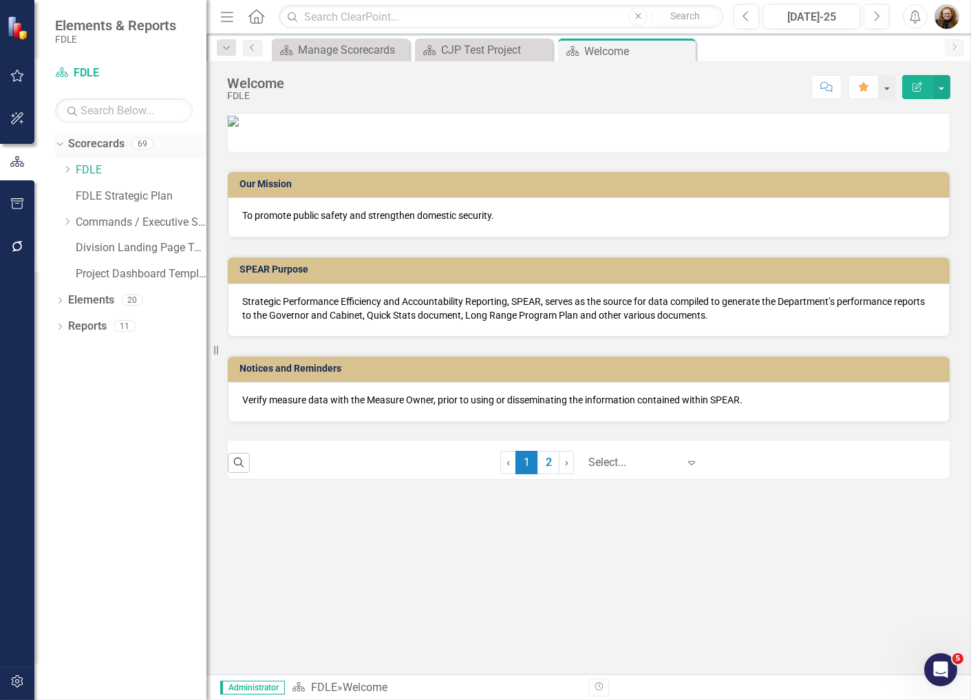
click at [84, 149] on link "Scorecards" at bounding box center [96, 144] width 56 height 16
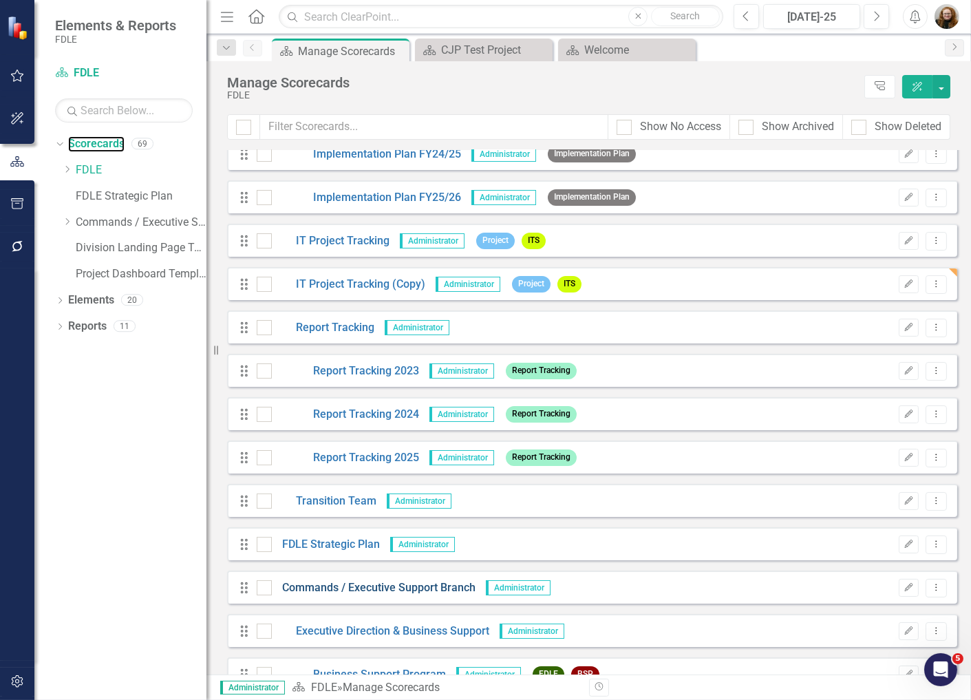
scroll to position [229, 0]
click at [932, 280] on icon "Dropdown Menu" at bounding box center [936, 284] width 12 height 9
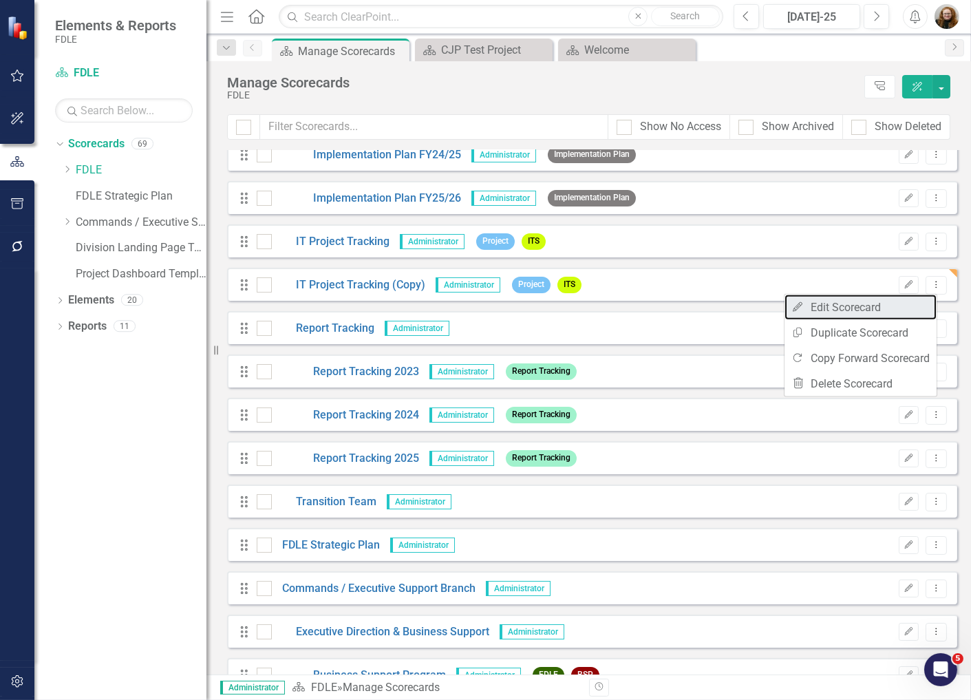
click at [857, 306] on link "Edit Edit Scorecard" at bounding box center [860, 306] width 152 height 25
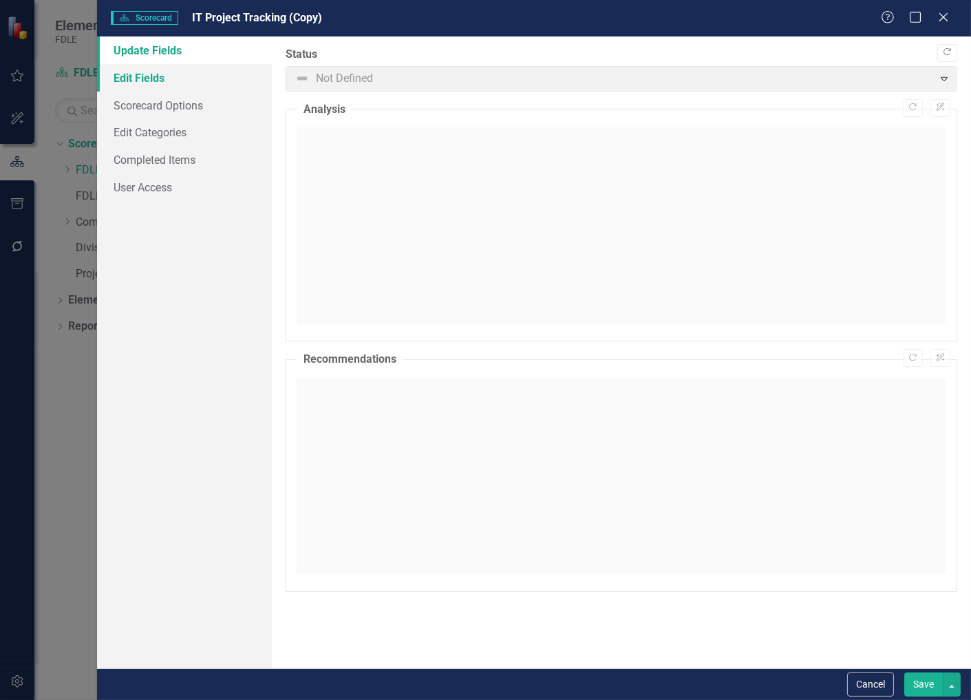
click at [133, 72] on link "Edit Fields" at bounding box center [184, 78] width 175 height 28
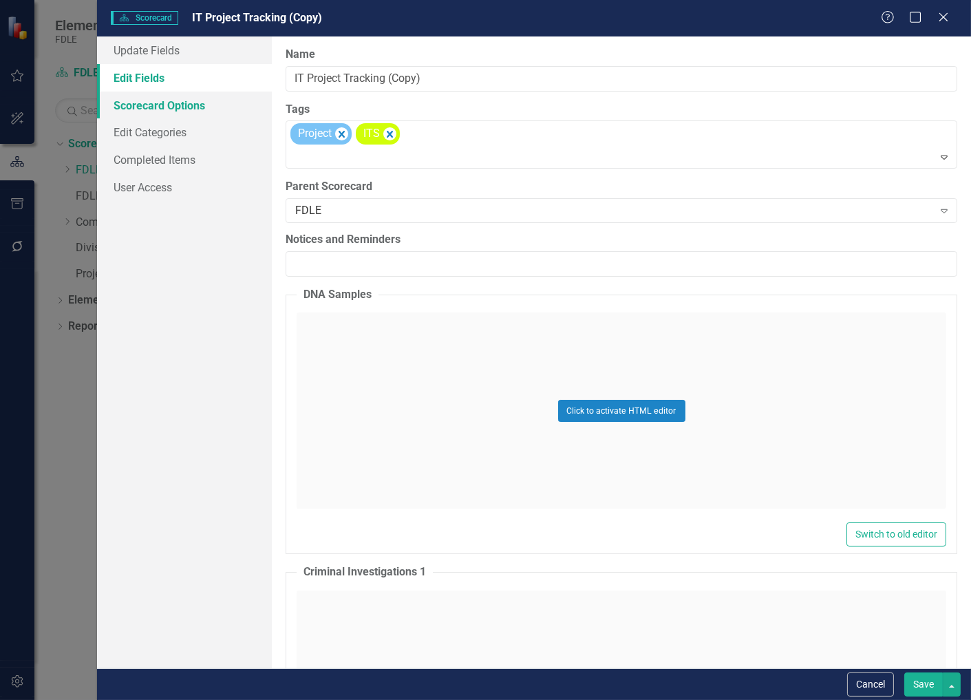
click at [129, 100] on div "Update Fields Edit Fields Scorecard Options Edit Categories Completed Items Use…" at bounding box center [534, 352] width 874 height 632
click at [386, 133] on icon "Remove [object Object]" at bounding box center [389, 134] width 13 height 17
click at [919, 685] on button "Save" at bounding box center [923, 684] width 39 height 24
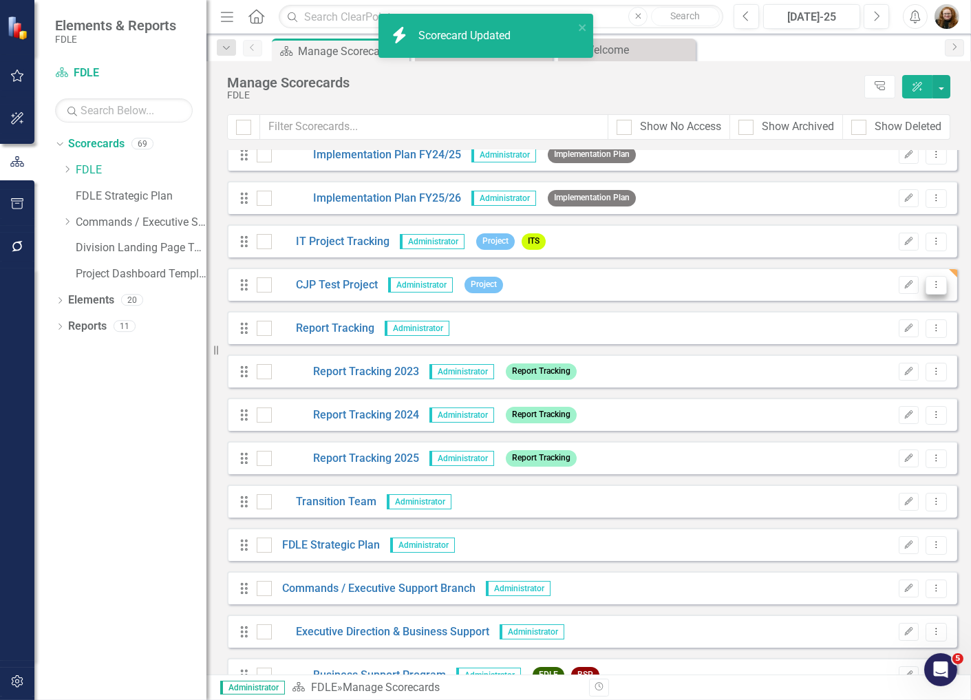
click at [925, 286] on button "Dropdown Menu" at bounding box center [935, 285] width 21 height 19
click at [847, 315] on link "Edit Edit Scorecard" at bounding box center [860, 306] width 152 height 25
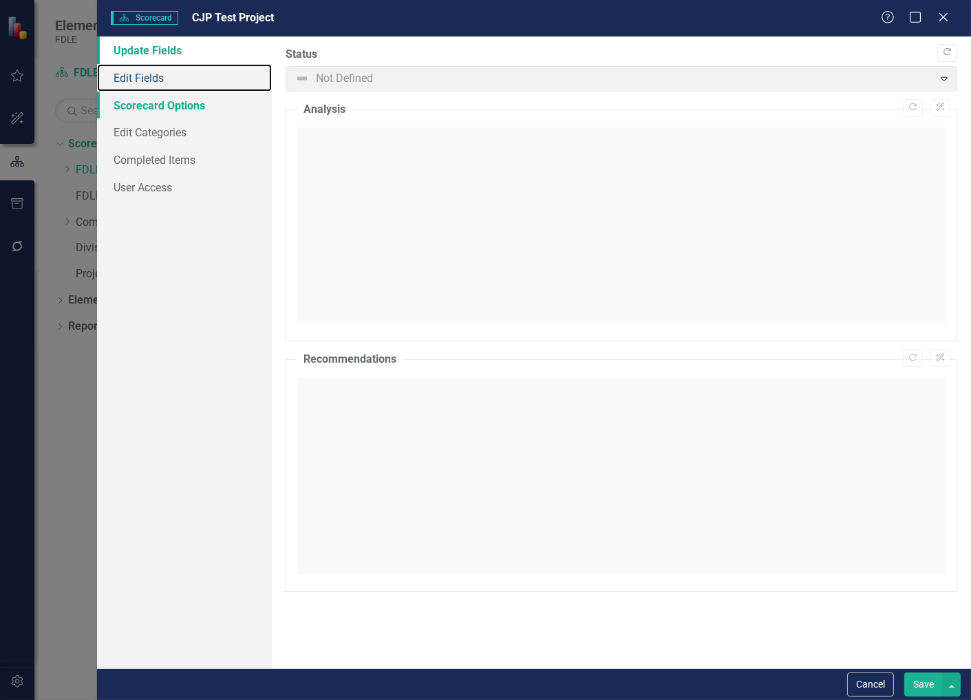
click at [136, 71] on link "Edit Fields" at bounding box center [184, 78] width 175 height 28
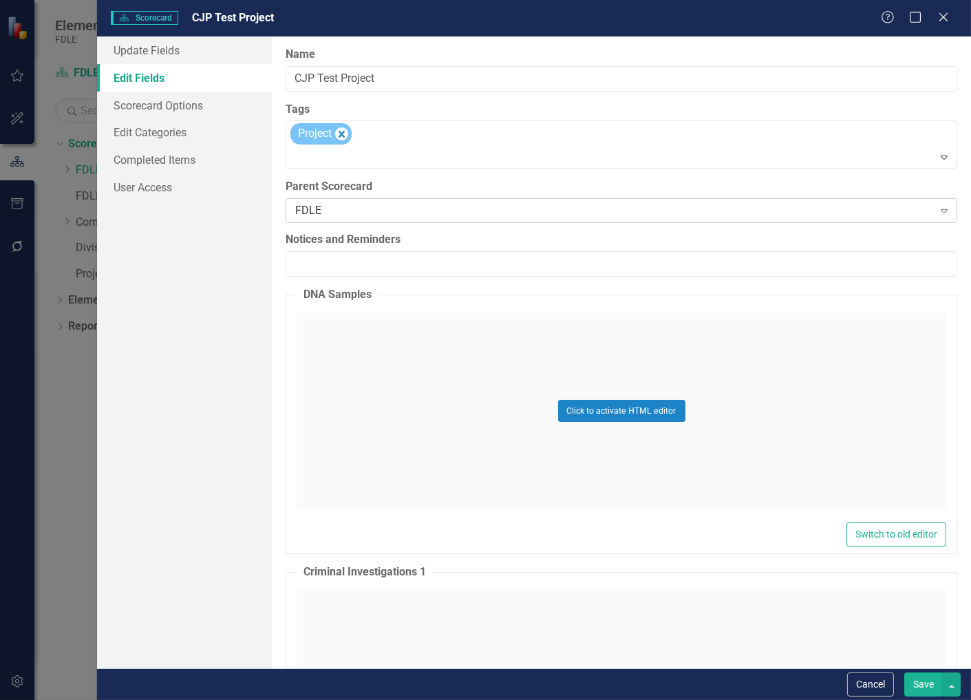
click at [344, 207] on div "FDLE" at bounding box center [613, 211] width 637 height 16
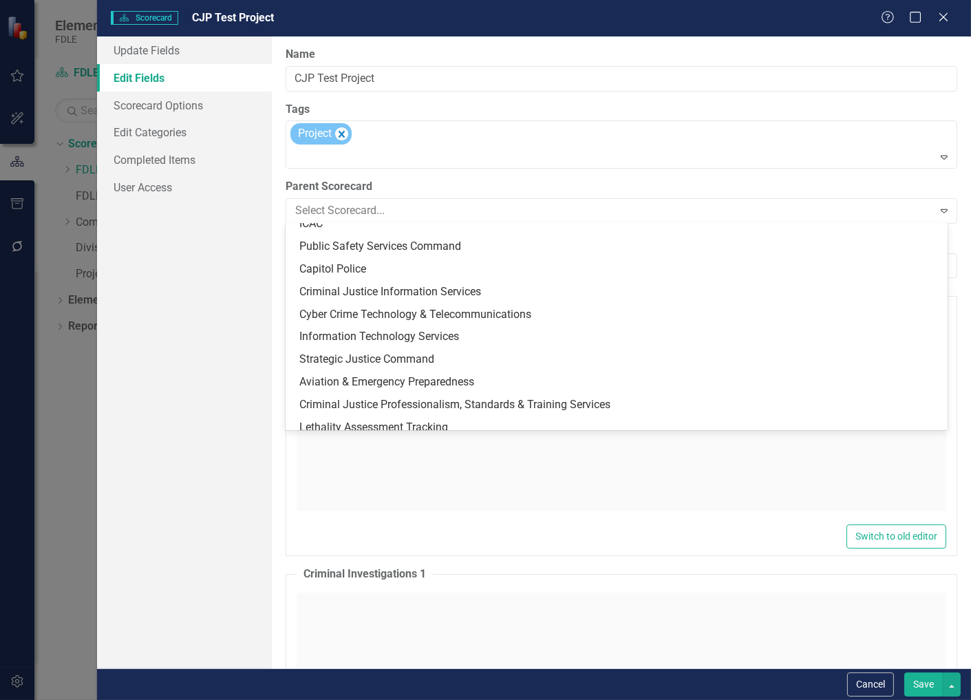
scroll to position [1246, 0]
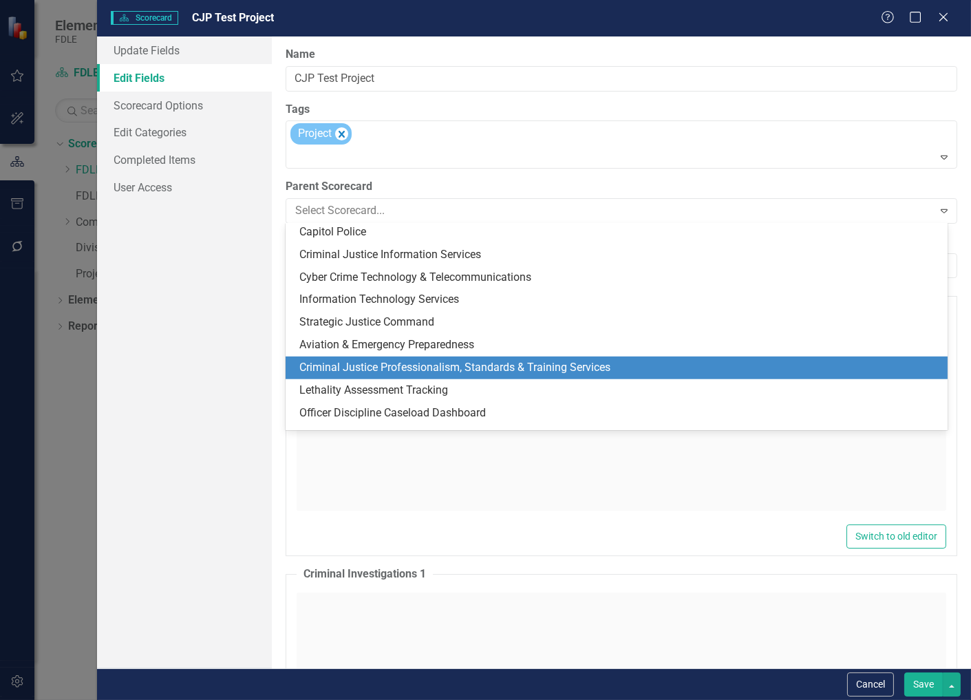
click at [354, 361] on div "Criminal Justice Professionalism, Standards & Training Services" at bounding box center [619, 368] width 640 height 16
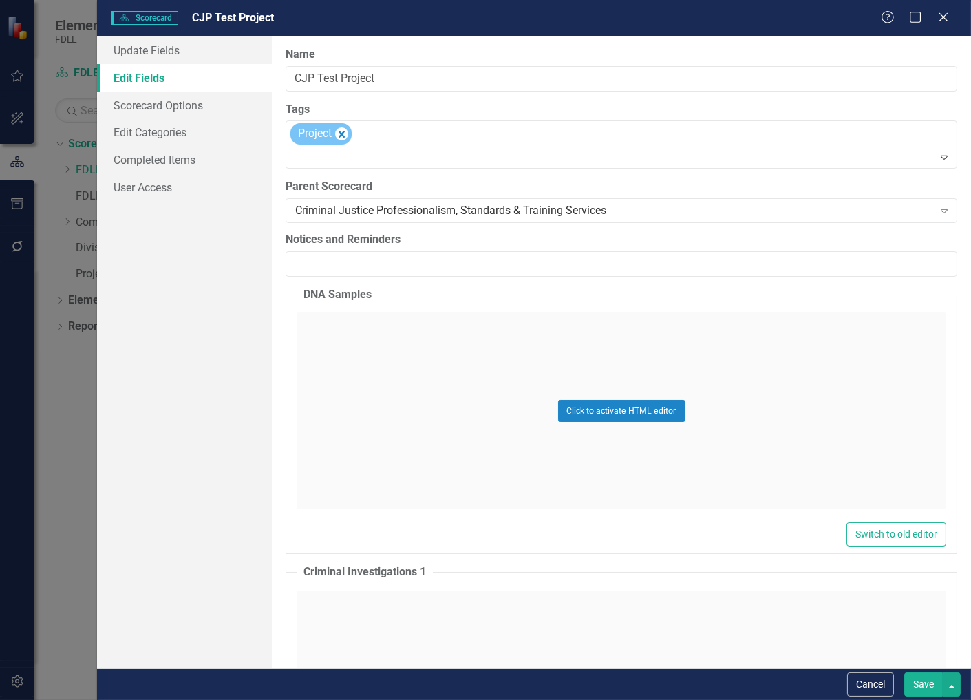
click at [928, 689] on button "Save" at bounding box center [923, 684] width 39 height 24
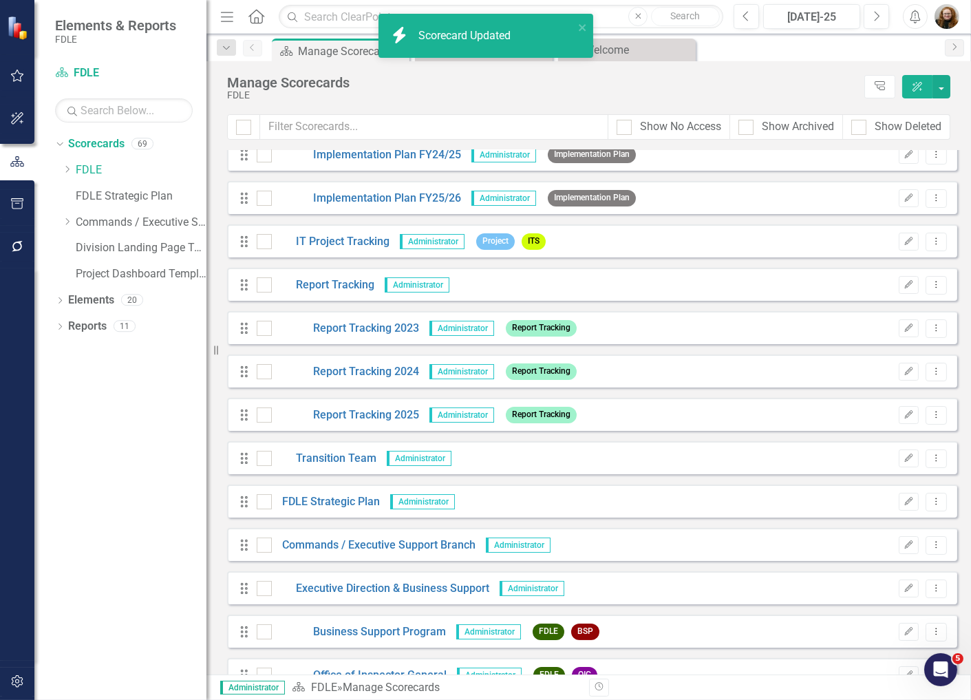
scroll to position [2398, 0]
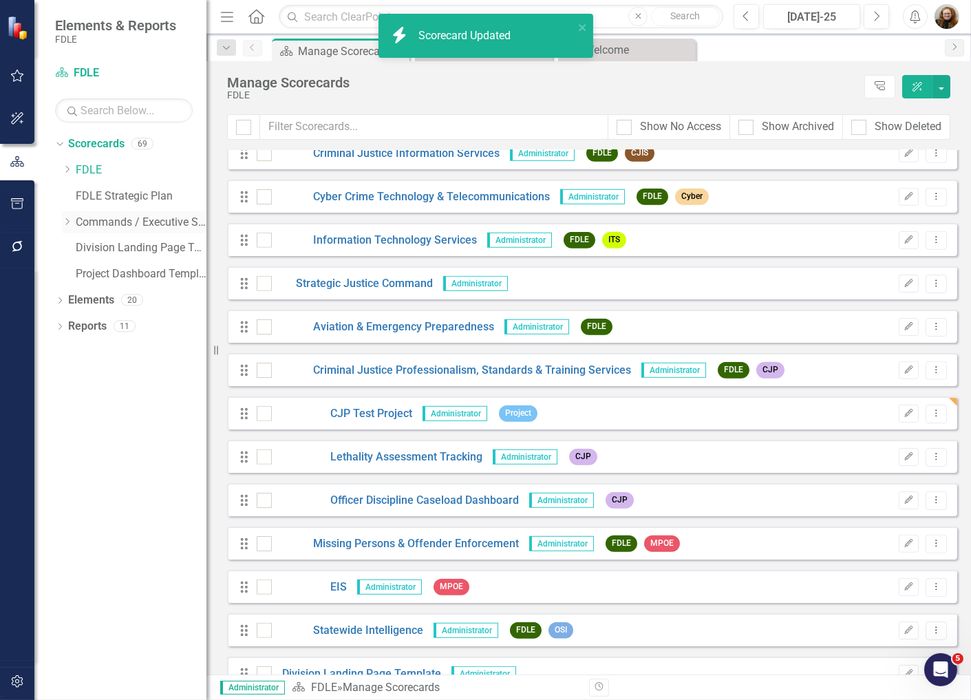
drag, startPoint x: 64, startPoint y: 222, endPoint x: 69, endPoint y: 228, distance: 7.8
click at [65, 222] on icon "Dropdown" at bounding box center [67, 221] width 10 height 8
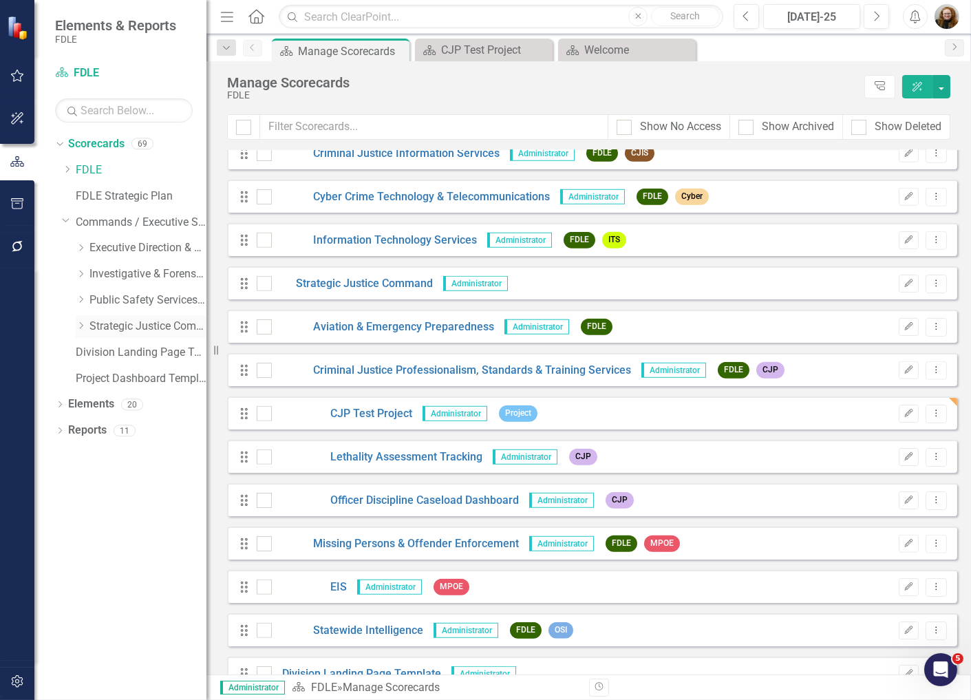
click at [84, 321] on icon "Dropdown" at bounding box center [81, 325] width 10 height 8
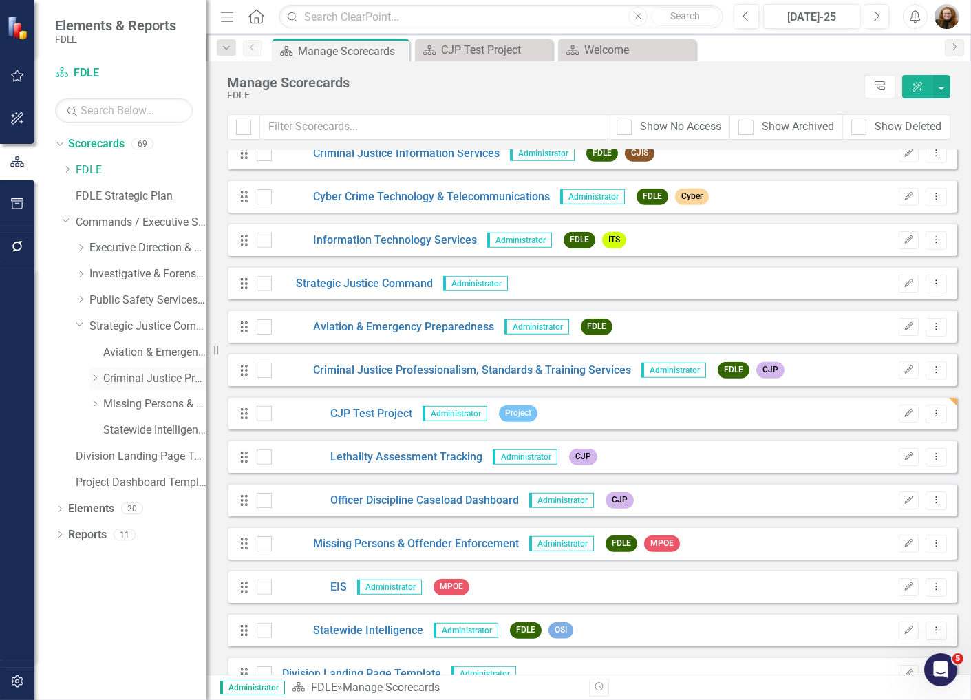
click at [93, 381] on icon "Dropdown" at bounding box center [94, 378] width 10 height 8
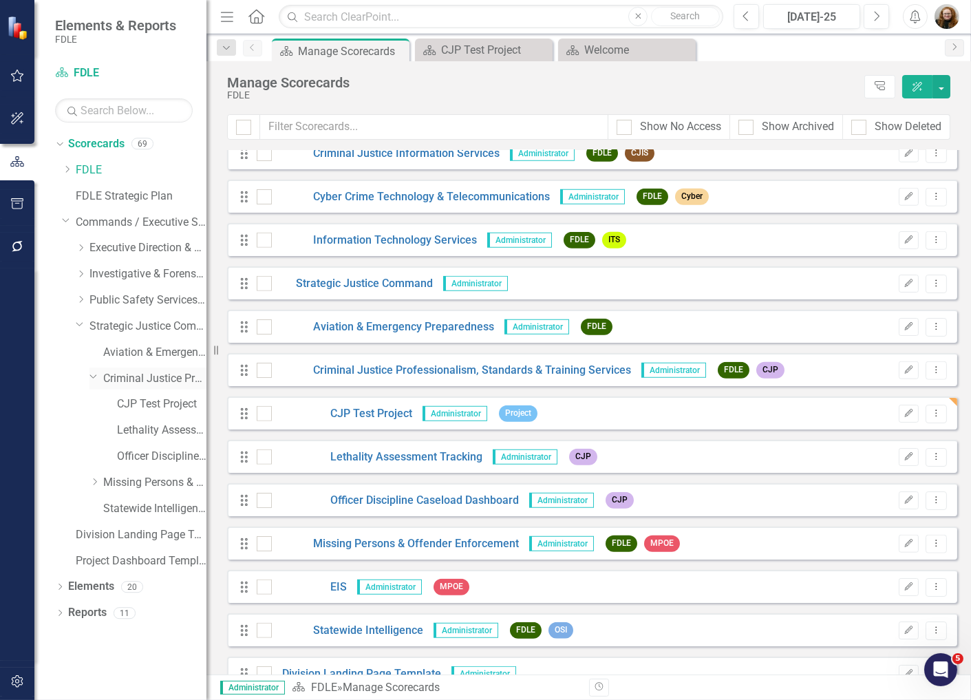
click at [94, 378] on icon "Dropdown" at bounding box center [93, 376] width 8 height 10
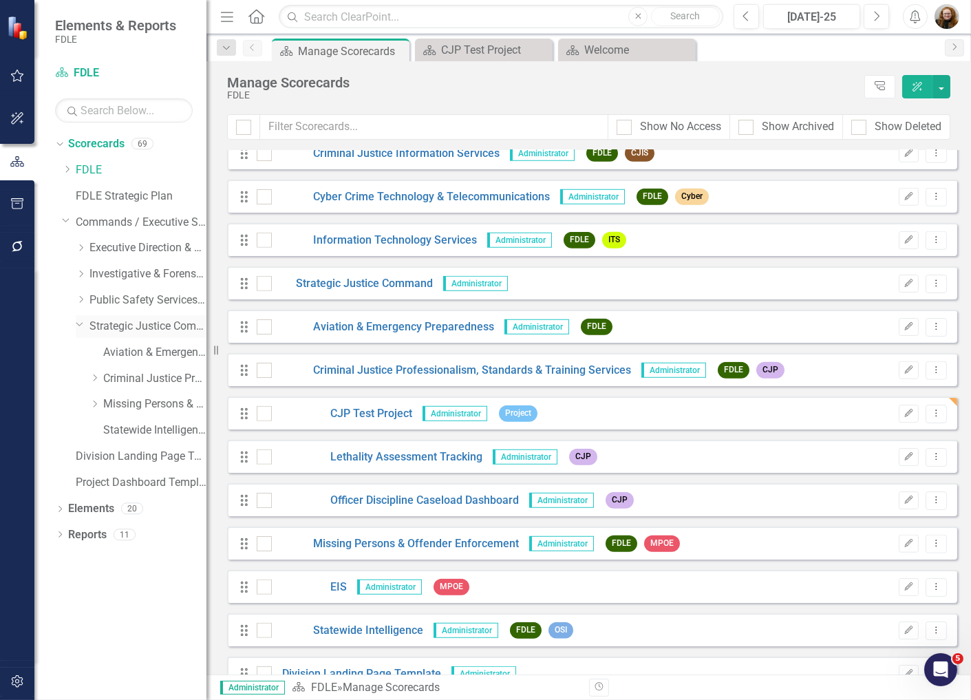
click at [77, 326] on icon "Dropdown" at bounding box center [80, 324] width 8 height 10
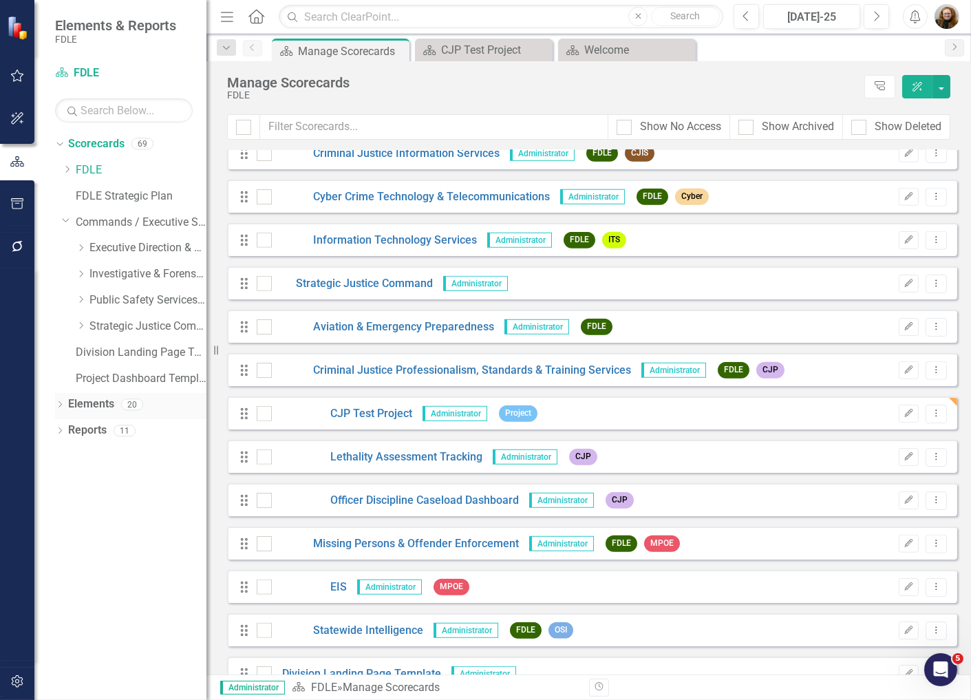
click at [61, 405] on icon at bounding box center [59, 404] width 3 height 6
click at [81, 325] on icon "Dropdown" at bounding box center [81, 325] width 10 height 8
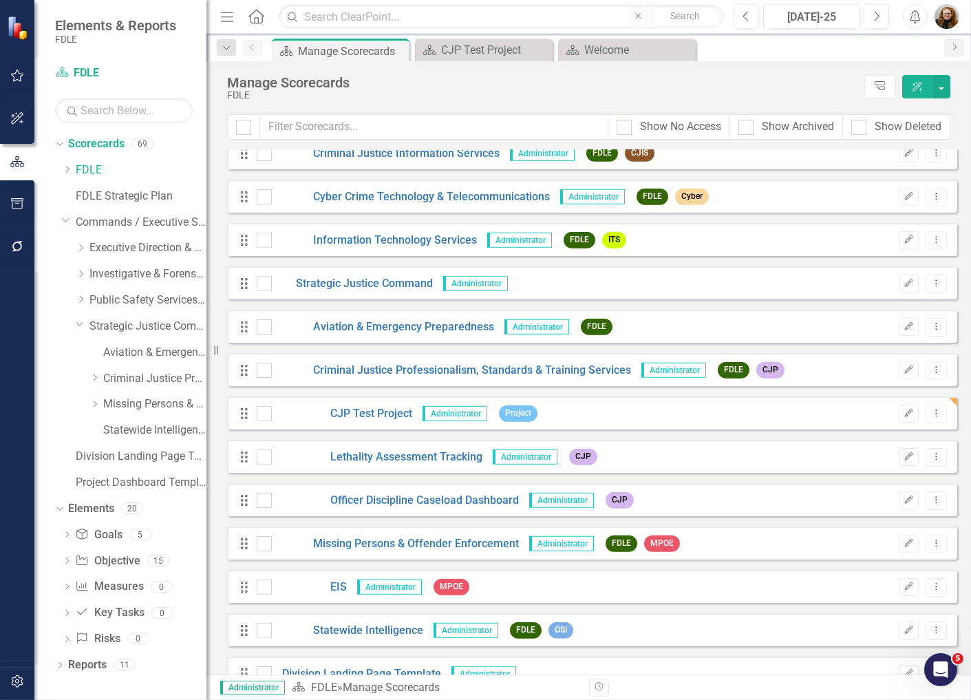
drag, startPoint x: 91, startPoint y: 376, endPoint x: 120, endPoint y: 394, distance: 34.0
click at [93, 377] on icon "Dropdown" at bounding box center [94, 378] width 10 height 8
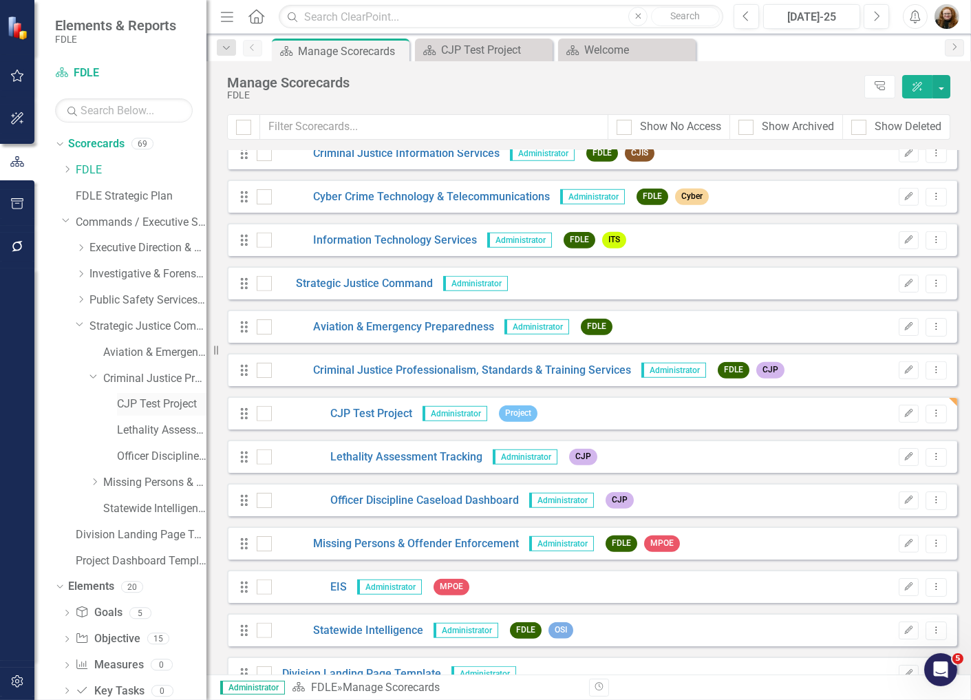
click at [146, 408] on link "CJP Test Project" at bounding box center [161, 404] width 89 height 16
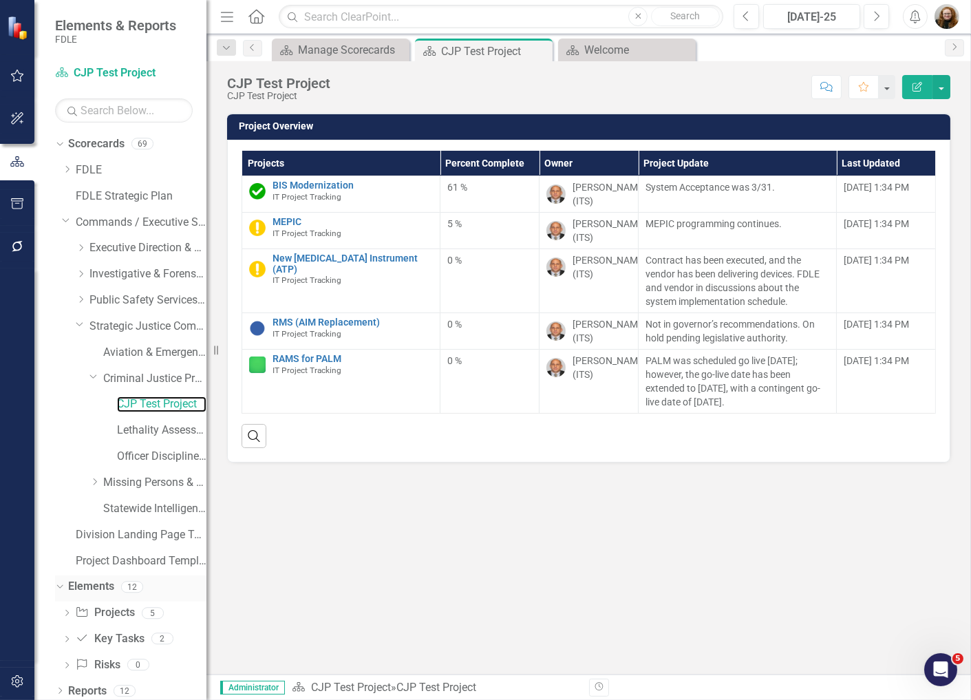
scroll to position [6, 0]
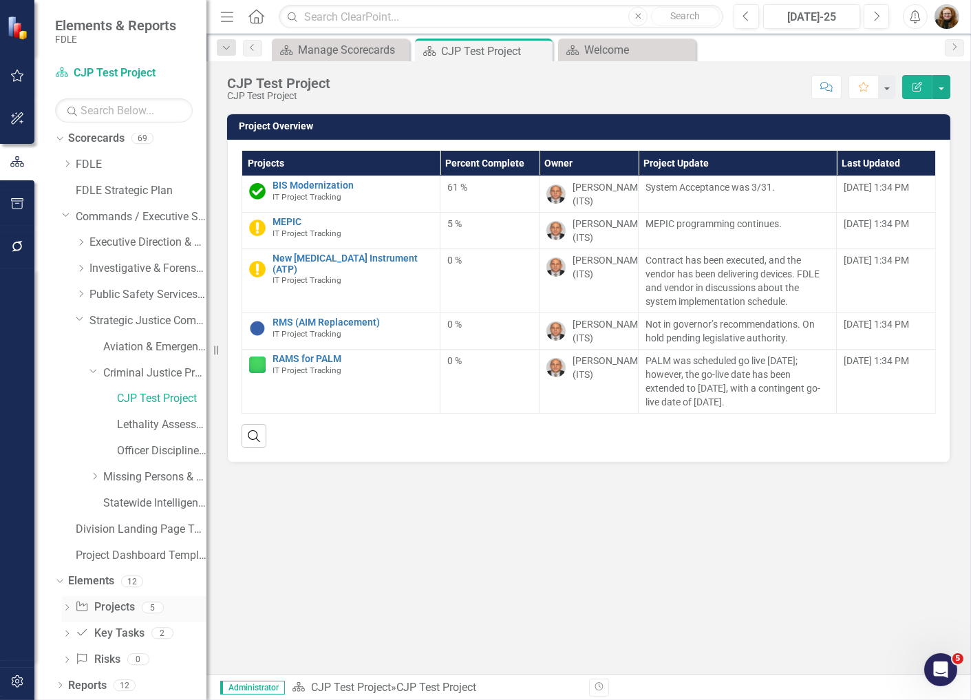
click at [99, 604] on link "Project Projects" at bounding box center [104, 607] width 59 height 16
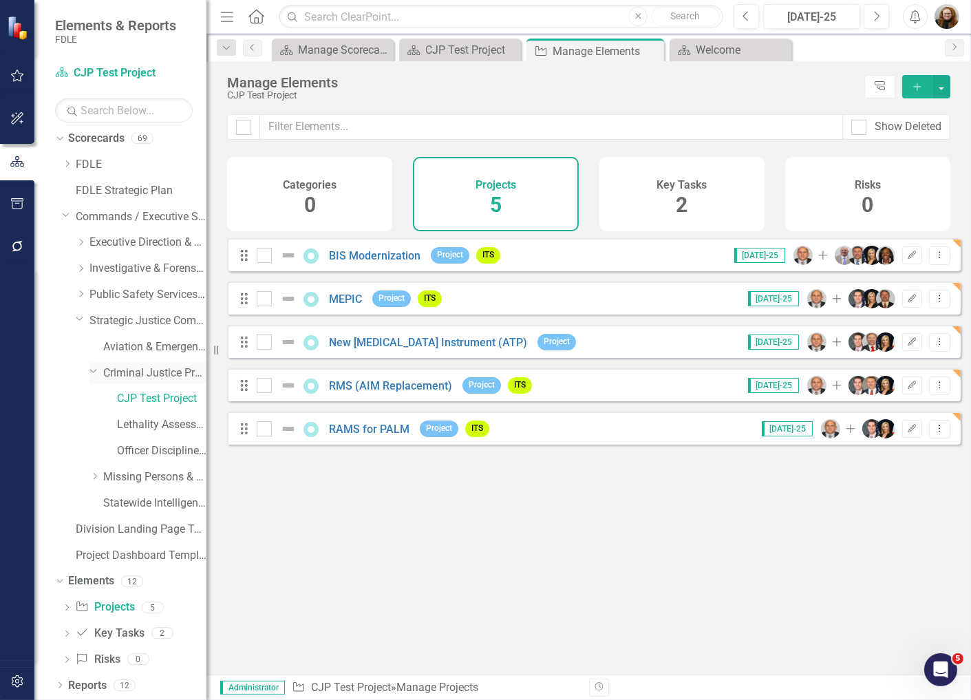
click at [92, 372] on icon "Dropdown" at bounding box center [93, 370] width 8 height 10
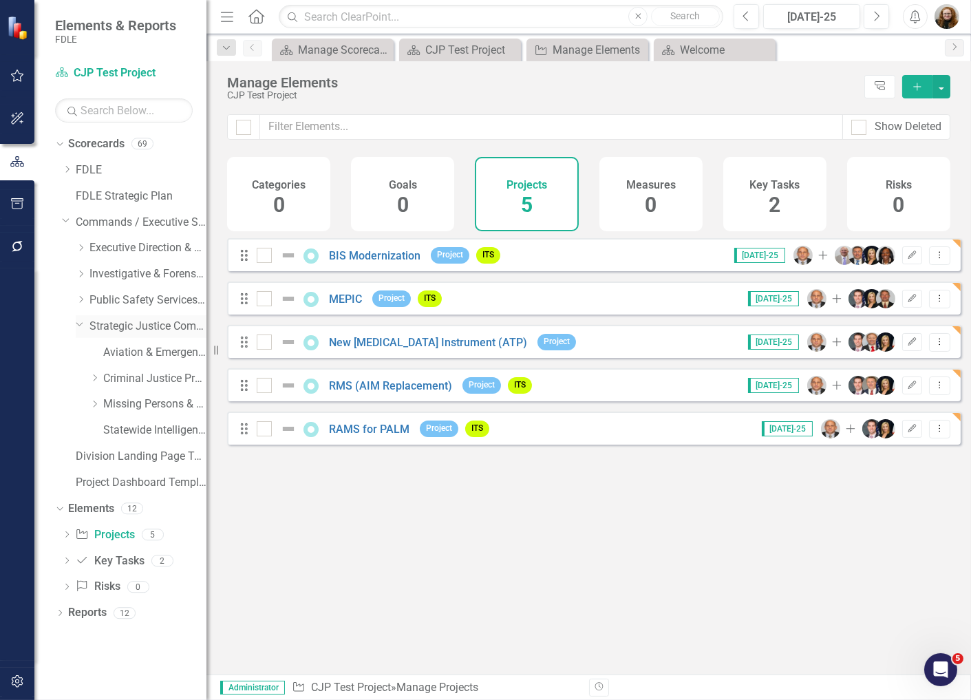
drag, startPoint x: 81, startPoint y: 324, endPoint x: 94, endPoint y: 325, distance: 13.1
click at [81, 325] on icon "Dropdown" at bounding box center [80, 324] width 8 height 10
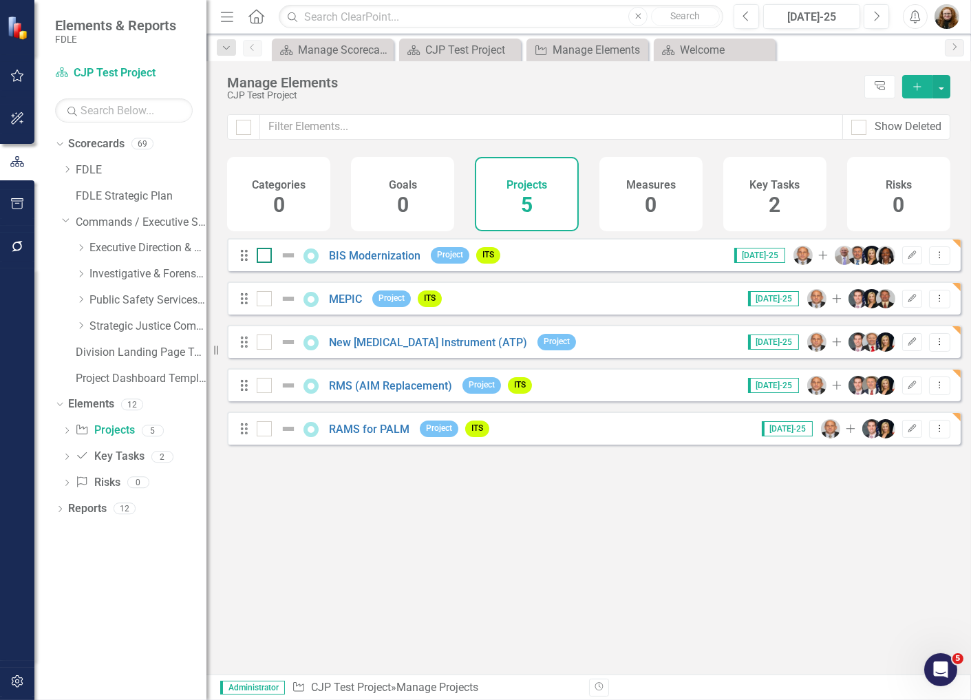
click at [266, 263] on div at bounding box center [264, 255] width 15 height 15
click at [266, 257] on input "checkbox" at bounding box center [261, 252] width 9 height 9
click at [260, 306] on div at bounding box center [264, 298] width 15 height 15
click at [260, 300] on input "checkbox" at bounding box center [261, 295] width 9 height 9
click at [264, 350] on div at bounding box center [264, 341] width 15 height 15
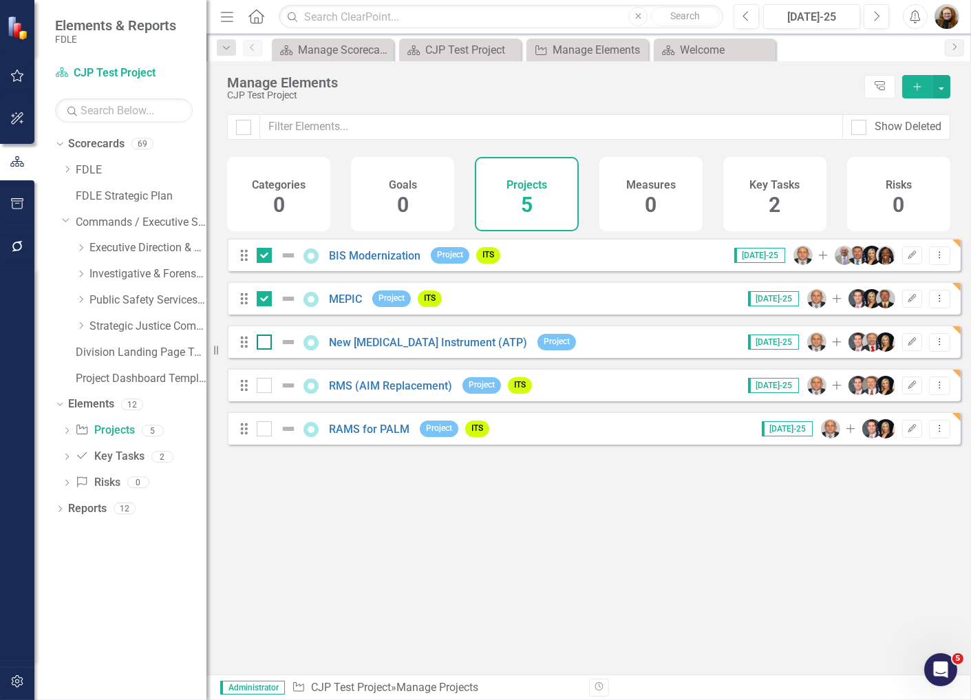
click at [264, 343] on input "checkbox" at bounding box center [261, 338] width 9 height 9
drag, startPoint x: 264, startPoint y: 399, endPoint x: 264, endPoint y: 407, distance: 8.3
click at [264, 393] on div at bounding box center [264, 385] width 15 height 15
click at [264, 387] on input "checkbox" at bounding box center [261, 382] width 9 height 9
click at [264, 430] on input "checkbox" at bounding box center [261, 425] width 9 height 9
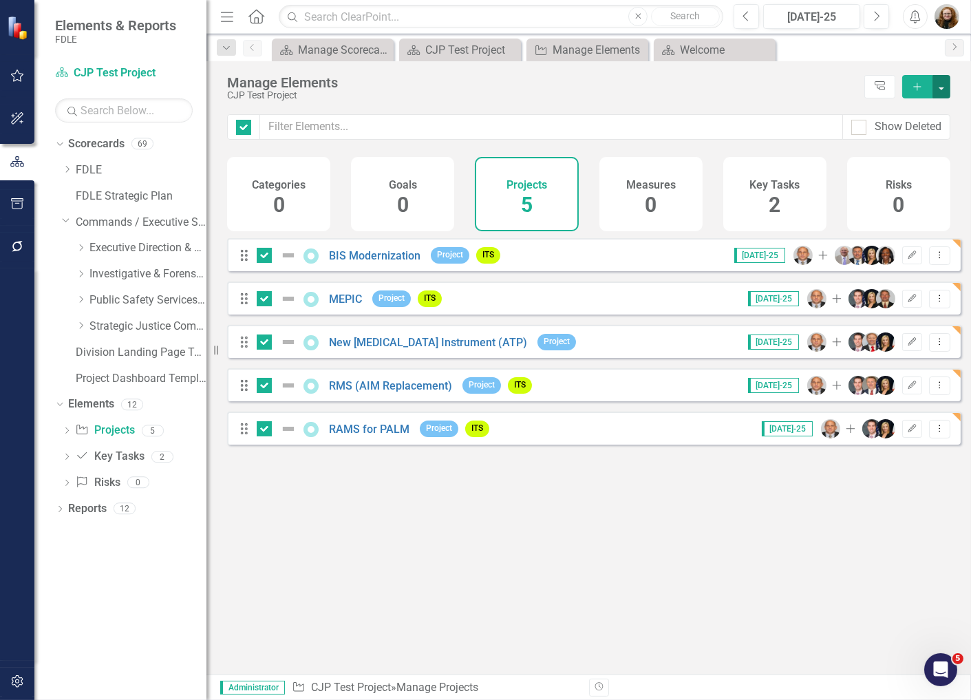
click at [943, 92] on button "button" at bounding box center [941, 86] width 18 height 23
click at [902, 187] on link "Trash Delete Multiple" at bounding box center [895, 187] width 109 height 25
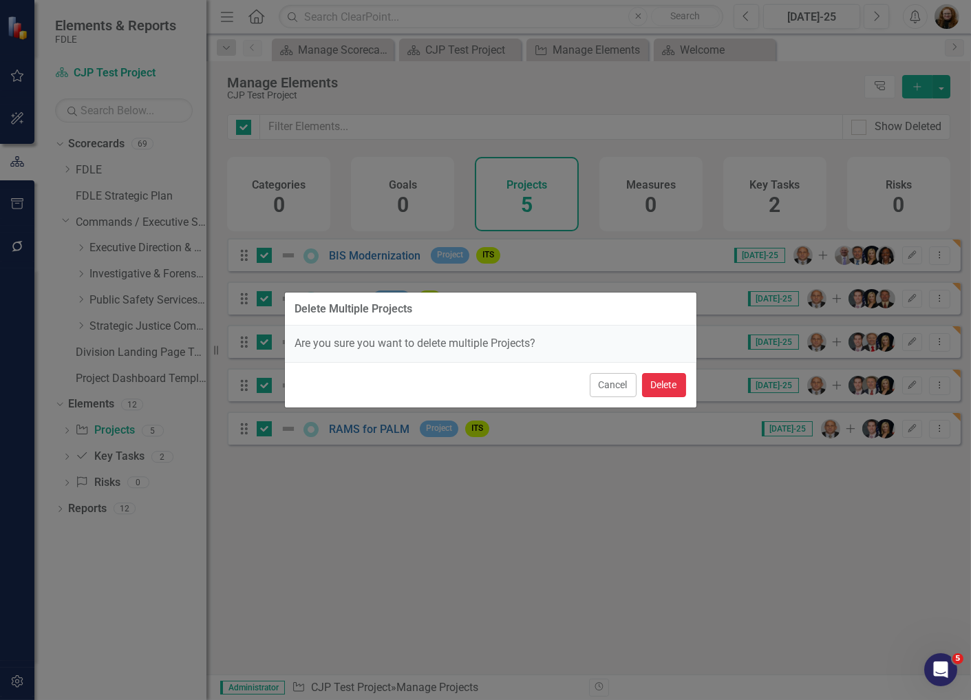
click at [661, 389] on button "Delete" at bounding box center [664, 385] width 44 height 24
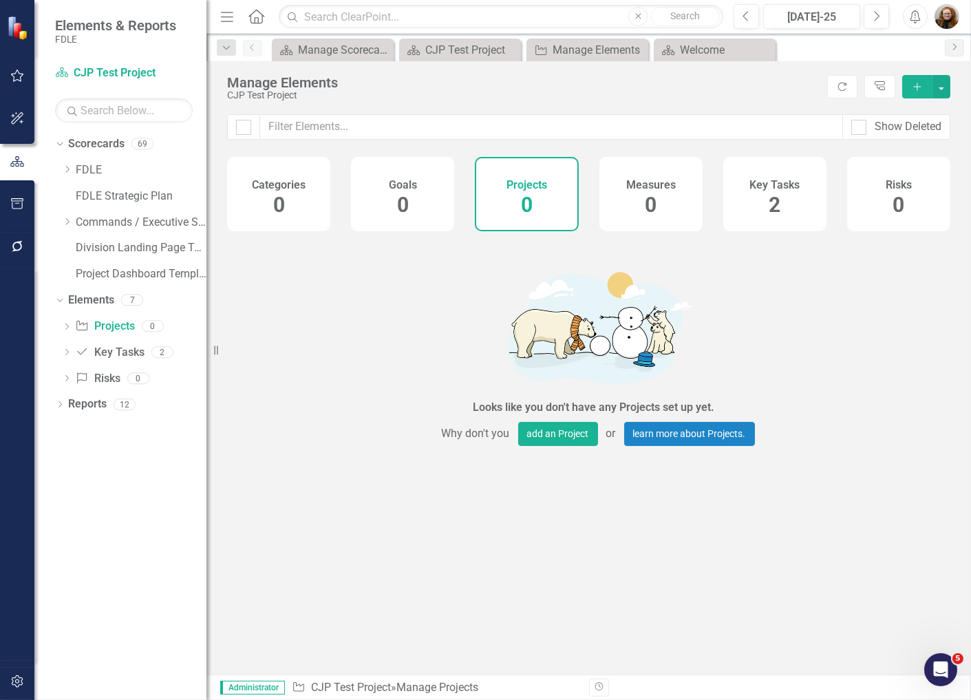
click at [771, 212] on div "Key Tasks 2" at bounding box center [774, 194] width 103 height 74
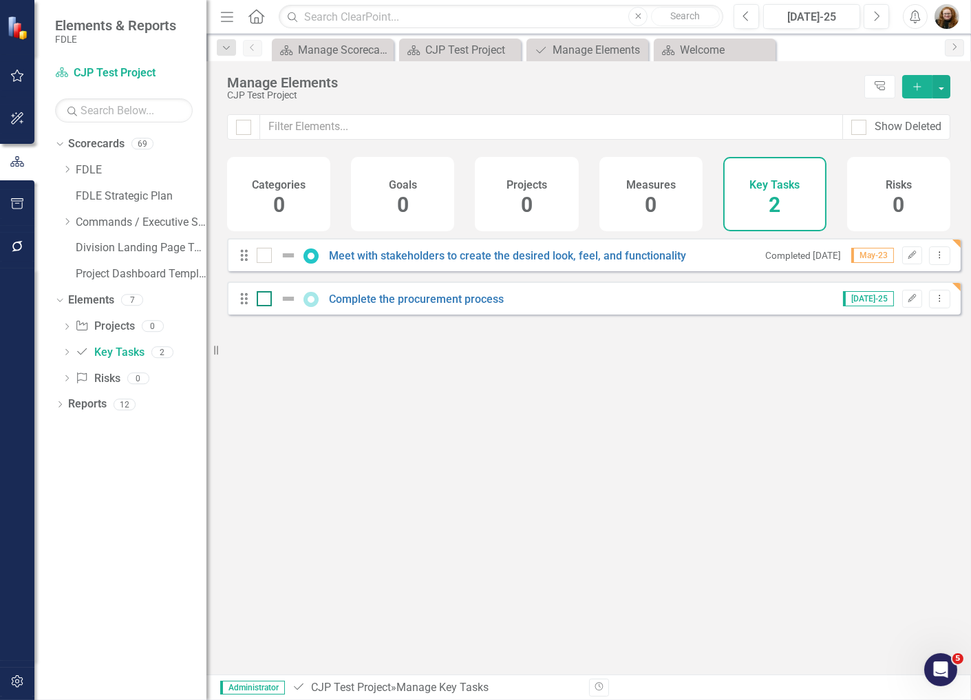
drag, startPoint x: 271, startPoint y: 268, endPoint x: 264, endPoint y: 313, distance: 45.4
click at [271, 264] on div at bounding box center [280, 255] width 47 height 17
click at [266, 257] on input "checkbox" at bounding box center [261, 252] width 9 height 9
click at [259, 314] on div "Drag Complete the procurement process [DATE]-25 Edit Dropdown Menu" at bounding box center [593, 297] width 733 height 33
click at [266, 306] on div at bounding box center [264, 298] width 15 height 15
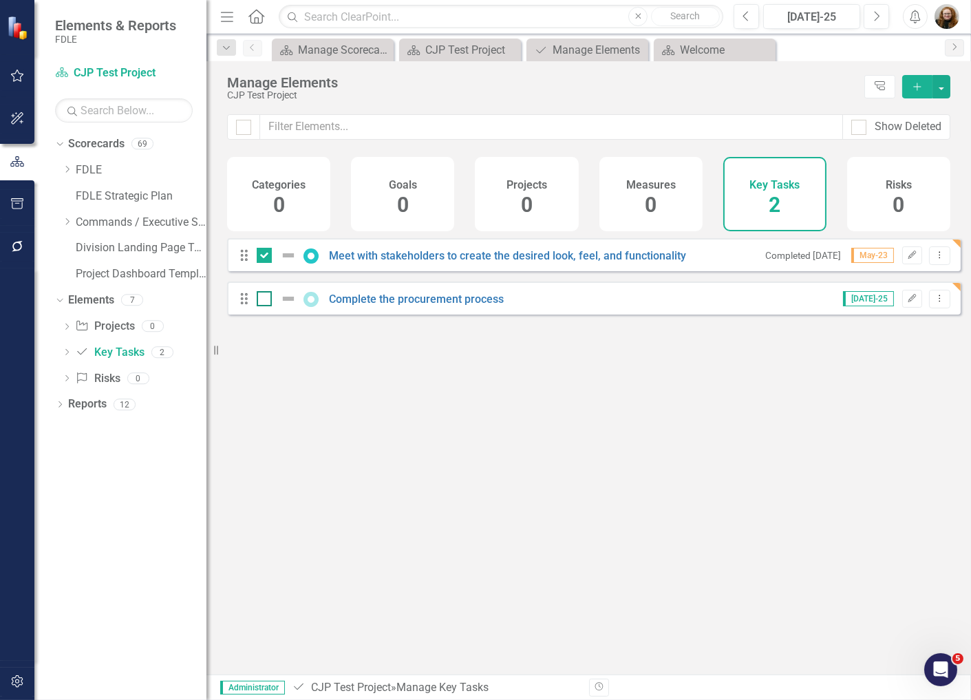
click at [266, 300] on input "checkbox" at bounding box center [261, 295] width 9 height 9
click at [943, 72] on div "Manage Elements CJP Test Project Tree Explorer Add" at bounding box center [588, 87] width 764 height 53
click at [943, 87] on button "button" at bounding box center [941, 86] width 18 height 23
click at [909, 189] on link "Trash Delete Multiple" at bounding box center [895, 187] width 109 height 25
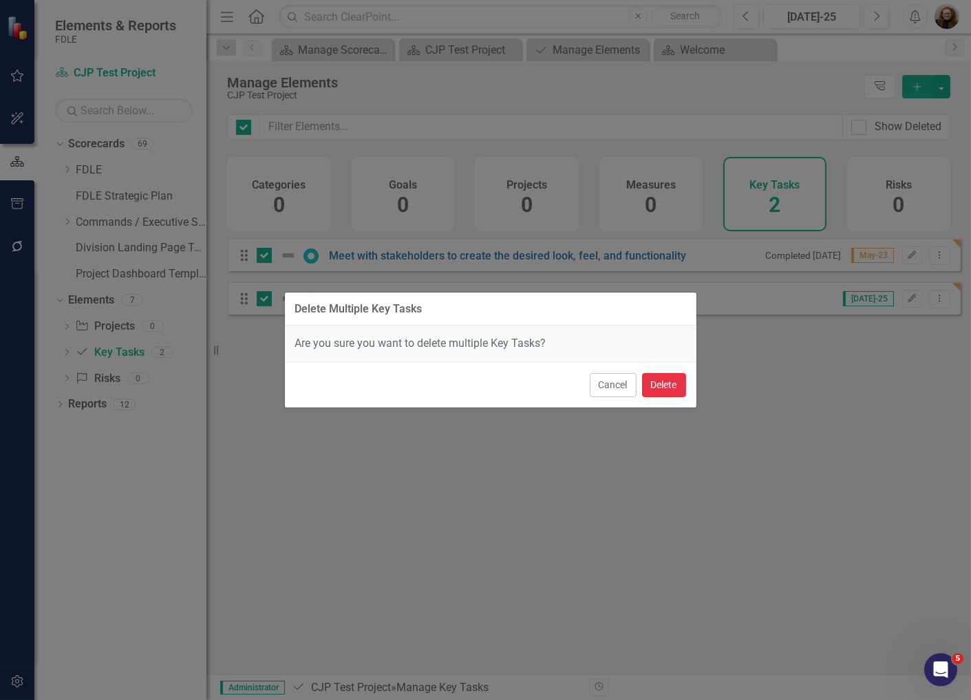
click at [658, 382] on button "Delete" at bounding box center [664, 385] width 44 height 24
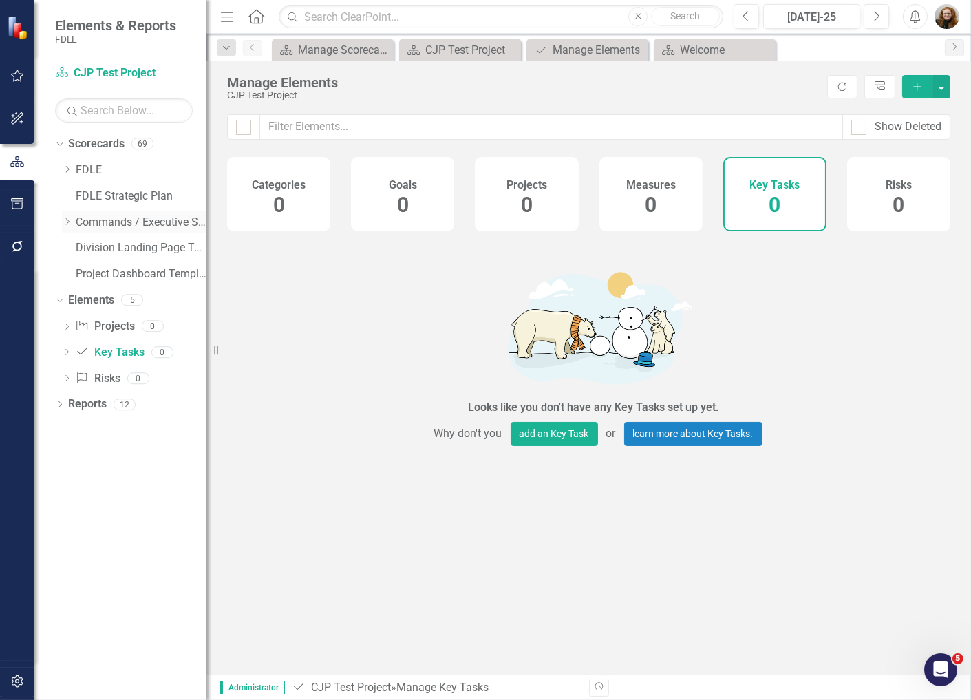
click at [67, 224] on icon "Dropdown" at bounding box center [67, 221] width 10 height 8
click at [81, 323] on icon "Dropdown" at bounding box center [81, 325] width 10 height 8
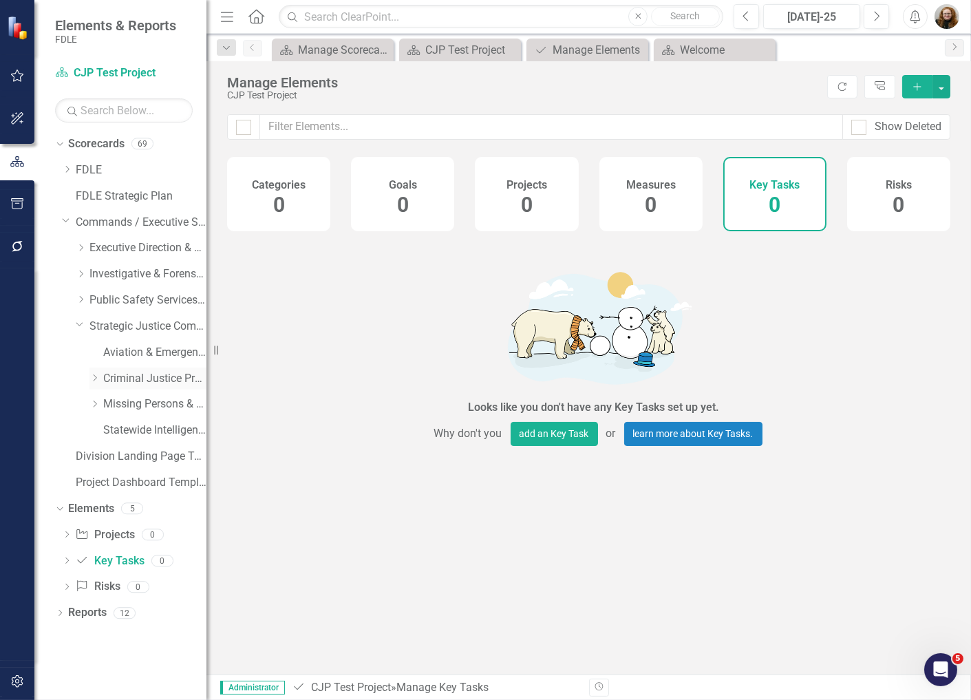
click at [93, 382] on div "Dropdown" at bounding box center [94, 378] width 10 height 12
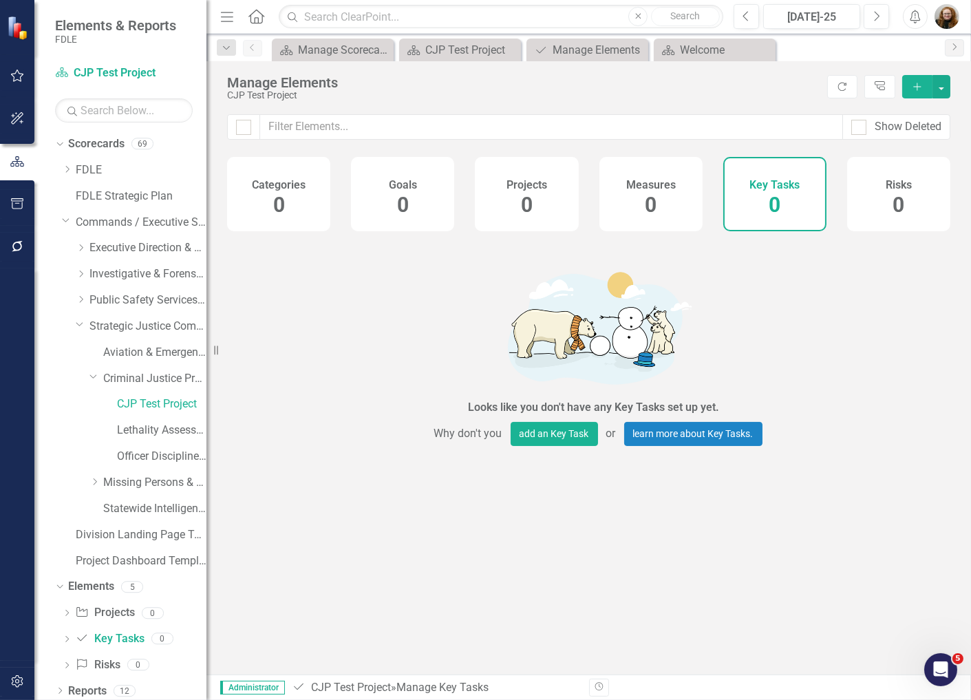
drag, startPoint x: 534, startPoint y: 184, endPoint x: 590, endPoint y: 173, distance: 56.8
click at [534, 186] on h4 "Projects" at bounding box center [526, 185] width 41 height 12
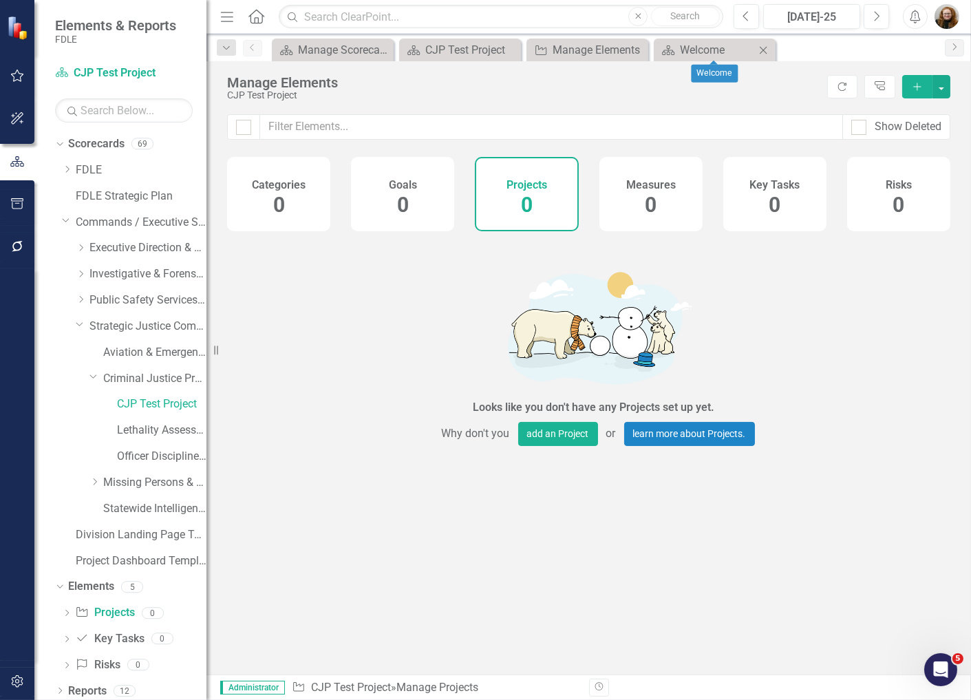
click at [769, 46] on div "Scorecard Welcome Close" at bounding box center [715, 50] width 122 height 23
click at [762, 50] on icon at bounding box center [764, 50] width 8 height 8
click at [393, 51] on icon "Close" at bounding box center [397, 50] width 14 height 11
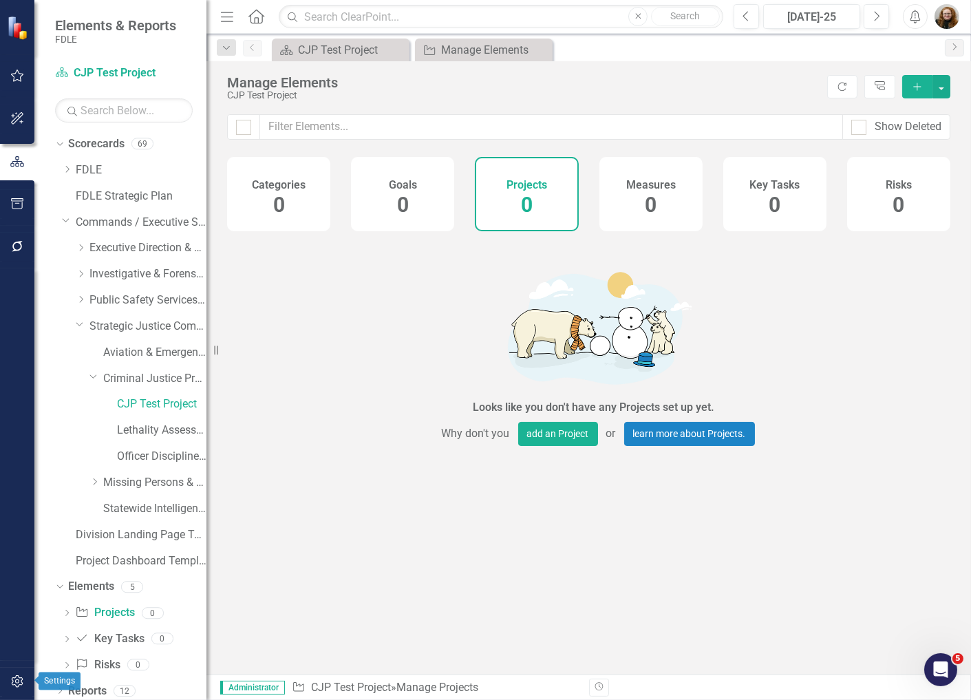
click at [19, 683] on icon "button" at bounding box center [17, 681] width 14 height 11
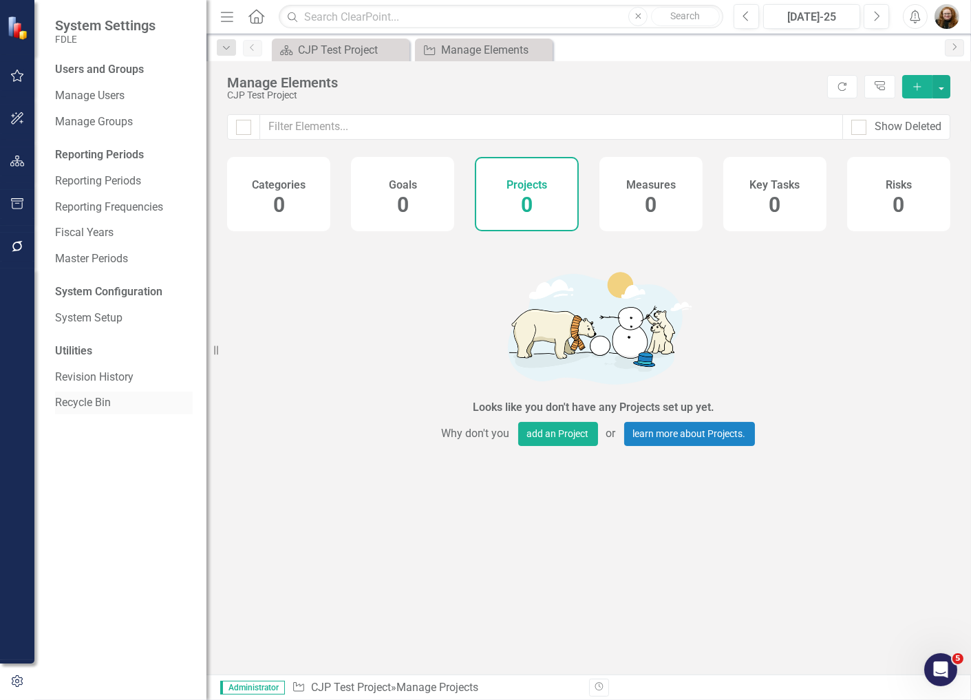
click at [98, 402] on link "Recycle Bin" at bounding box center [124, 403] width 138 height 16
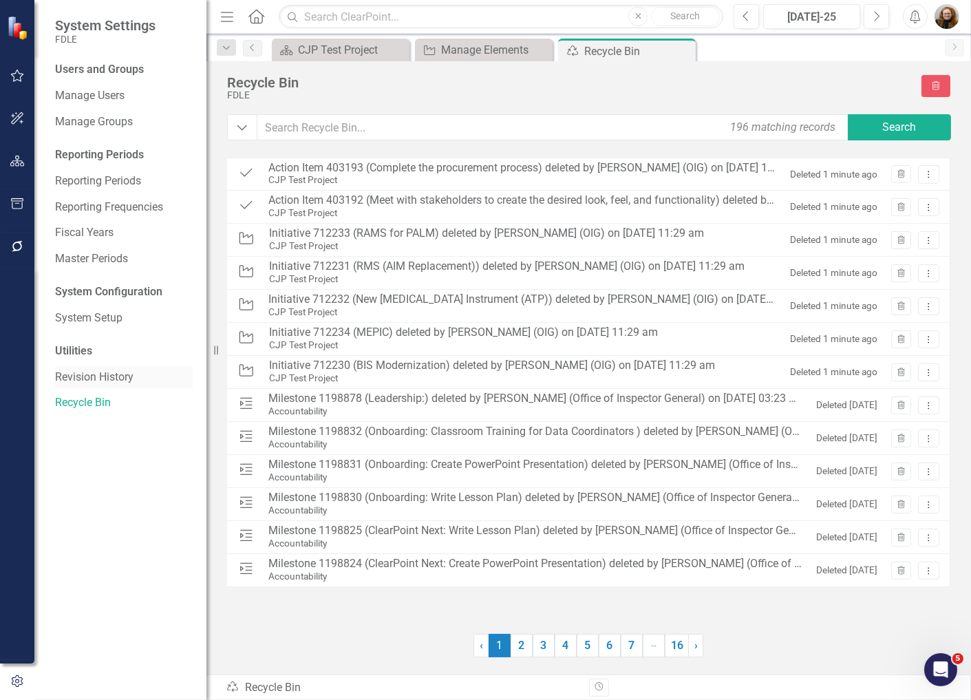
click at [70, 372] on link "Revision History" at bounding box center [124, 377] width 138 height 16
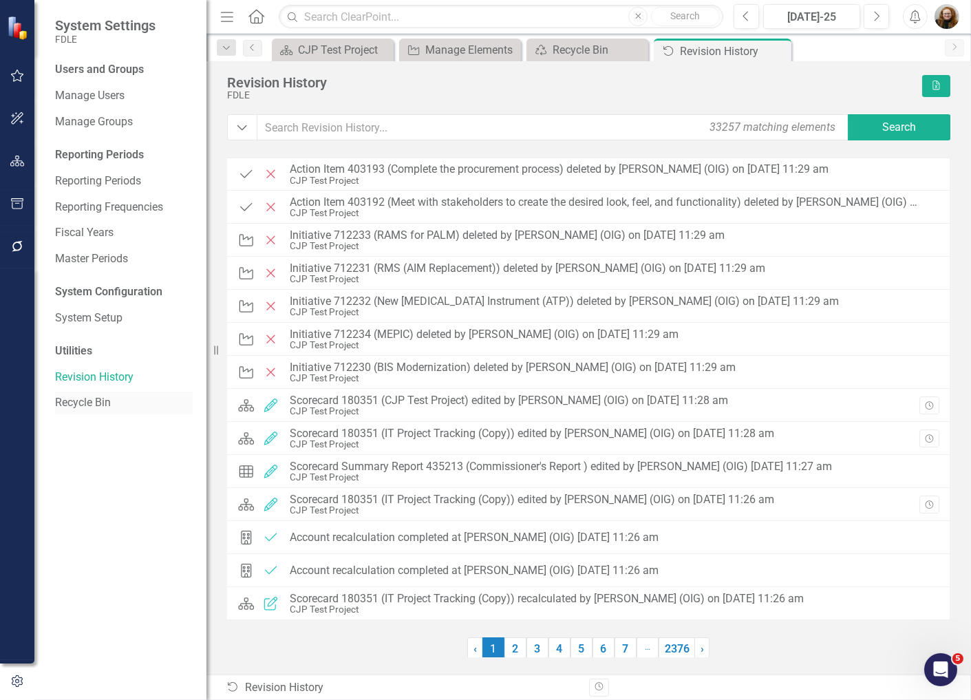
click at [87, 406] on link "Recycle Bin" at bounding box center [124, 403] width 138 height 16
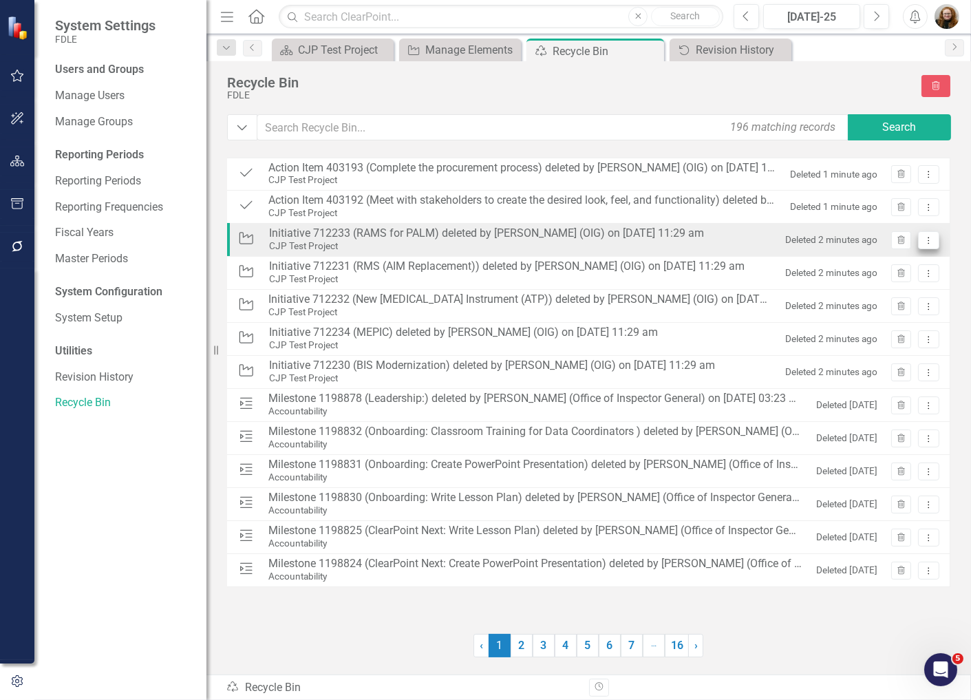
click at [924, 237] on icon "Dropdown Menu" at bounding box center [929, 240] width 12 height 9
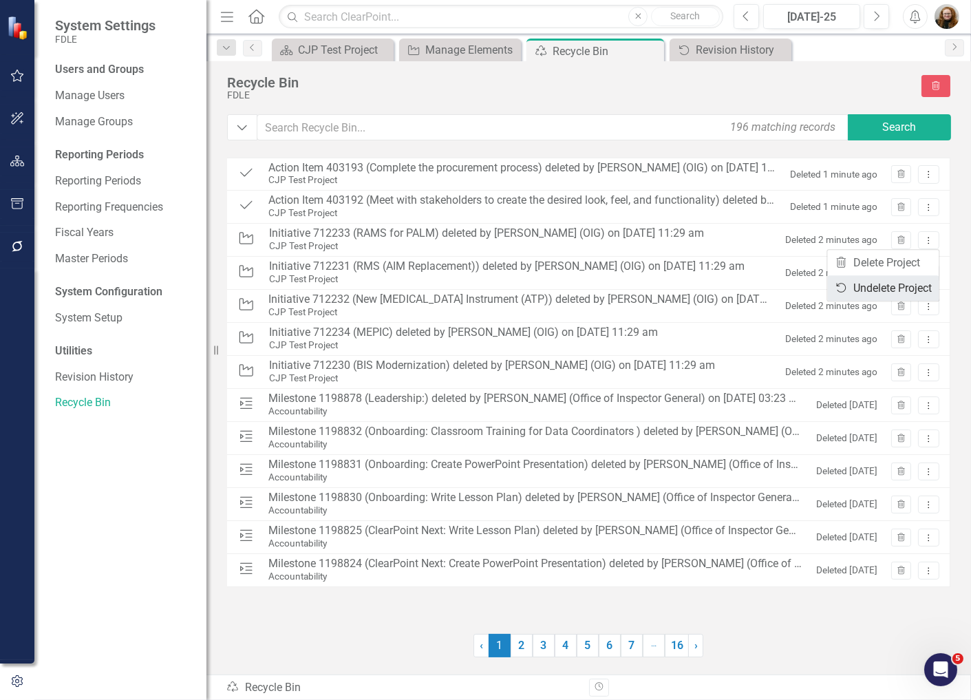
click at [897, 282] on link "Undelete Undelete Project" at bounding box center [882, 287] width 111 height 25
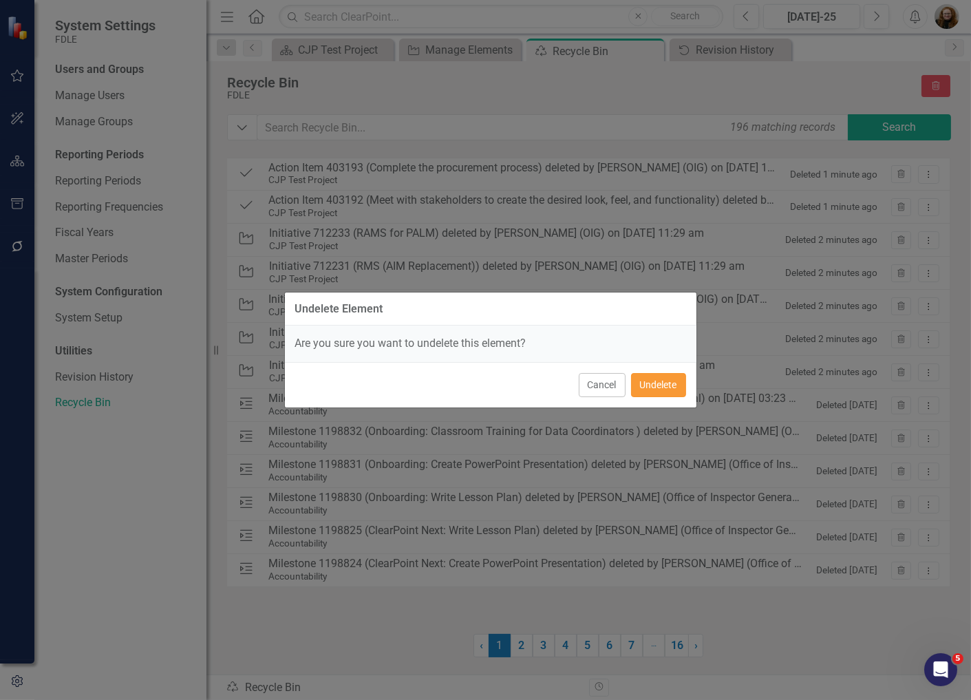
click at [655, 383] on button "Undelete" at bounding box center [658, 385] width 55 height 24
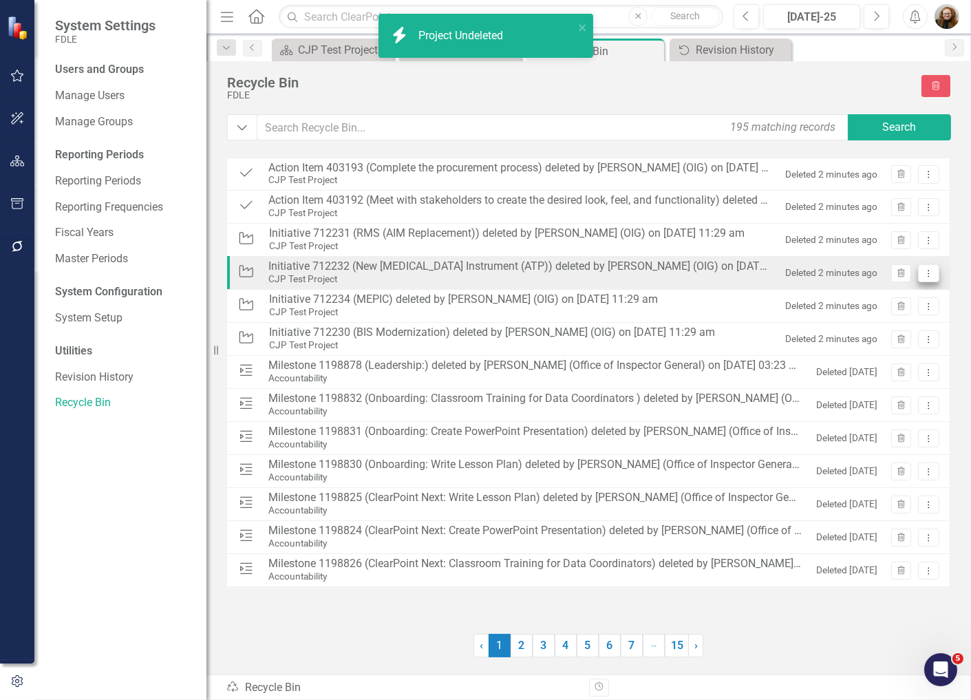
click at [927, 270] on icon "Dropdown Menu" at bounding box center [929, 273] width 12 height 9
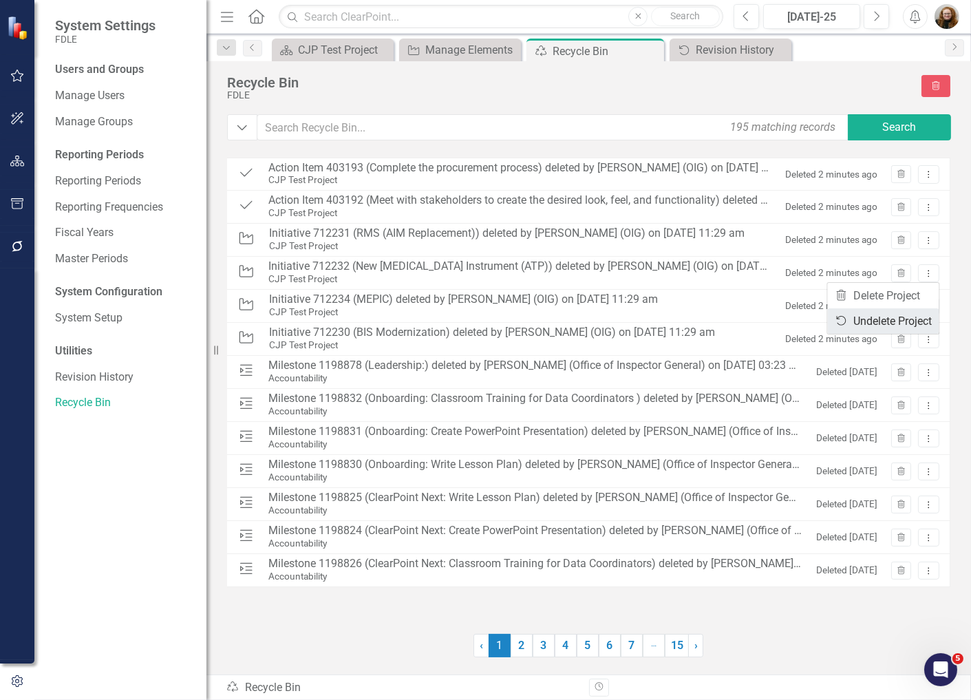
click at [907, 317] on link "Undelete Undelete Project" at bounding box center [882, 320] width 111 height 25
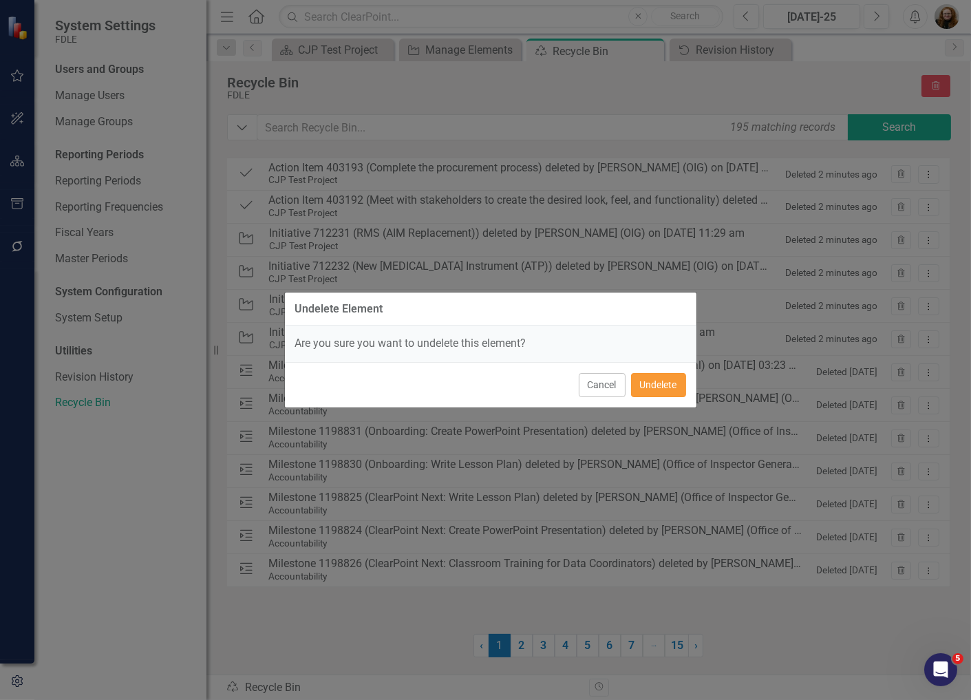
click at [670, 382] on button "Undelete" at bounding box center [658, 385] width 55 height 24
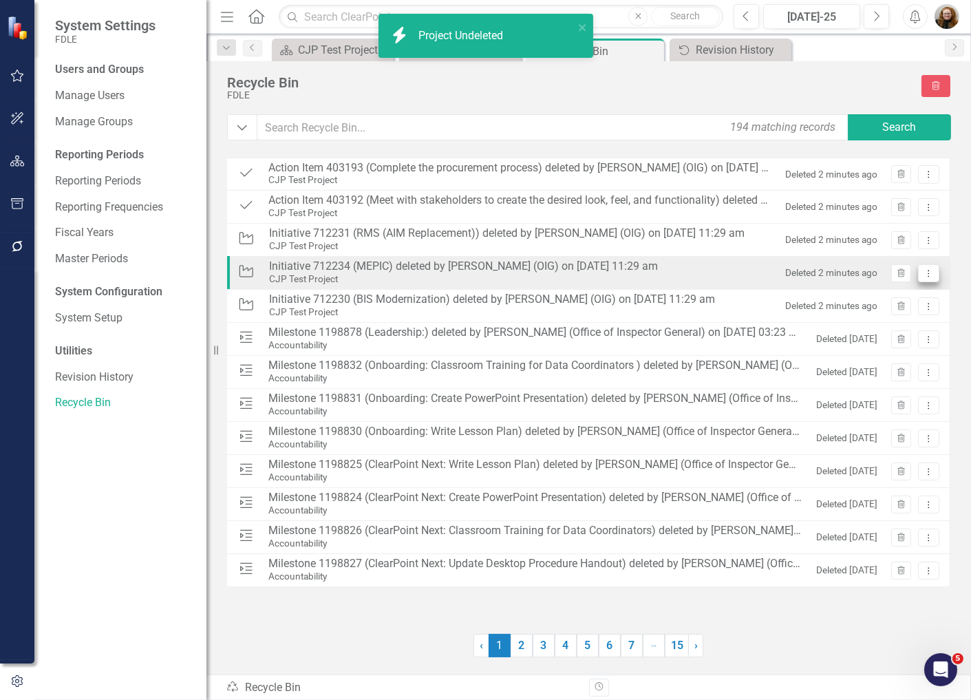
click at [930, 270] on icon "Dropdown Menu" at bounding box center [929, 273] width 12 height 9
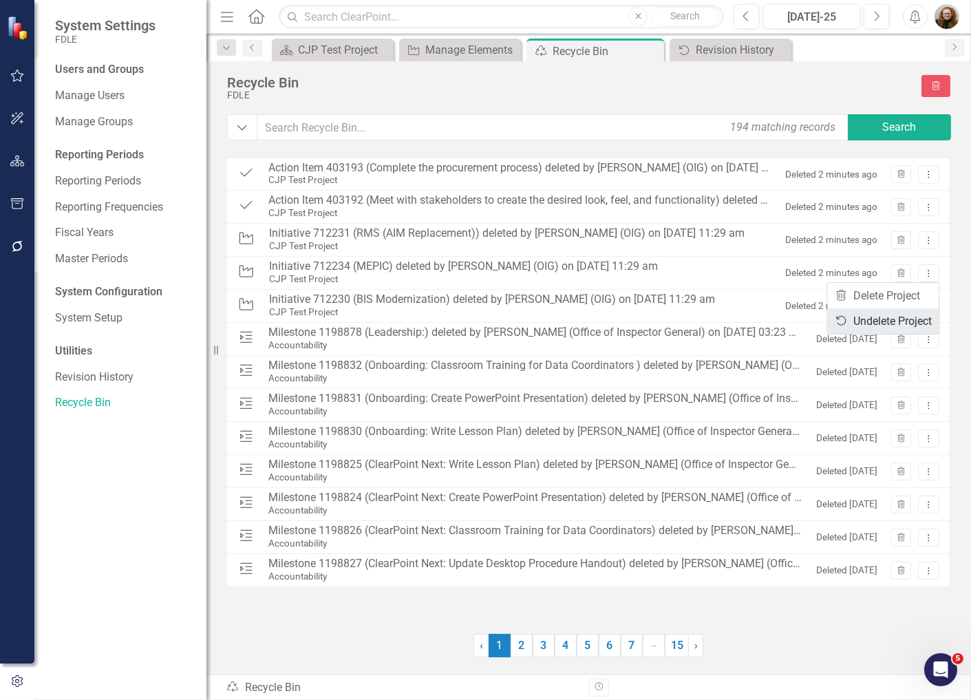
click at [891, 322] on link "Undelete Undelete Project" at bounding box center [882, 320] width 111 height 25
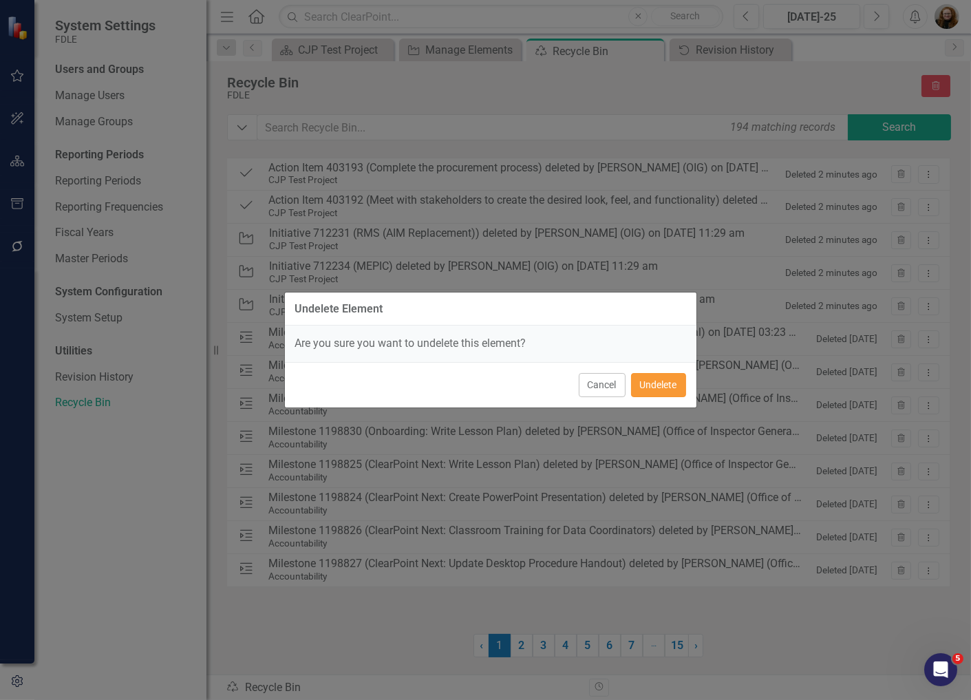
click at [661, 381] on button "Undelete" at bounding box center [658, 385] width 55 height 24
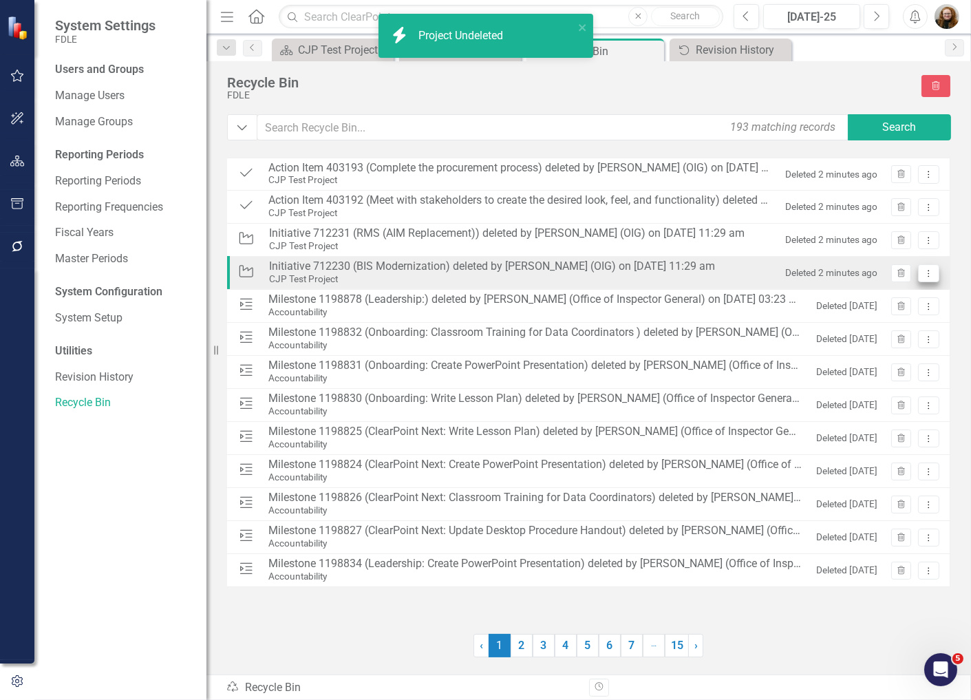
click at [931, 271] on icon "Dropdown Menu" at bounding box center [929, 273] width 12 height 9
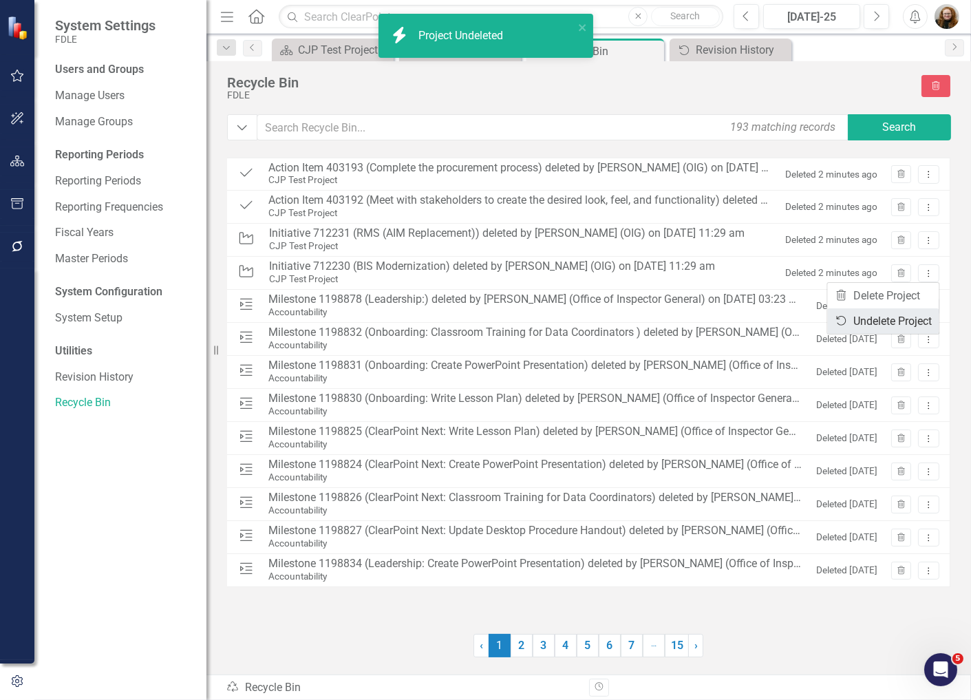
click at [889, 325] on link "Undelete Undelete Project" at bounding box center [882, 320] width 111 height 25
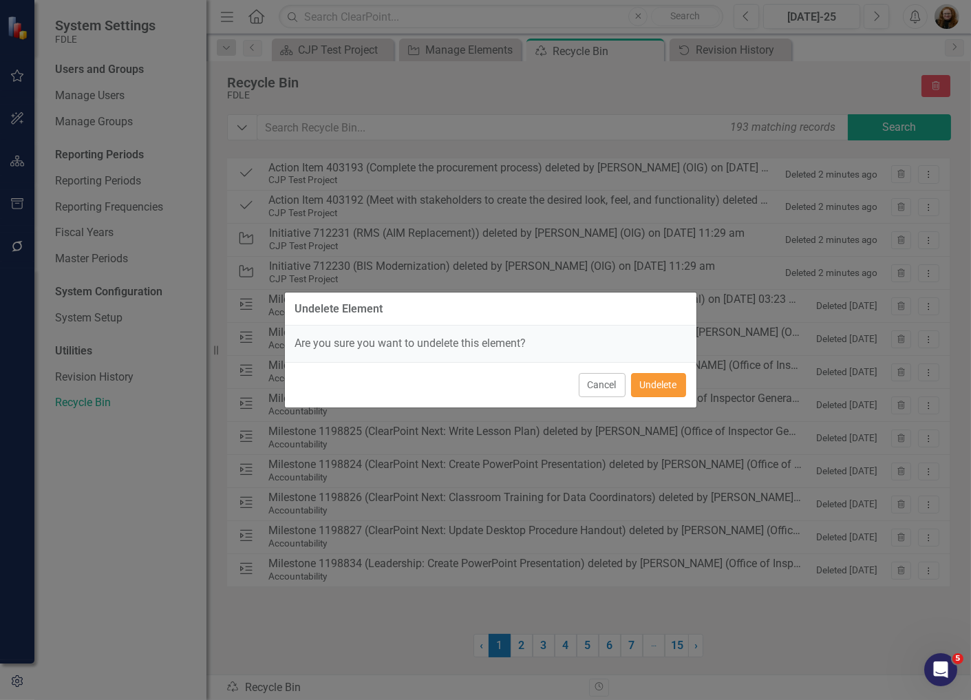
click at [664, 378] on button "Undelete" at bounding box center [658, 385] width 55 height 24
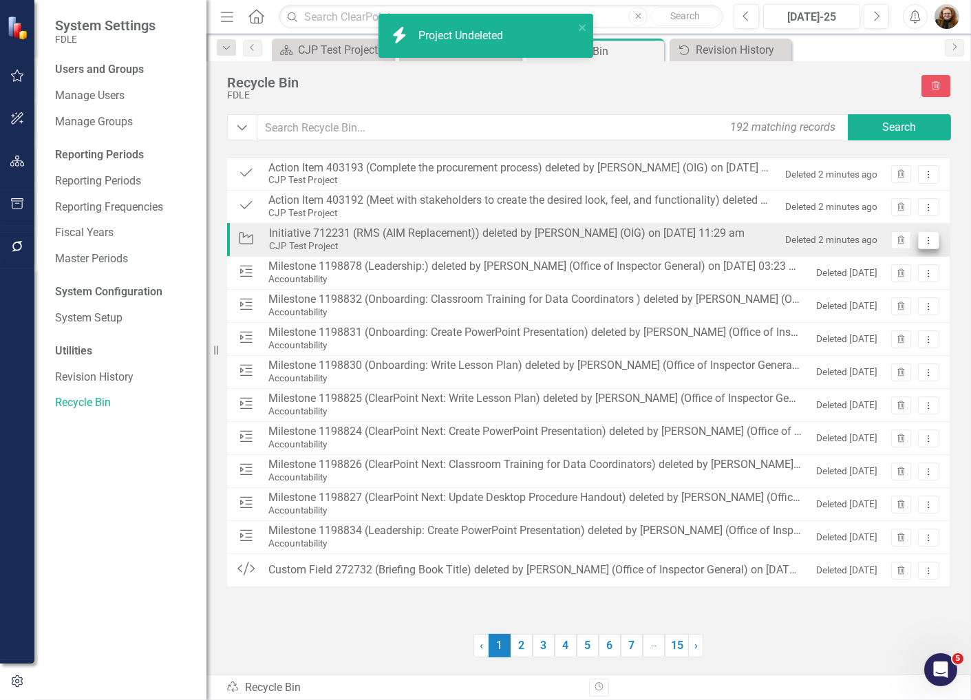
click at [930, 239] on icon "Dropdown Menu" at bounding box center [929, 240] width 12 height 9
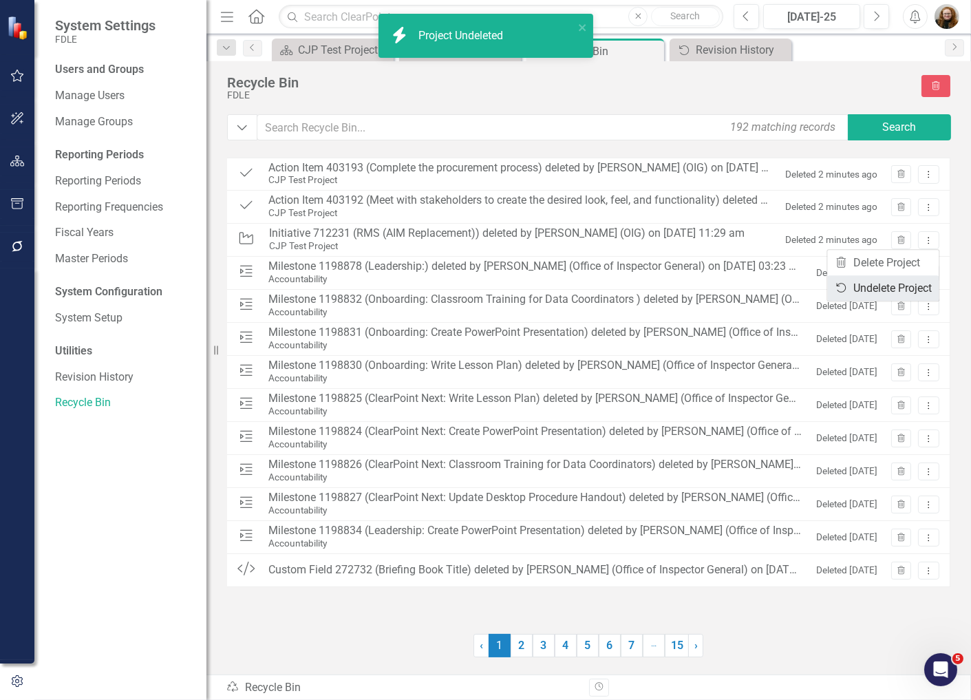
click at [917, 280] on link "Undelete Undelete Project" at bounding box center [882, 287] width 111 height 25
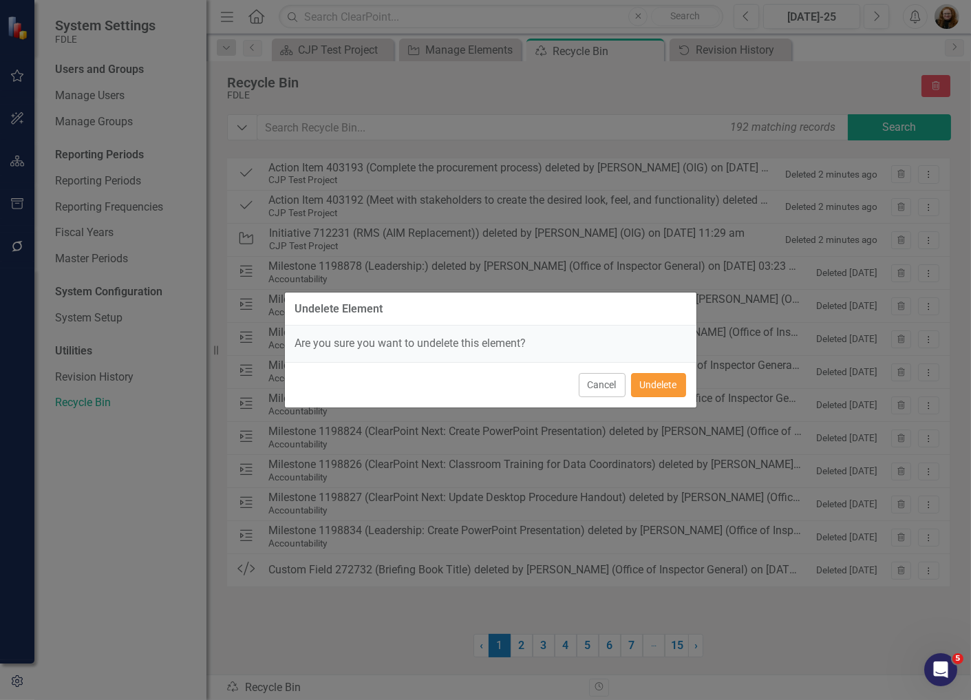
click at [648, 383] on button "Undelete" at bounding box center [658, 385] width 55 height 24
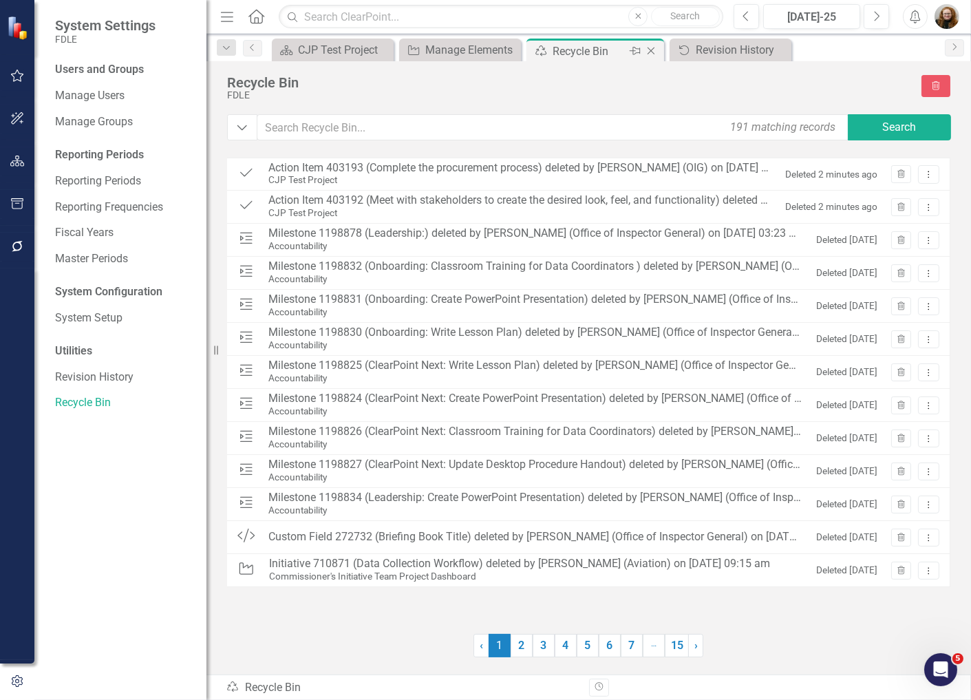
click at [652, 50] on icon "Close" at bounding box center [651, 50] width 14 height 11
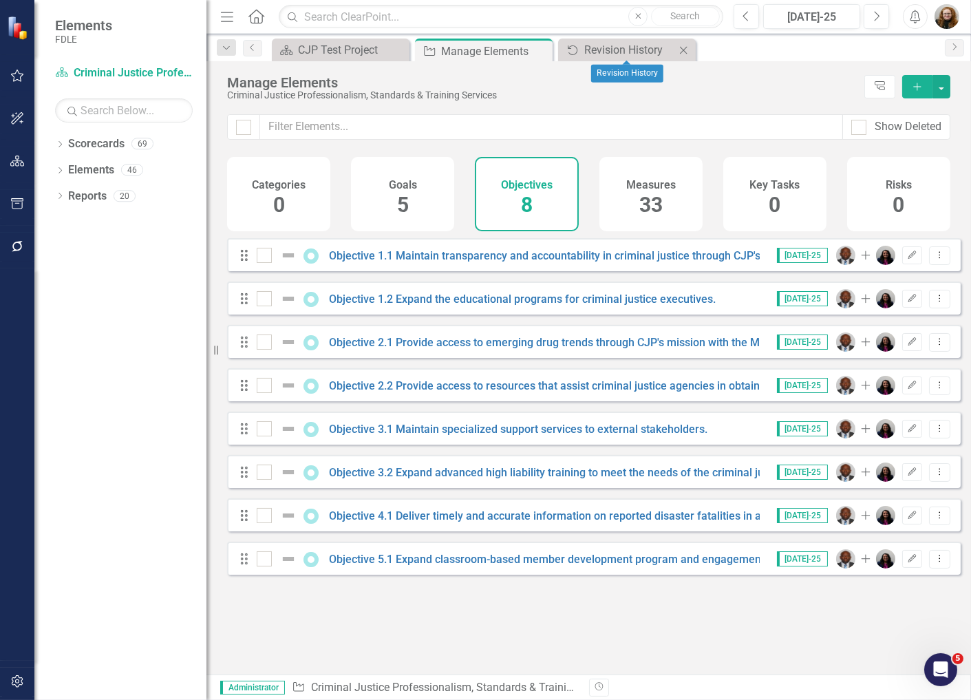
click at [691, 50] on div "Close" at bounding box center [683, 49] width 17 height 17
click at [59, 147] on icon "Dropdown" at bounding box center [60, 146] width 10 height 8
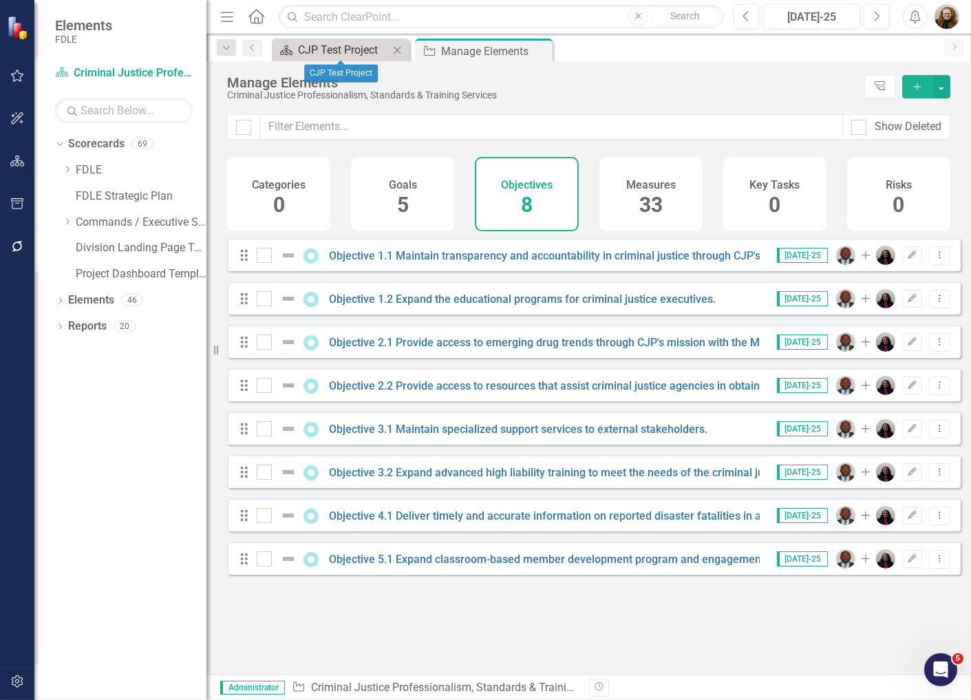
click at [347, 44] on div "CJP Test Project" at bounding box center [343, 49] width 91 height 17
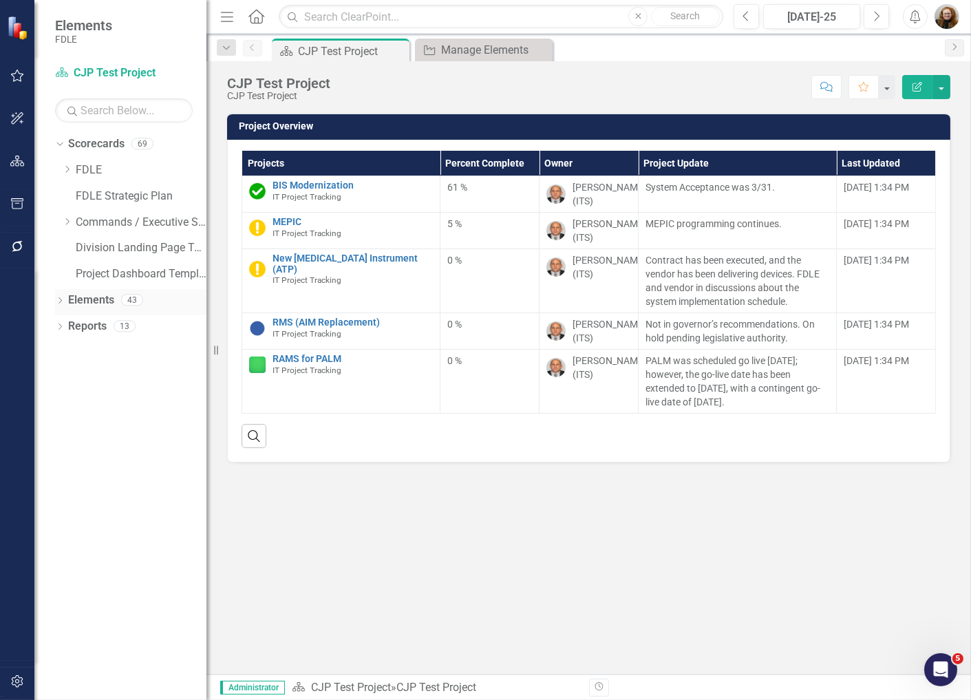
click at [62, 301] on icon "Dropdown" at bounding box center [60, 302] width 10 height 8
click at [117, 325] on link "Project Projects" at bounding box center [104, 327] width 59 height 16
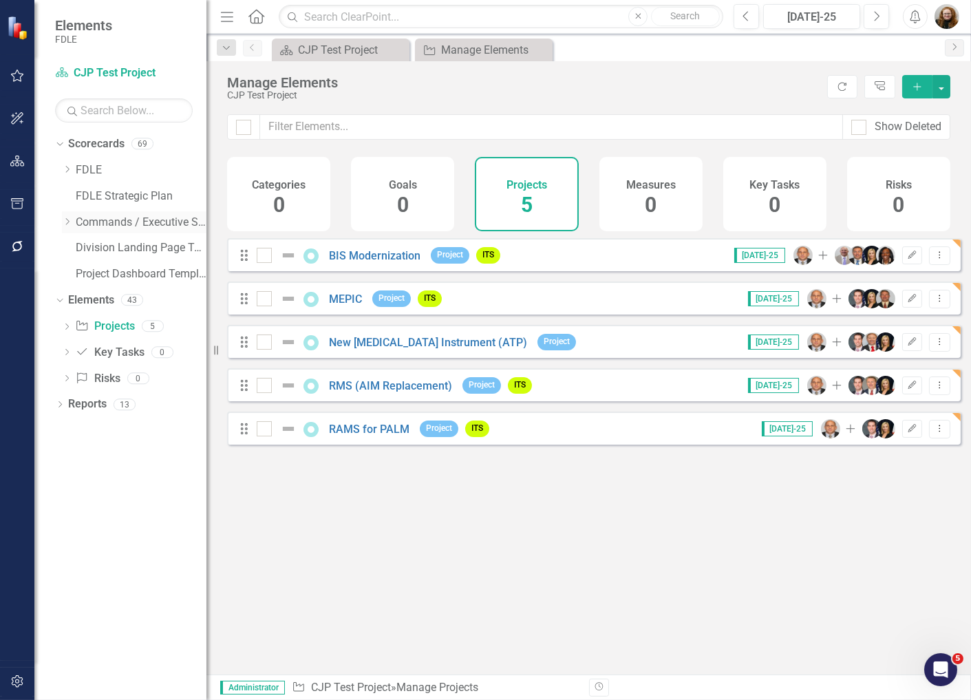
click at [69, 219] on icon "Dropdown" at bounding box center [67, 221] width 10 height 8
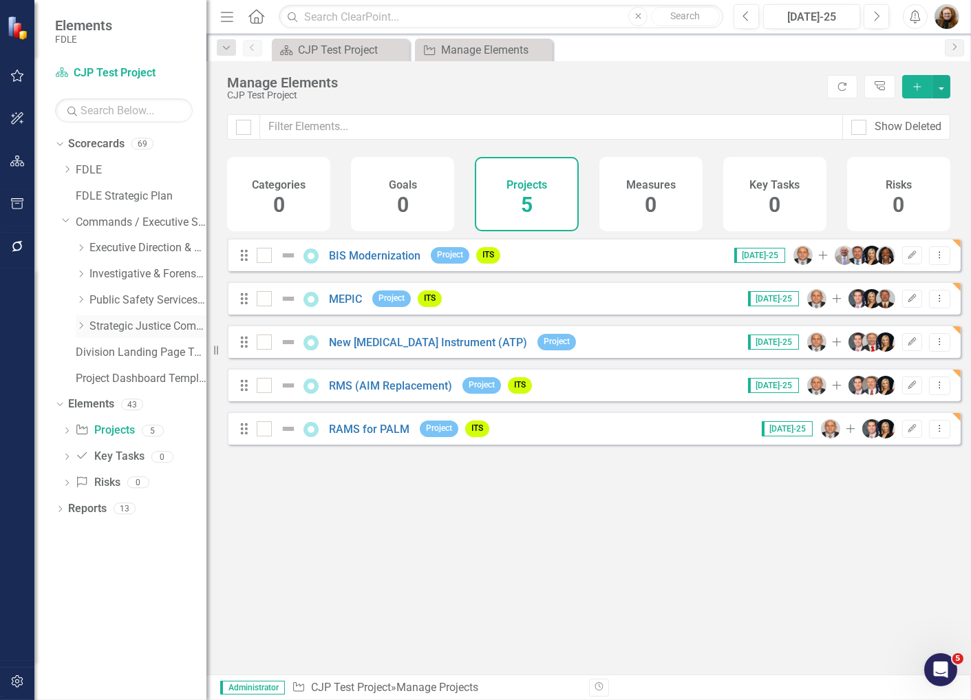
click at [85, 324] on icon "Dropdown" at bounding box center [81, 325] width 10 height 8
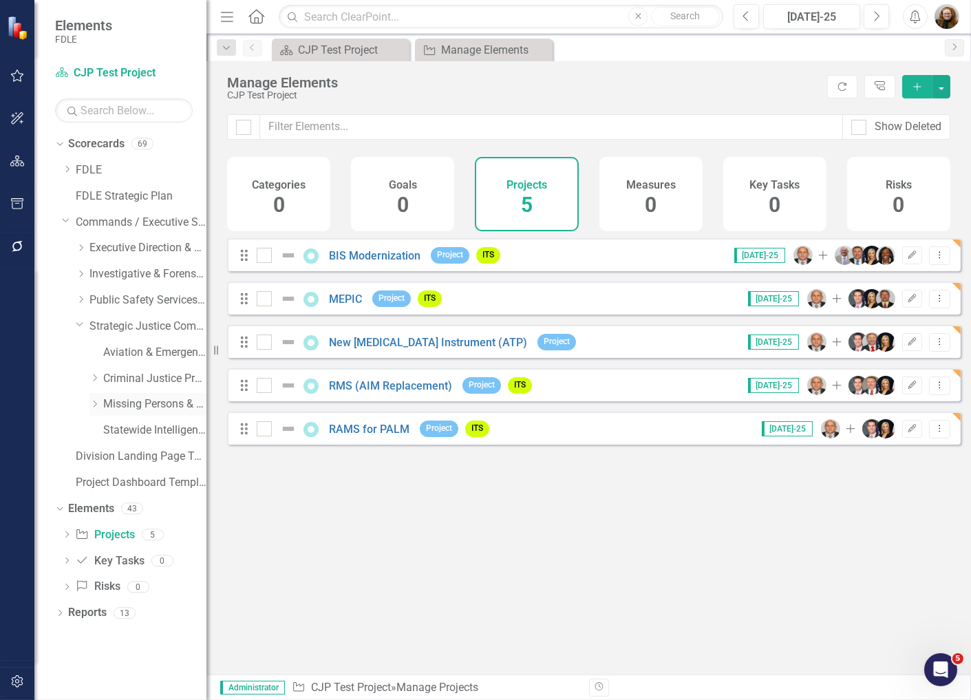
click at [94, 404] on icon "Dropdown" at bounding box center [94, 404] width 10 height 8
drag, startPoint x: 92, startPoint y: 404, endPoint x: 92, endPoint y: 391, distance: 13.1
click at [92, 403] on icon "Dropdown" at bounding box center [93, 402] width 8 height 10
click at [94, 380] on icon "Dropdown" at bounding box center [94, 378] width 10 height 8
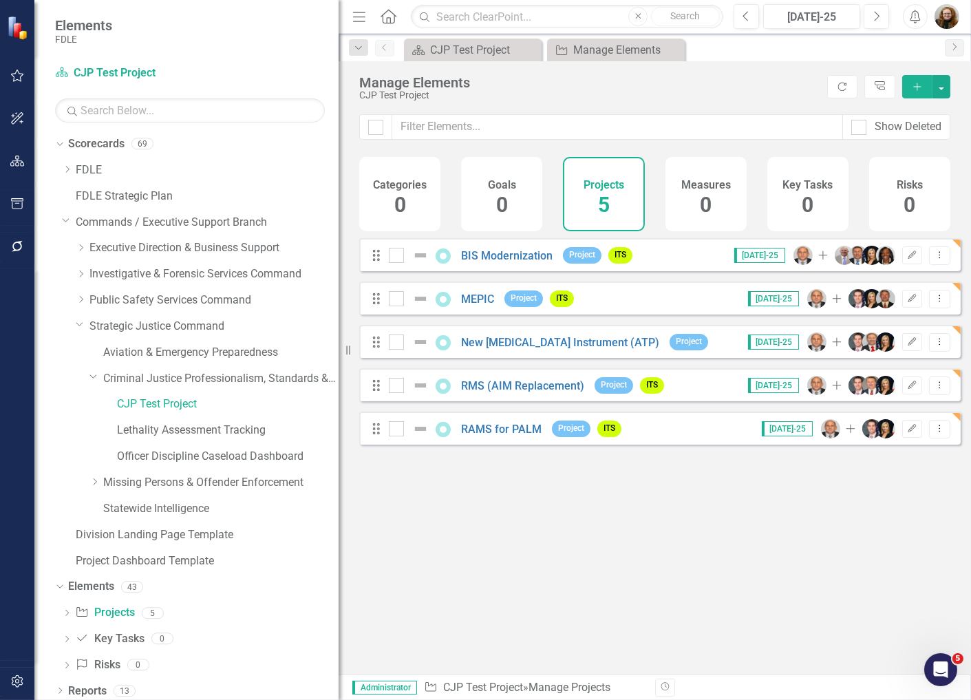
drag, startPoint x: 208, startPoint y: 411, endPoint x: 339, endPoint y: 432, distance: 132.4
click at [339, 432] on div "Resize" at bounding box center [344, 350] width 11 height 700
drag, startPoint x: 401, startPoint y: 259, endPoint x: 401, endPoint y: 275, distance: 16.5
click at [401, 260] on div at bounding box center [396, 255] width 15 height 15
click at [398, 257] on input "checkbox" at bounding box center [393, 252] width 9 height 9
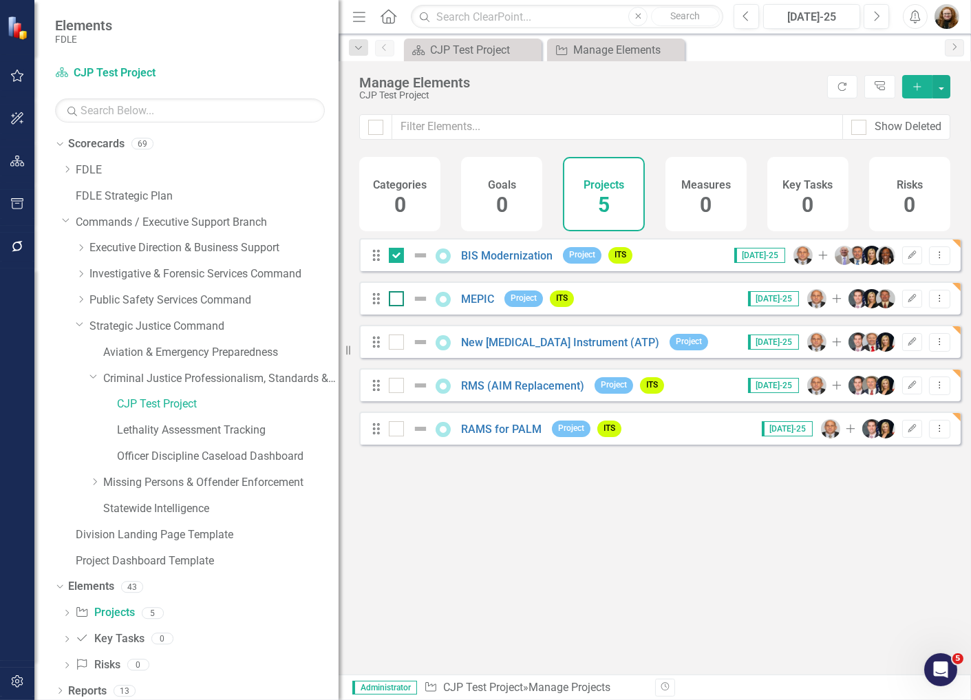
drag, startPoint x: 398, startPoint y: 299, endPoint x: 397, endPoint y: 308, distance: 8.3
click at [397, 300] on div at bounding box center [412, 298] width 47 height 17
click at [397, 300] on input "checkbox" at bounding box center [393, 295] width 9 height 9
drag, startPoint x: 397, startPoint y: 341, endPoint x: 395, endPoint y: 365, distance: 24.9
click at [397, 342] on div "Drag New [MEDICAL_DATA] Instrument (ATP) Project" at bounding box center [543, 342] width 344 height 25
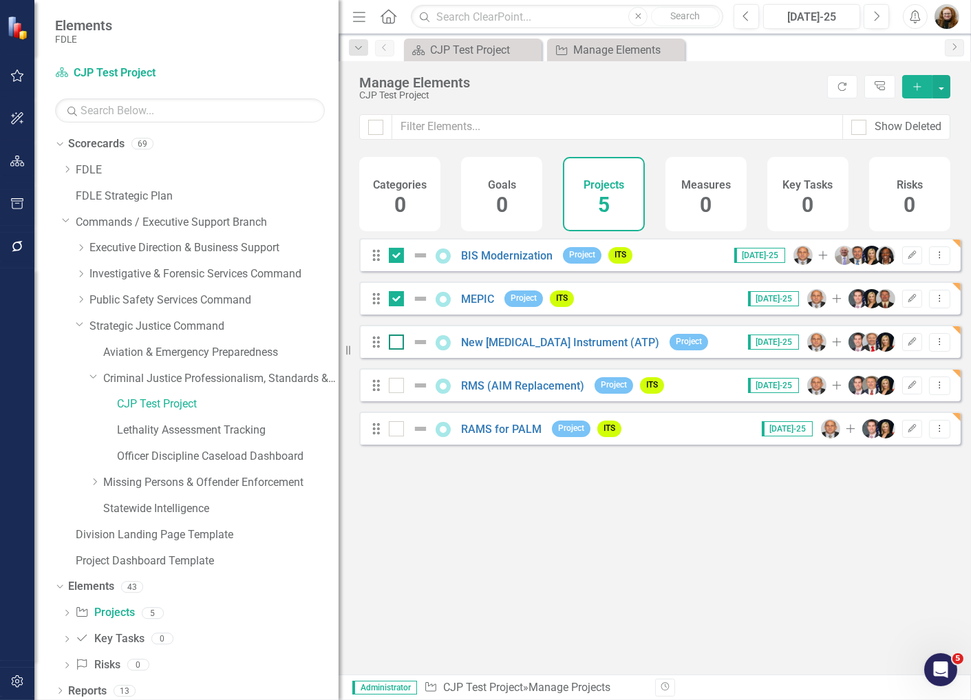
click at [396, 343] on input "checkbox" at bounding box center [393, 338] width 9 height 9
drag, startPoint x: 396, startPoint y: 385, endPoint x: 396, endPoint y: 394, distance: 8.9
click at [396, 393] on div "Drag RMS (AIM Replacement) Project ITS" at bounding box center [521, 385] width 300 height 25
drag, startPoint x: 394, startPoint y: 440, endPoint x: 394, endPoint y: 427, distance: 13.8
click at [394, 430] on input "checkbox" at bounding box center [393, 425] width 9 height 9
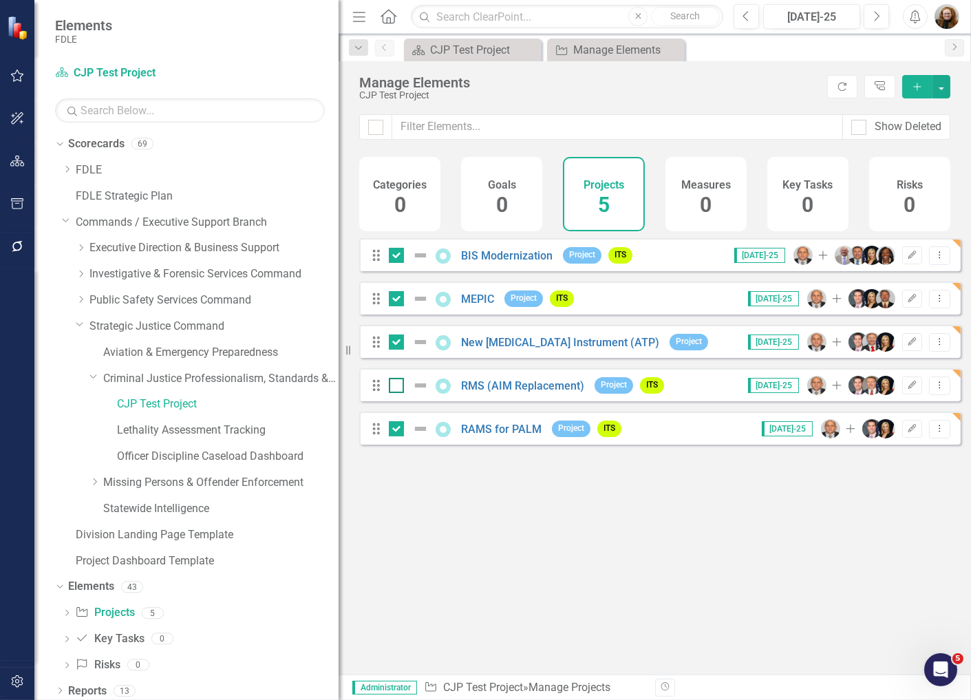
drag, startPoint x: 394, startPoint y: 400, endPoint x: 414, endPoint y: 388, distance: 24.1
click at [395, 393] on div at bounding box center [396, 385] width 15 height 15
click at [395, 387] on input "checkbox" at bounding box center [393, 382] width 9 height 9
click at [939, 92] on button "button" at bounding box center [941, 86] width 18 height 23
click at [890, 190] on link "Trash Delete Multiple" at bounding box center [895, 187] width 109 height 25
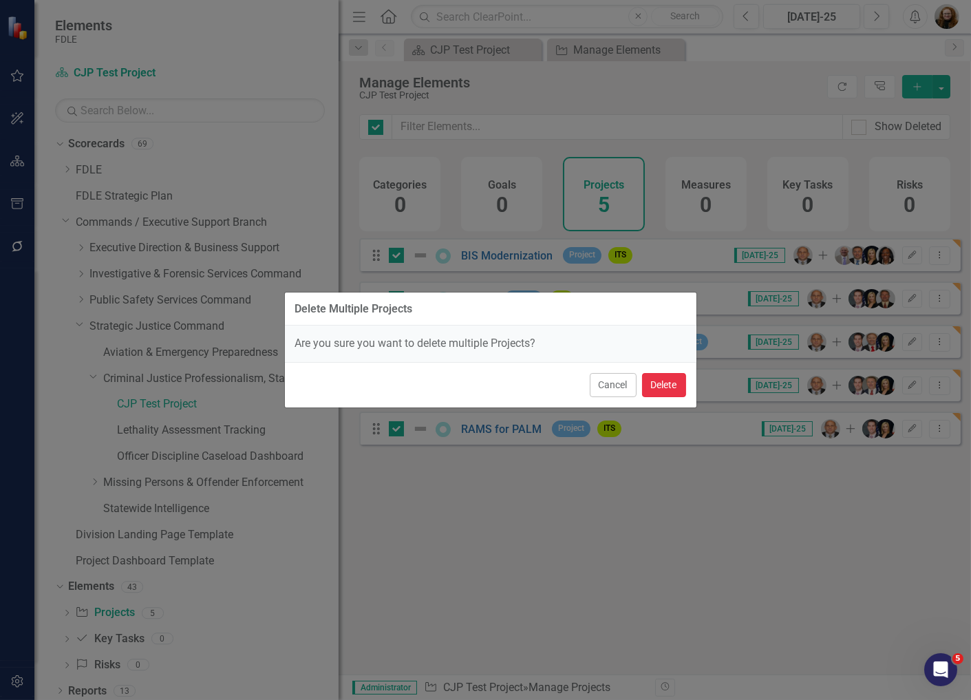
click at [672, 394] on button "Delete" at bounding box center [664, 385] width 44 height 24
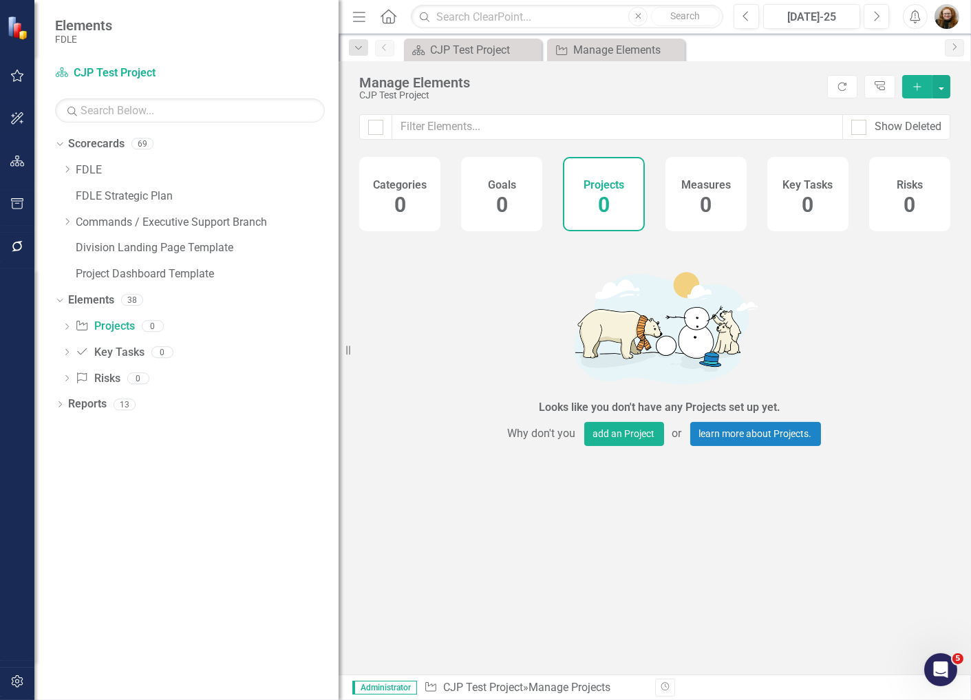
click at [918, 85] on icon "Add" at bounding box center [917, 87] width 12 height 10
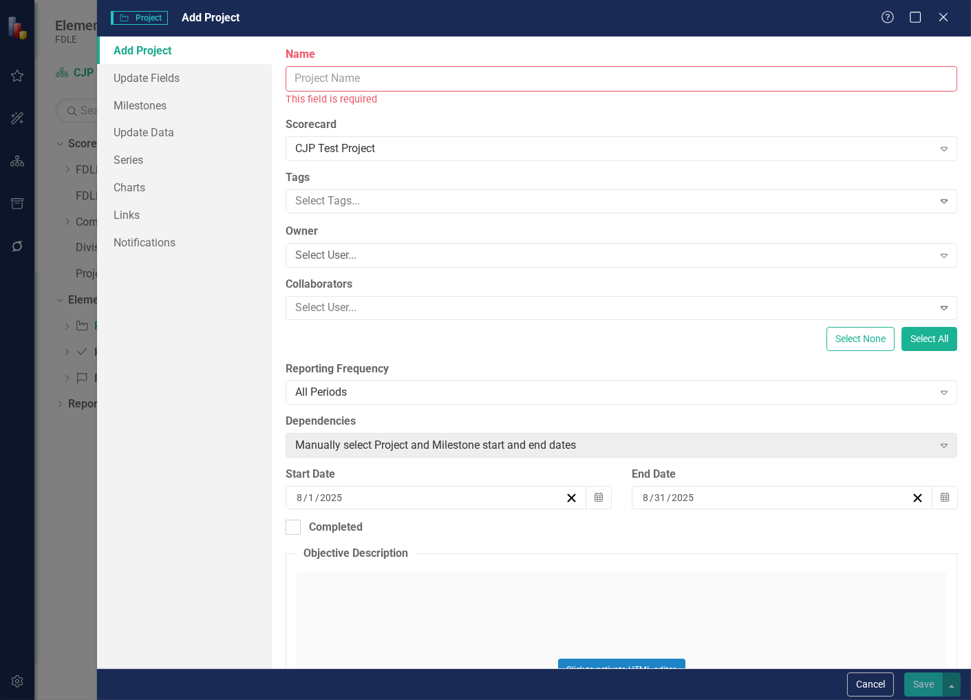
click at [317, 69] on input "Name" at bounding box center [622, 78] width 672 height 25
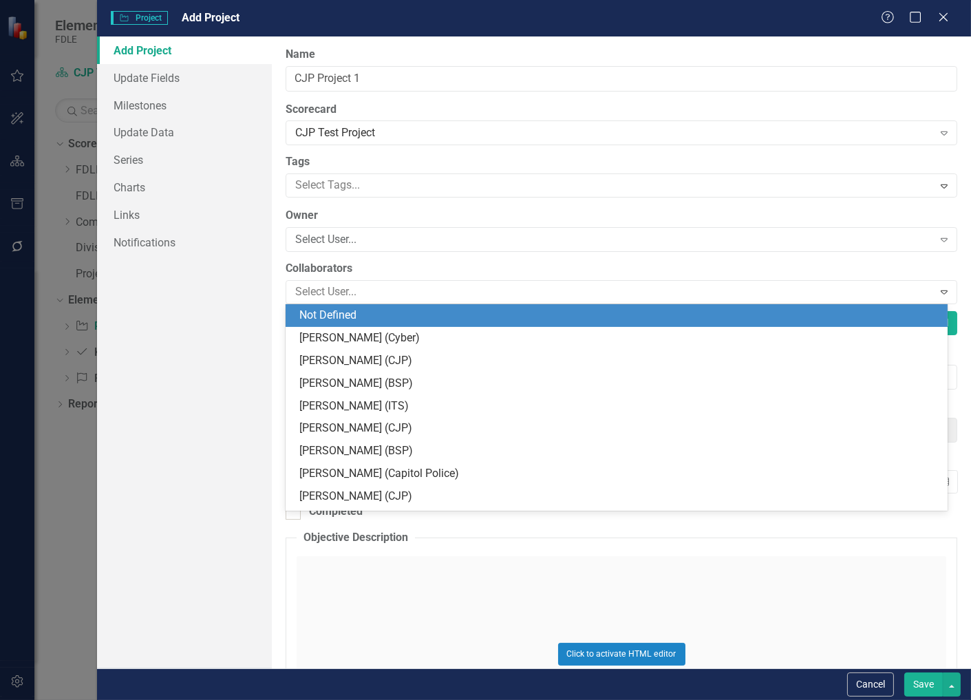
drag, startPoint x: 321, startPoint y: 296, endPoint x: 272, endPoint y: 259, distance: 60.4
click at [272, 259] on div "ClearPoint Can Do More! How ClearPoint Can Help Close Enterprise plans can auto…" at bounding box center [621, 352] width 699 height 632
click at [314, 250] on div "Select User... Expand" at bounding box center [622, 239] width 672 height 25
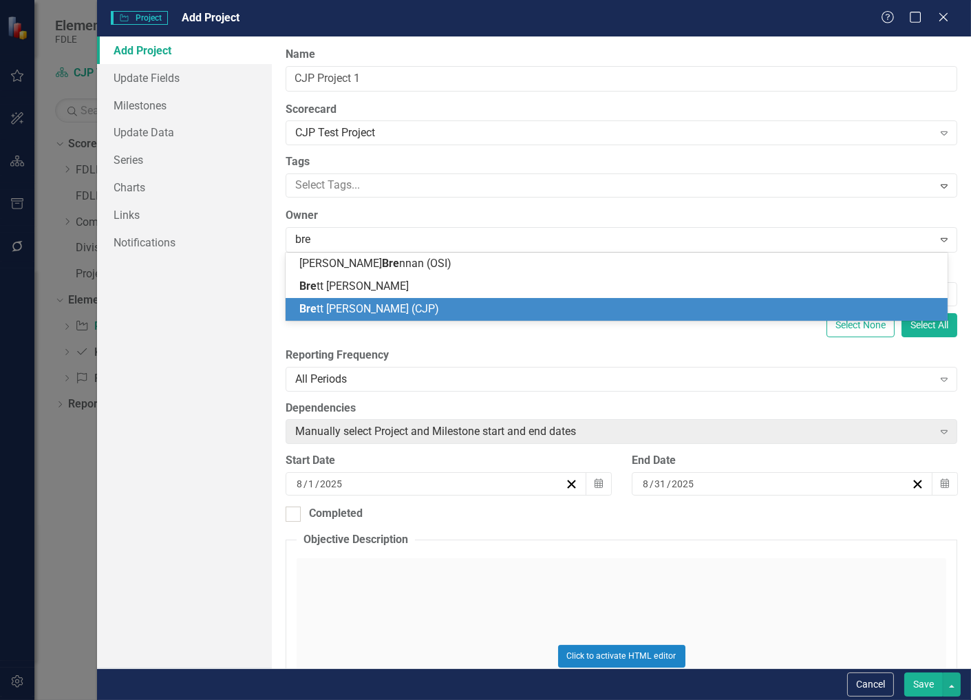
click at [327, 308] on span "Bre tt [PERSON_NAME] (CJP)" at bounding box center [369, 308] width 140 height 13
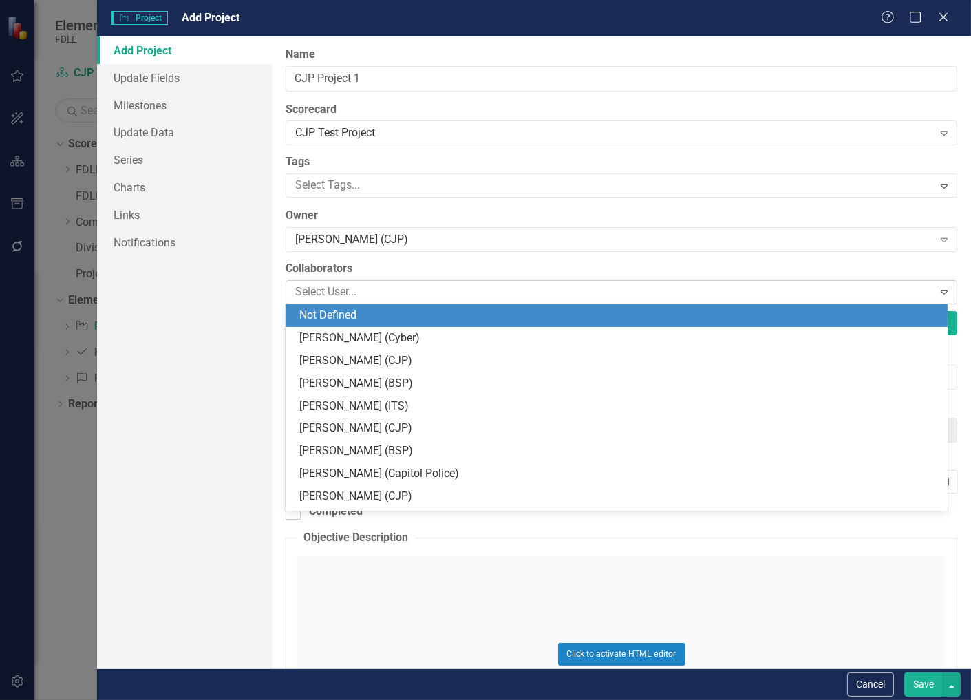
click at [326, 284] on div at bounding box center [611, 292] width 643 height 19
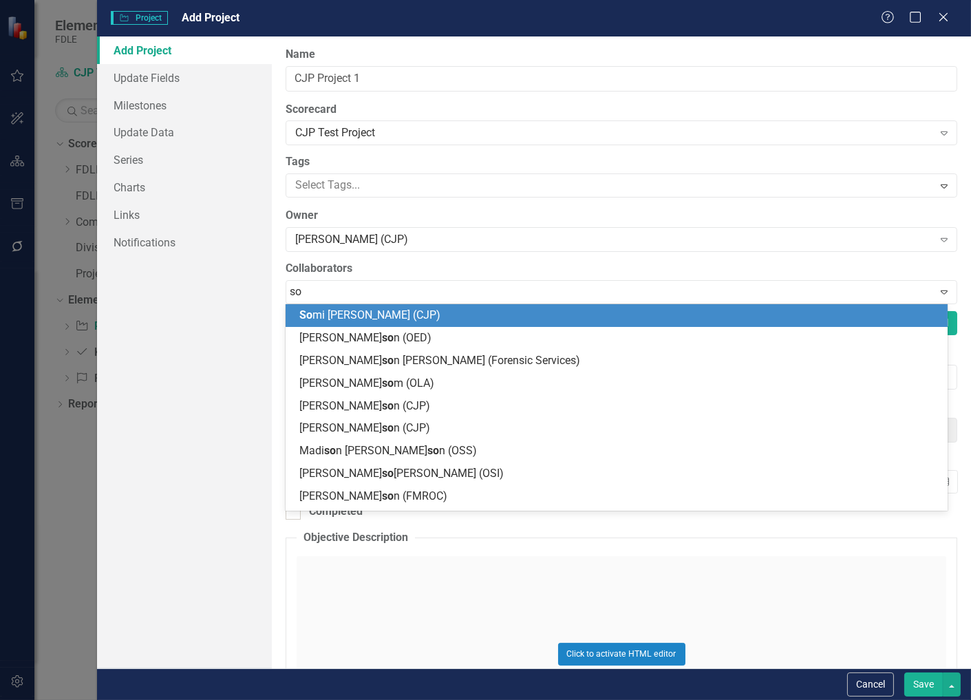
click at [338, 308] on span "So mi [PERSON_NAME] (CJP)" at bounding box center [369, 314] width 141 height 13
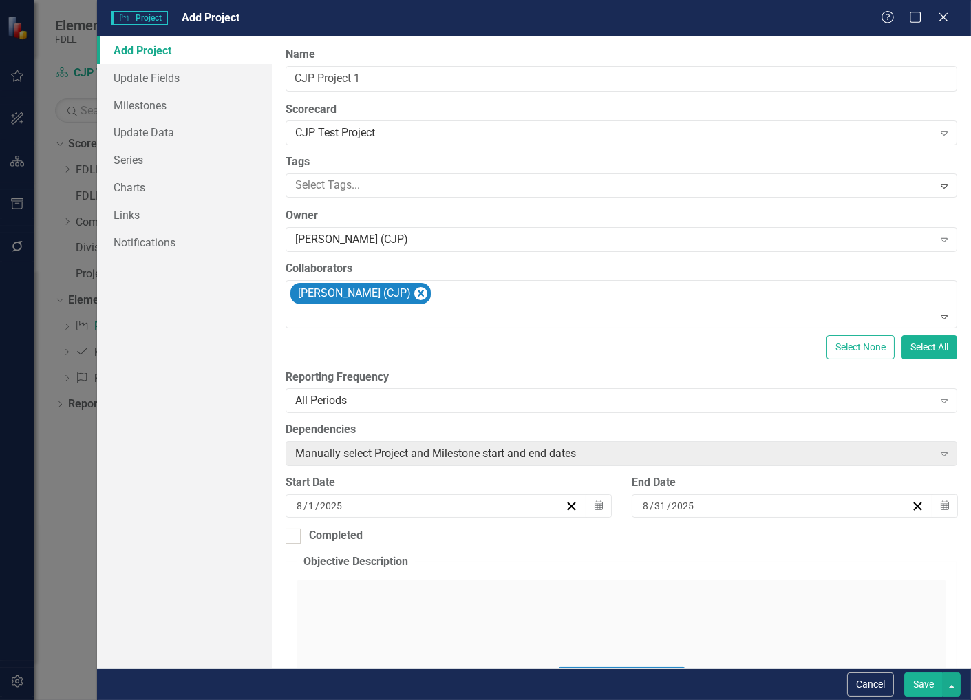
click at [924, 685] on button "Save" at bounding box center [923, 684] width 39 height 24
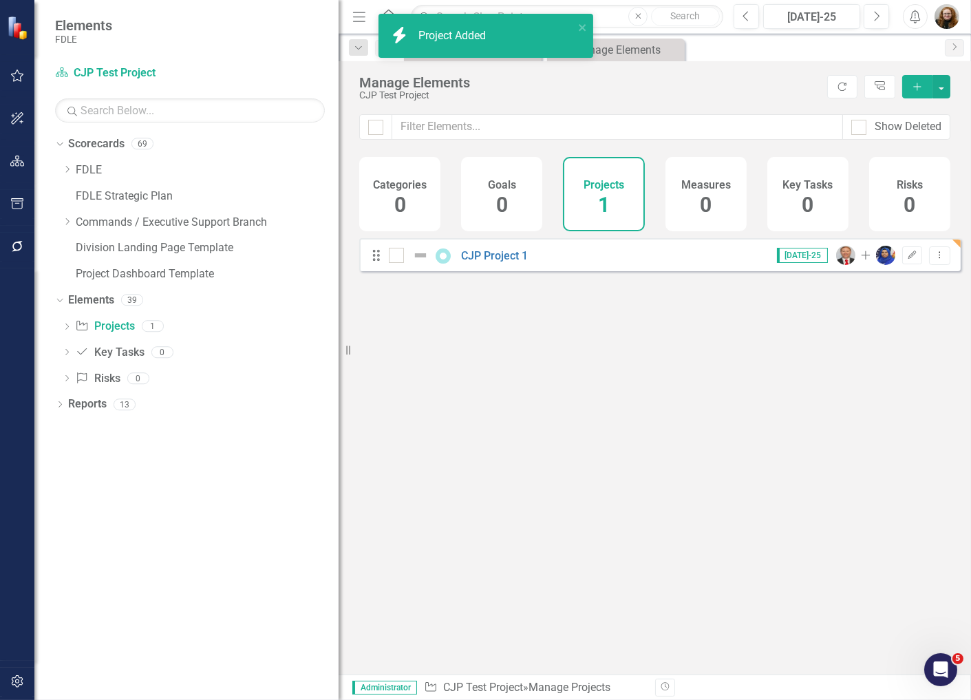
click at [635, 425] on div "Looks like you don't have any Projects set up yet. Why don't you add an Project…" at bounding box center [659, 439] width 601 height 402
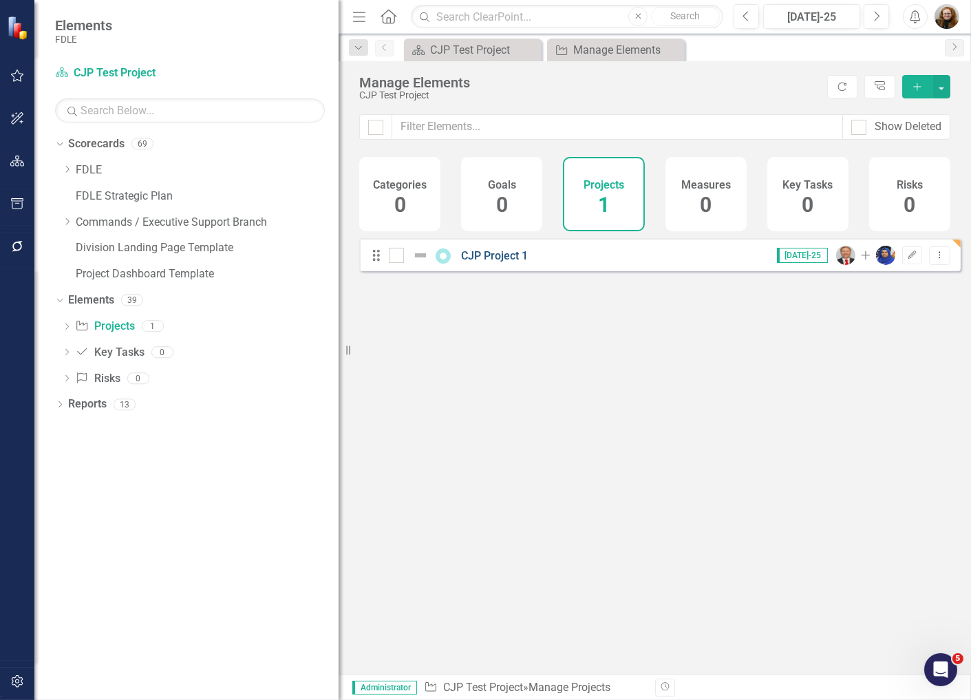
click at [490, 262] on link "CJP Project 1" at bounding box center [494, 255] width 67 height 13
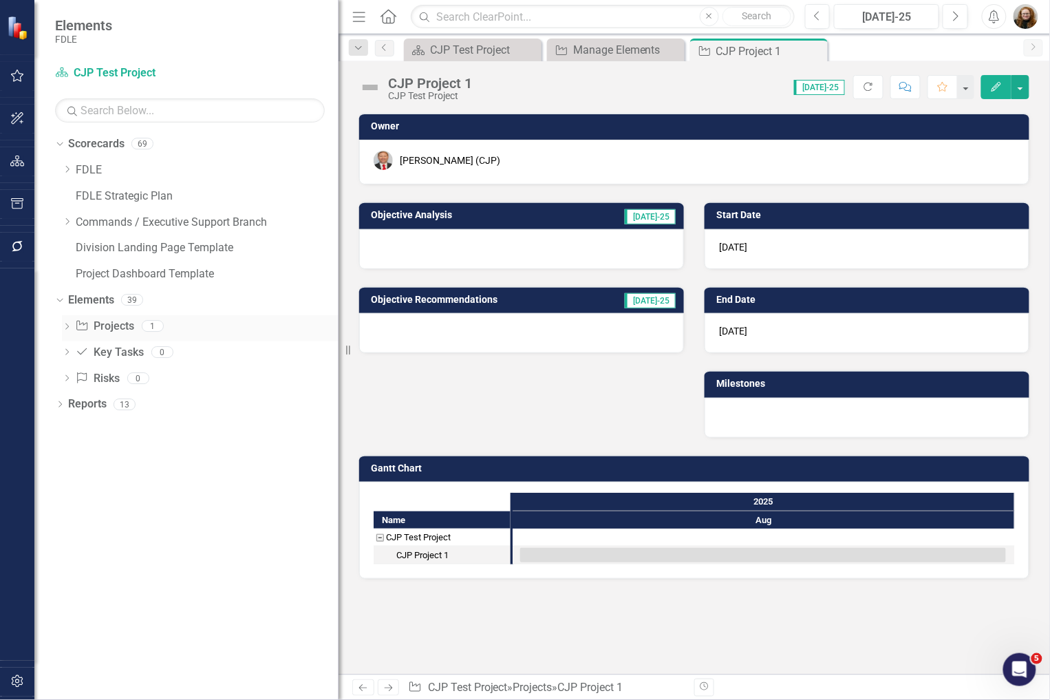
click at [65, 328] on icon "Dropdown" at bounding box center [67, 328] width 10 height 8
click at [66, 224] on icon at bounding box center [67, 221] width 3 height 7
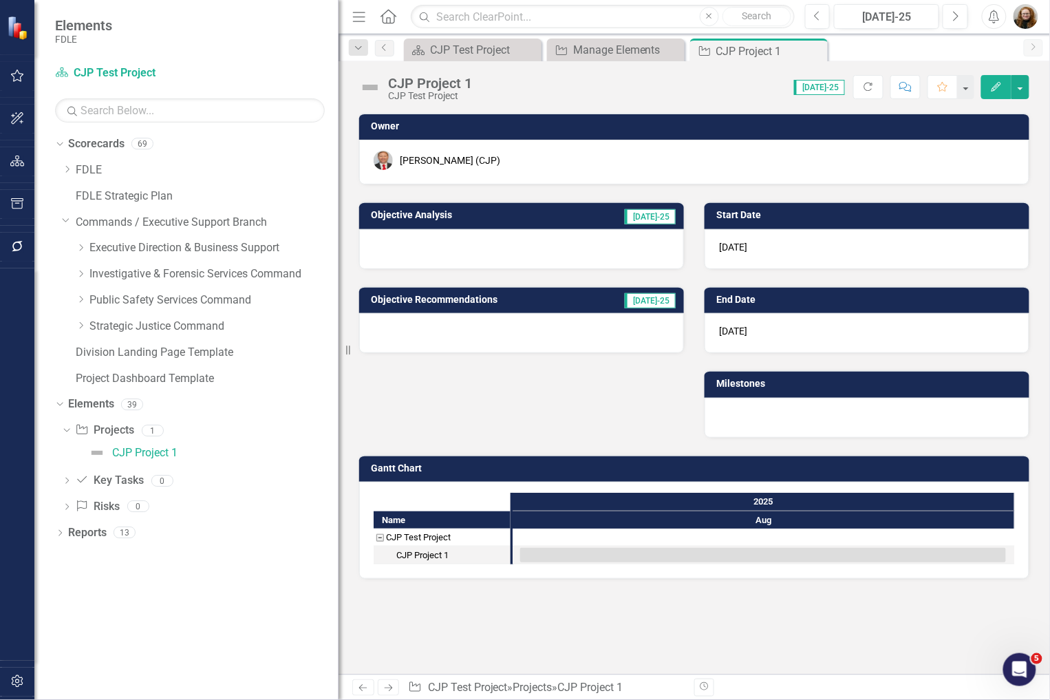
drag, startPoint x: 77, startPoint y: 332, endPoint x: 122, endPoint y: 349, distance: 47.9
click at [77, 332] on div "Dropdown" at bounding box center [81, 327] width 10 height 12
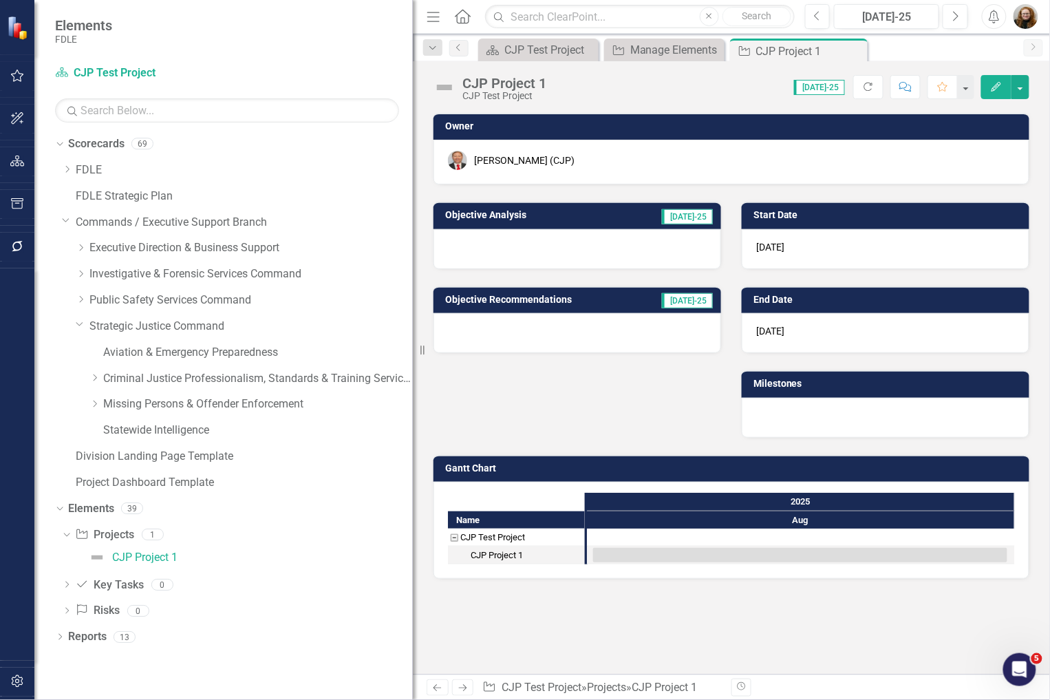
drag, startPoint x: 339, startPoint y: 387, endPoint x: 546, endPoint y: 401, distance: 207.6
click at [546, 401] on div "Elements FDLE Scorecard CJP Test Project Search Dropdown Scorecards 69 Dropdown…" at bounding box center [525, 350] width 1050 height 700
click at [125, 149] on div "Scorecards 69" at bounding box center [240, 146] width 345 height 26
click at [655, 49] on div "Manage Elements" at bounding box center [667, 49] width 74 height 17
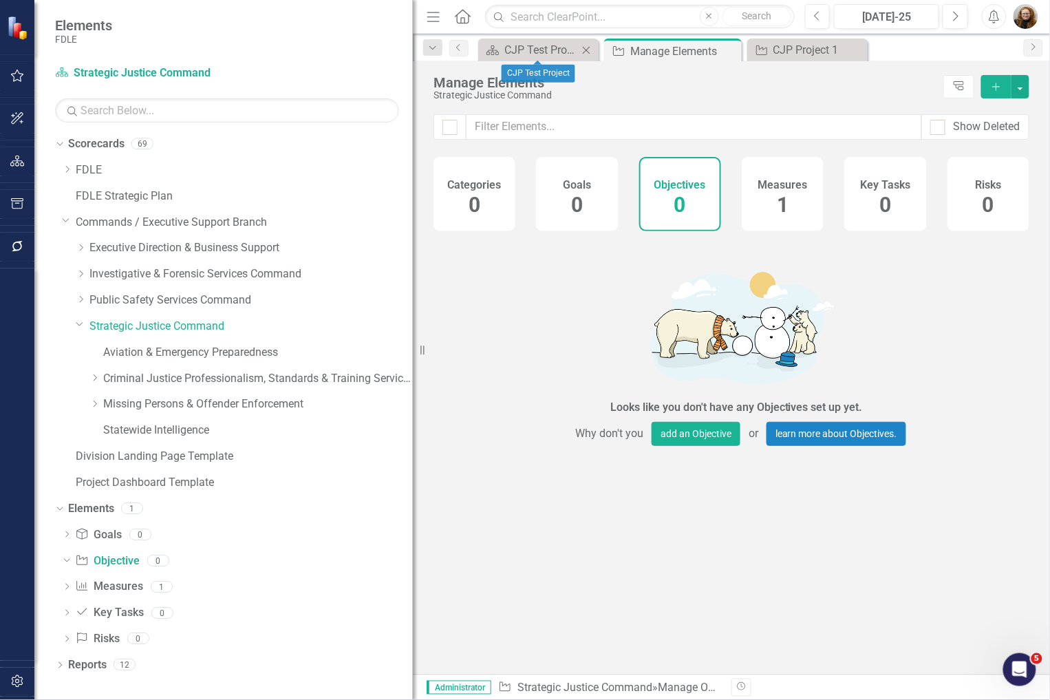
click at [583, 50] on icon "Close" at bounding box center [586, 50] width 14 height 11
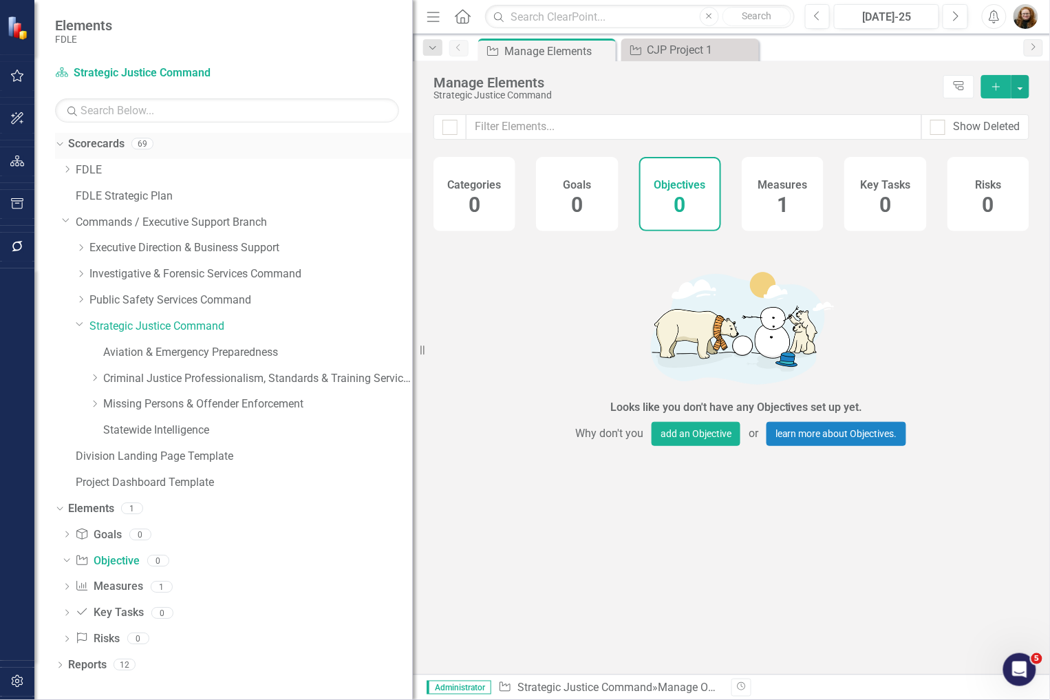
click at [100, 142] on link "Scorecards" at bounding box center [96, 144] width 56 height 16
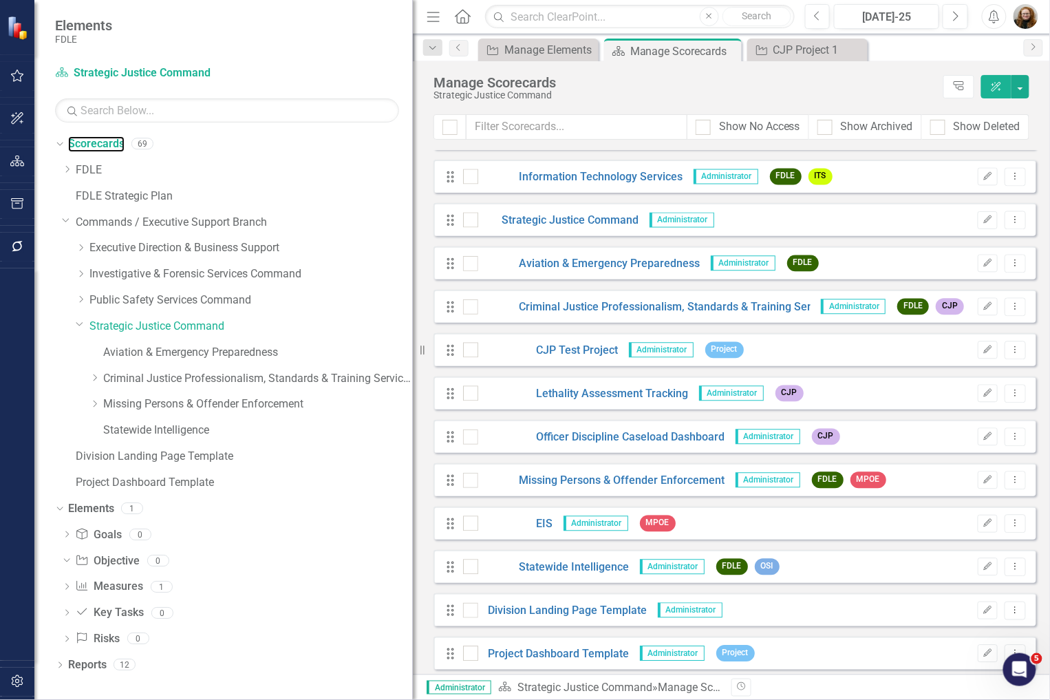
scroll to position [2465, 0]
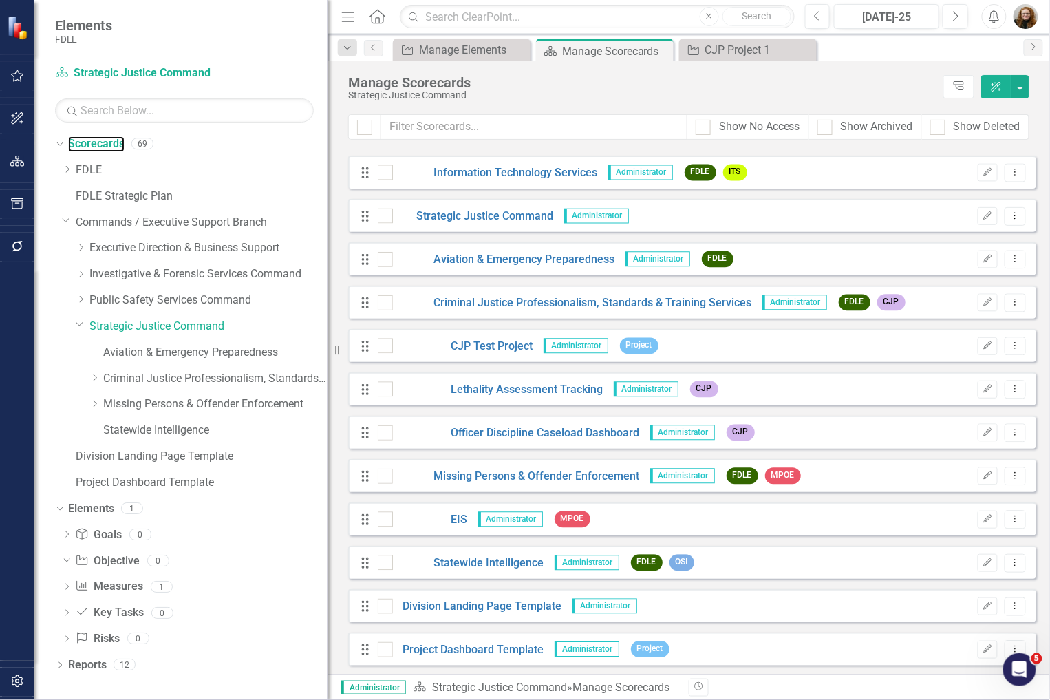
drag, startPoint x: 414, startPoint y: 334, endPoint x: 328, endPoint y: 329, distance: 86.9
click at [328, 329] on div "Resize" at bounding box center [333, 350] width 11 height 700
click at [497, 339] on link "CJP Test Project" at bounding box center [463, 347] width 140 height 16
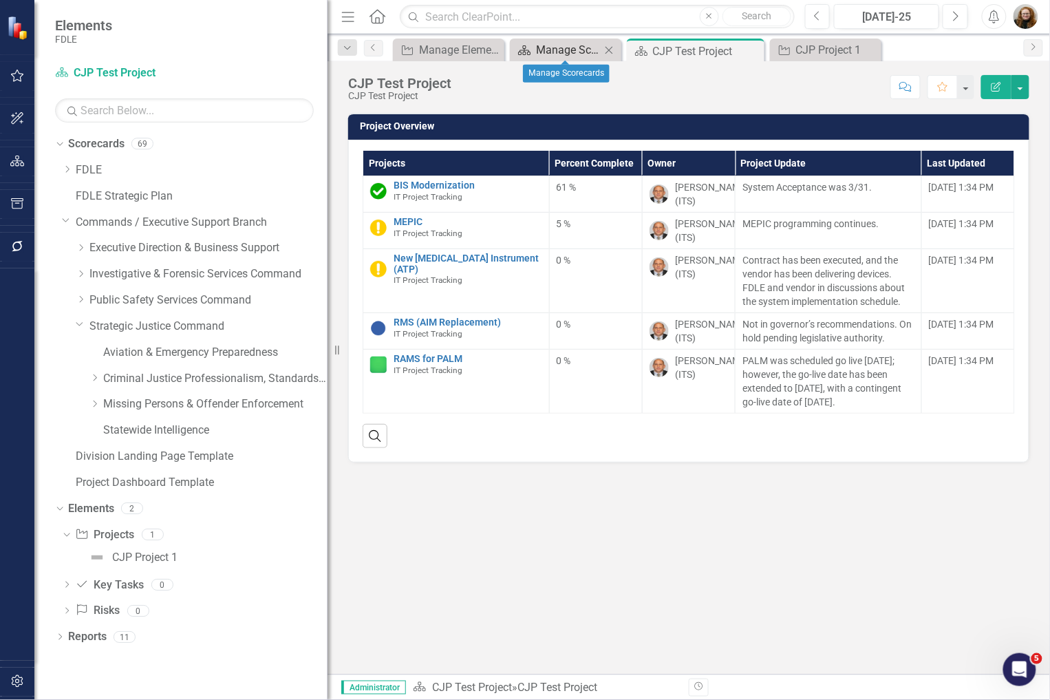
click at [539, 56] on div "Manage Scorecards" at bounding box center [568, 49] width 65 height 17
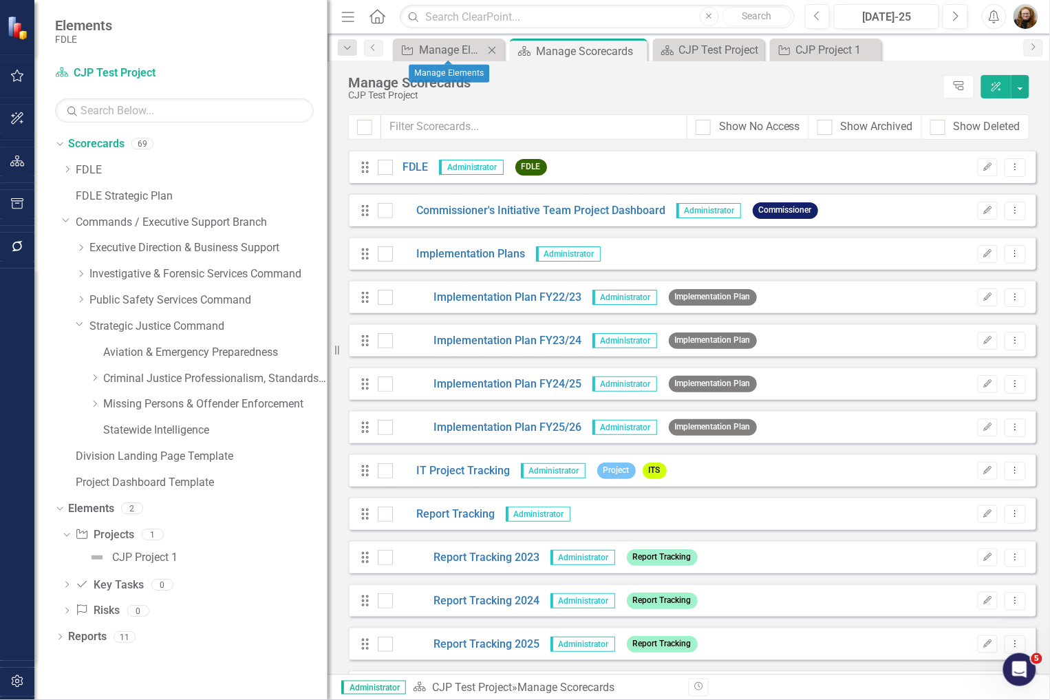
click at [497, 52] on icon "Close" at bounding box center [492, 50] width 14 height 11
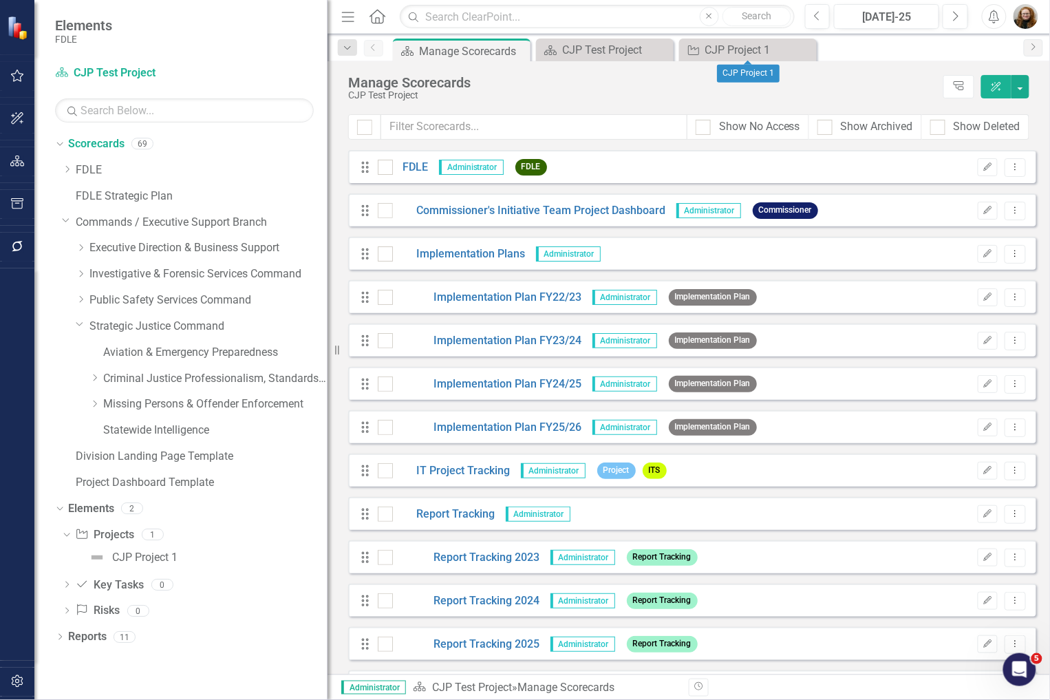
click at [0, 0] on icon "Close" at bounding box center [0, 0] width 0 height 0
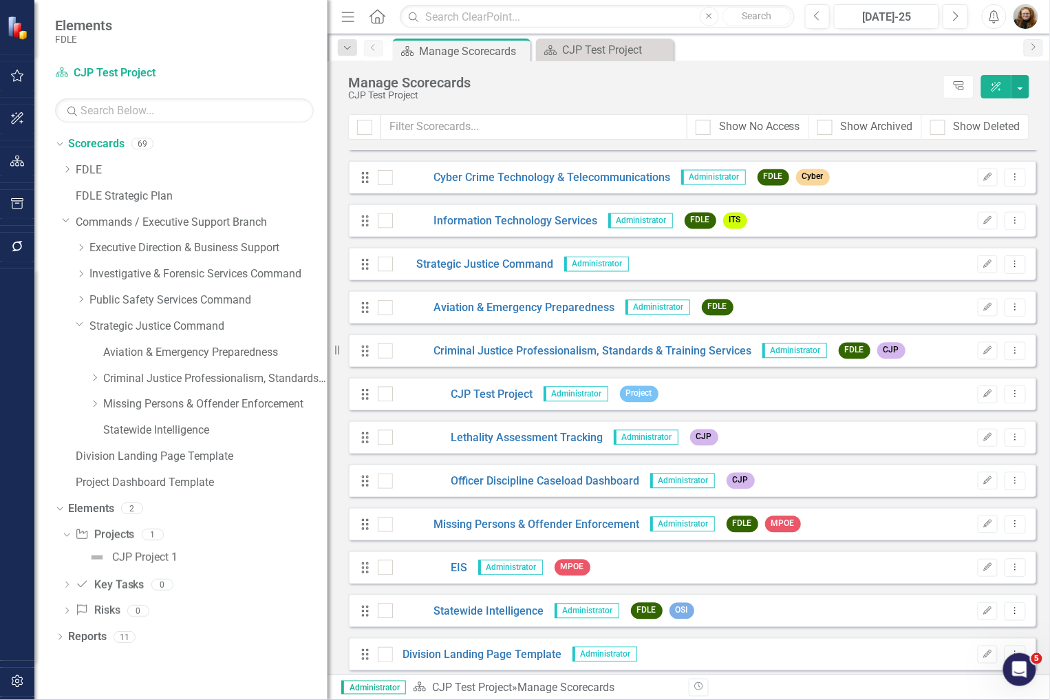
scroll to position [2465, 0]
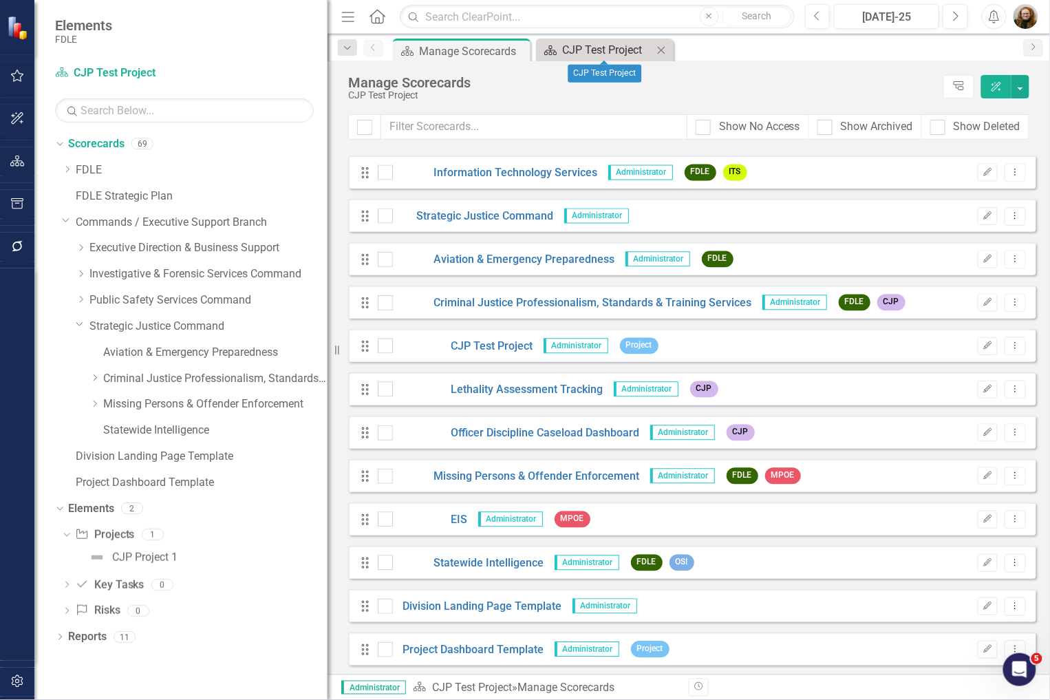
click at [586, 45] on div "CJP Test Project" at bounding box center [607, 49] width 91 height 17
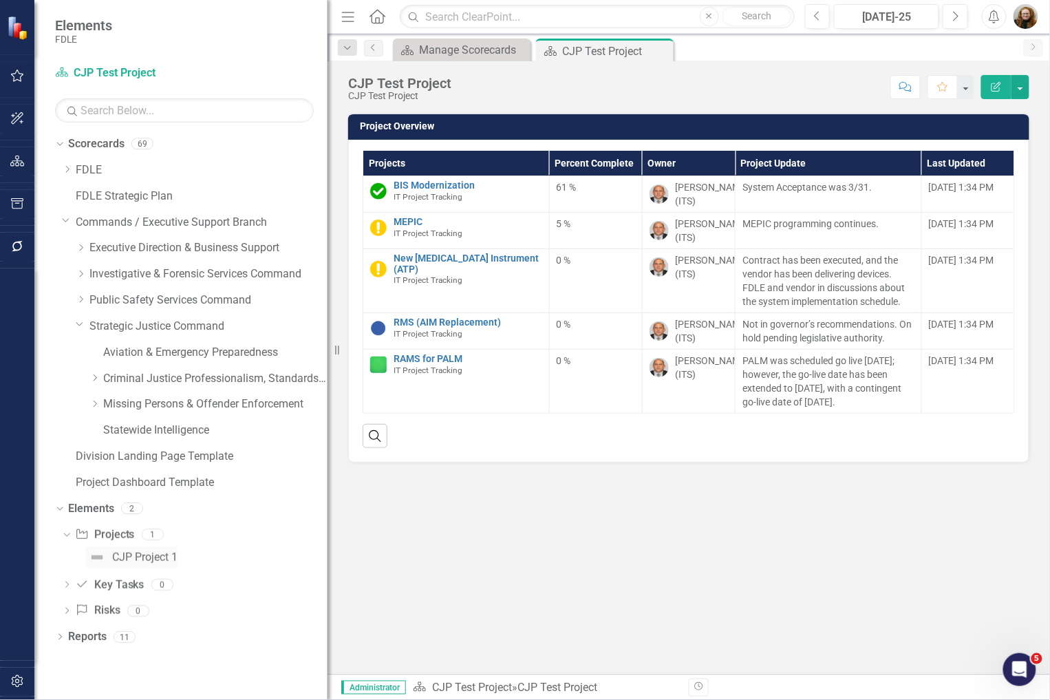
click at [141, 559] on div "CJP Project 1" at bounding box center [144, 557] width 65 height 12
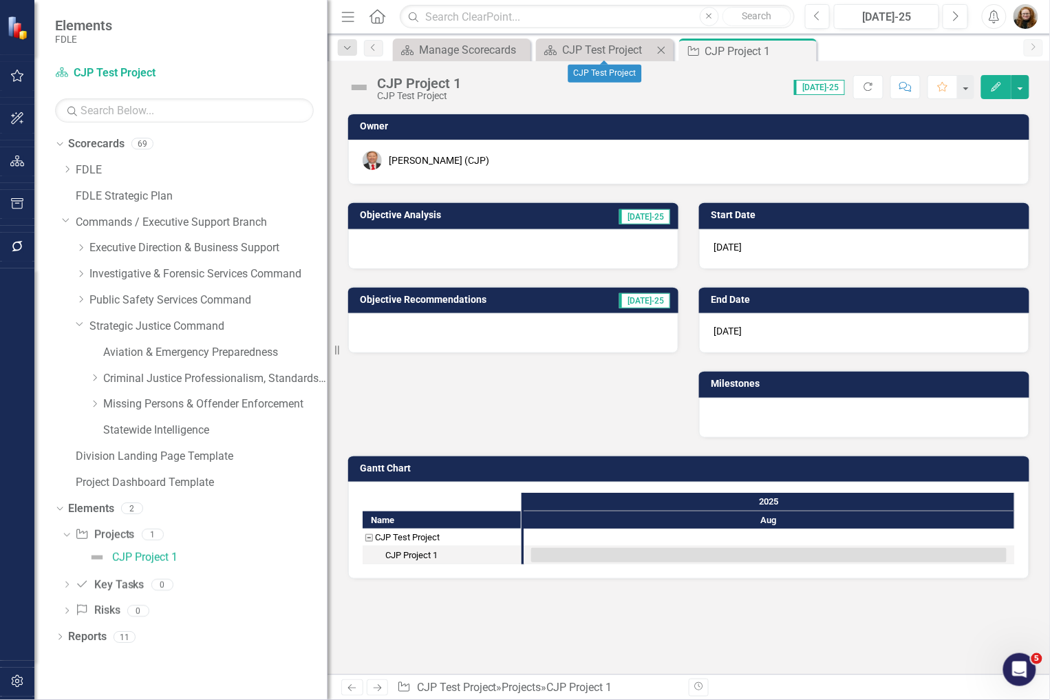
click at [659, 54] on icon "Close" at bounding box center [661, 50] width 14 height 11
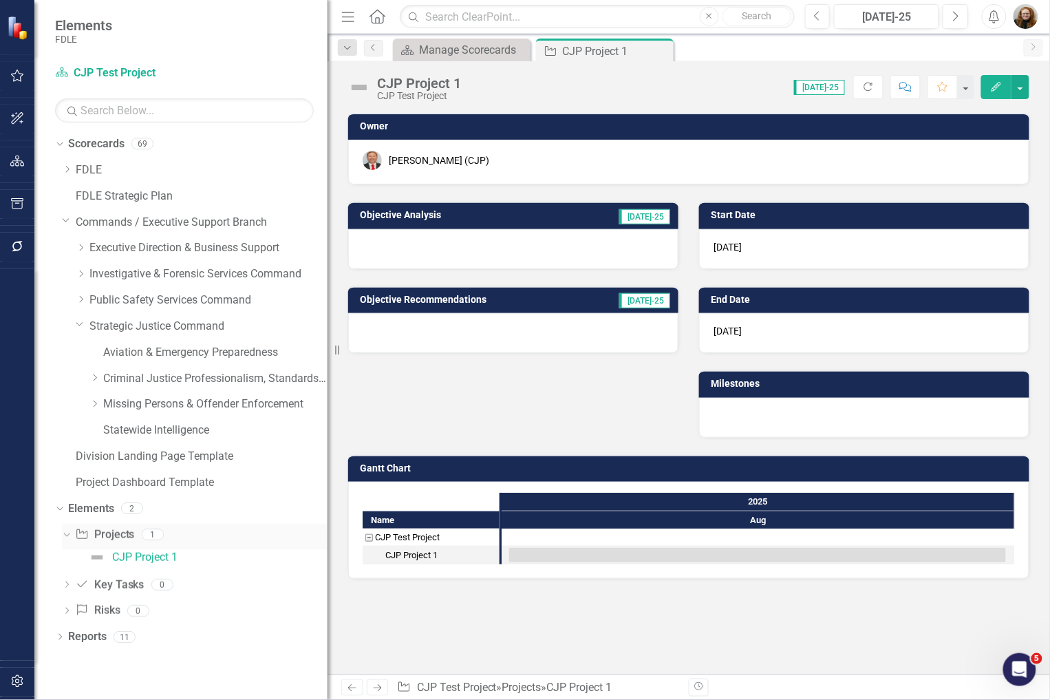
click at [66, 537] on icon "Dropdown" at bounding box center [65, 534] width 8 height 10
click at [56, 511] on icon "Dropdown" at bounding box center [58, 508] width 8 height 10
